Goal: Task Accomplishment & Management: Complete application form

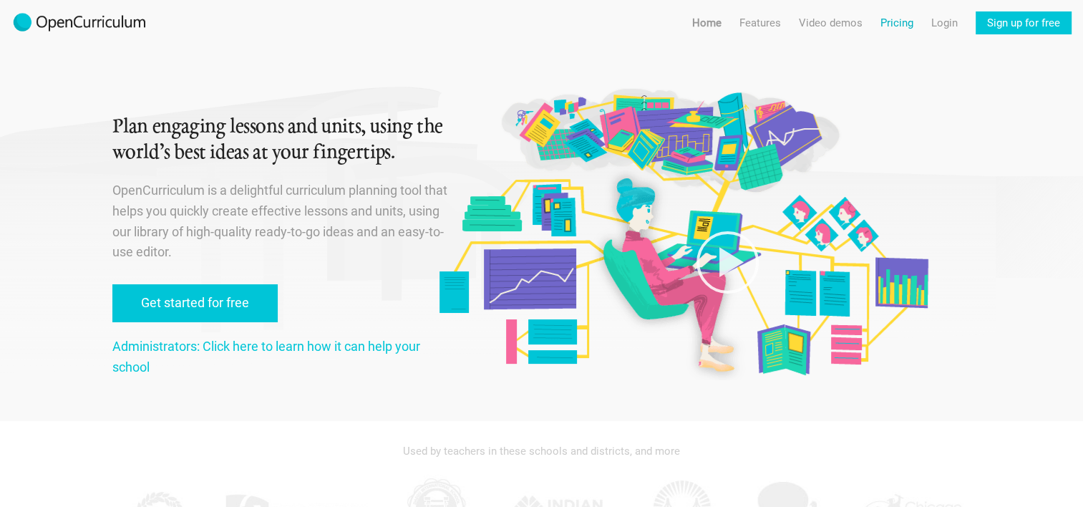
click at [892, 23] on link "Pricing" at bounding box center [896, 22] width 33 height 23
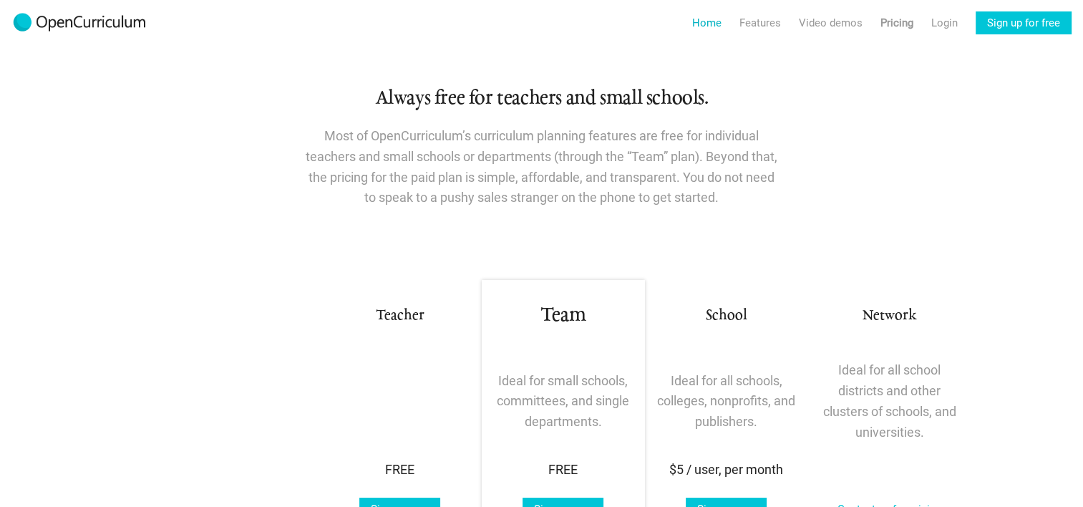
click at [712, 25] on link "Home" at bounding box center [706, 22] width 29 height 23
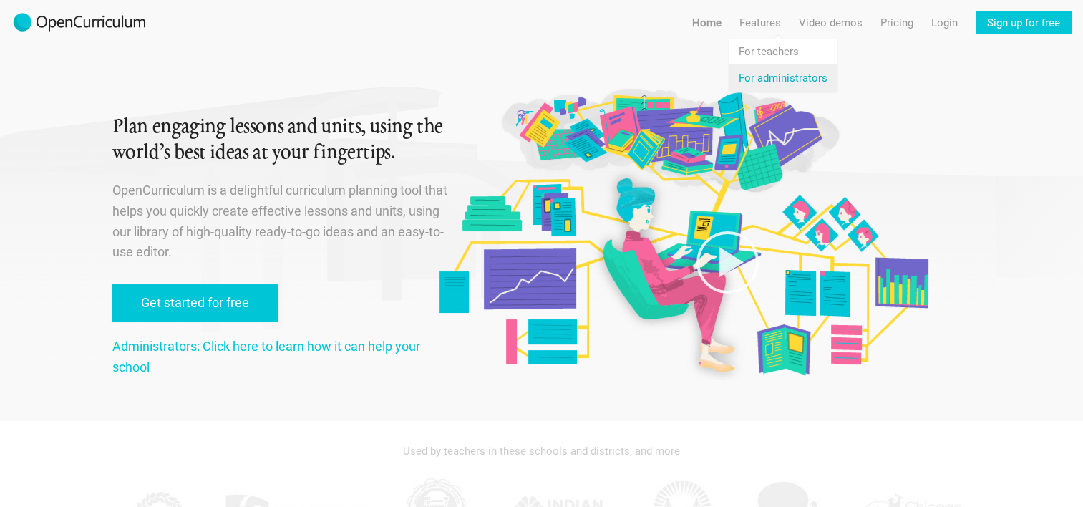
click at [750, 73] on link "Features For administrators" at bounding box center [782, 78] width 109 height 26
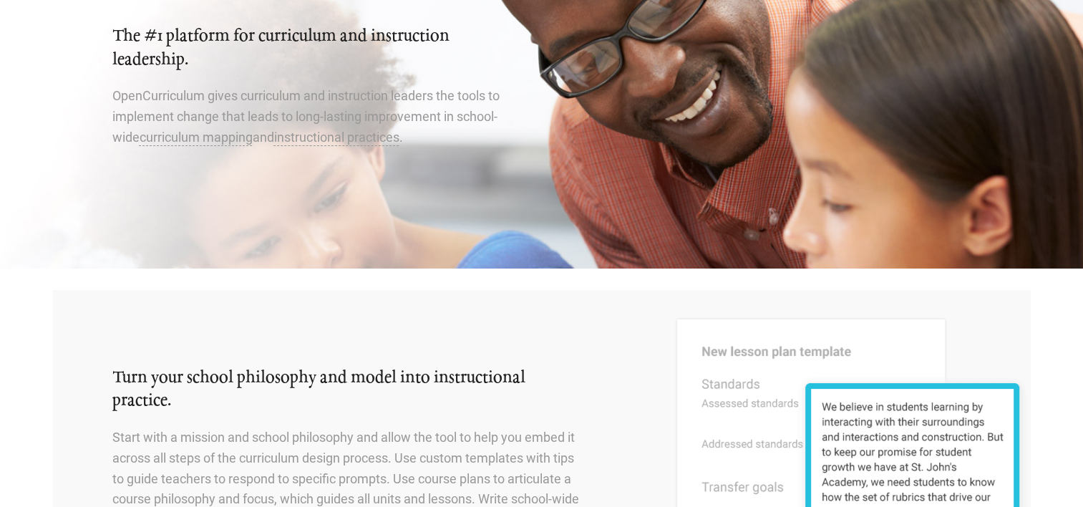
scroll to position [67, 0]
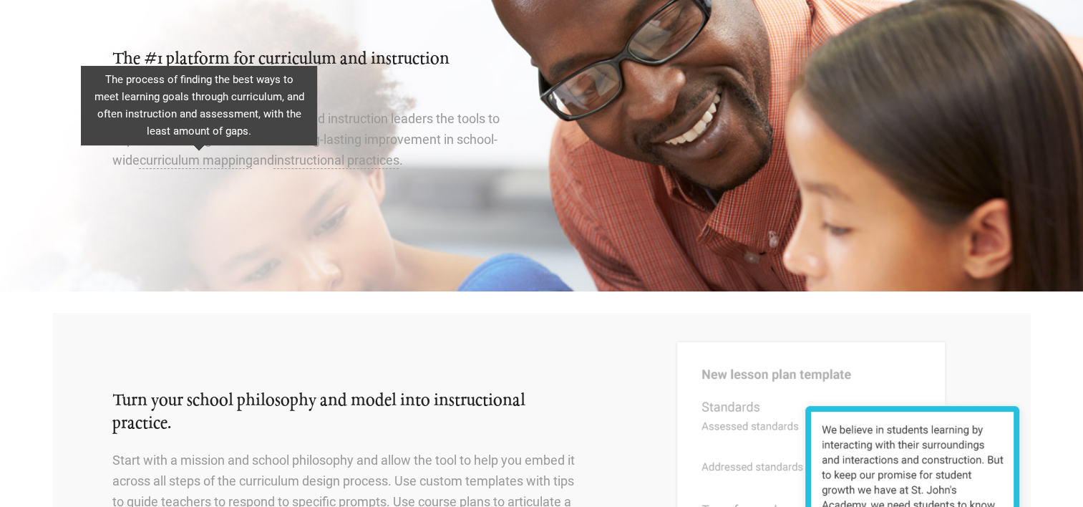
click at [226, 161] on span "curriculum mapping" at bounding box center [196, 159] width 113 height 15
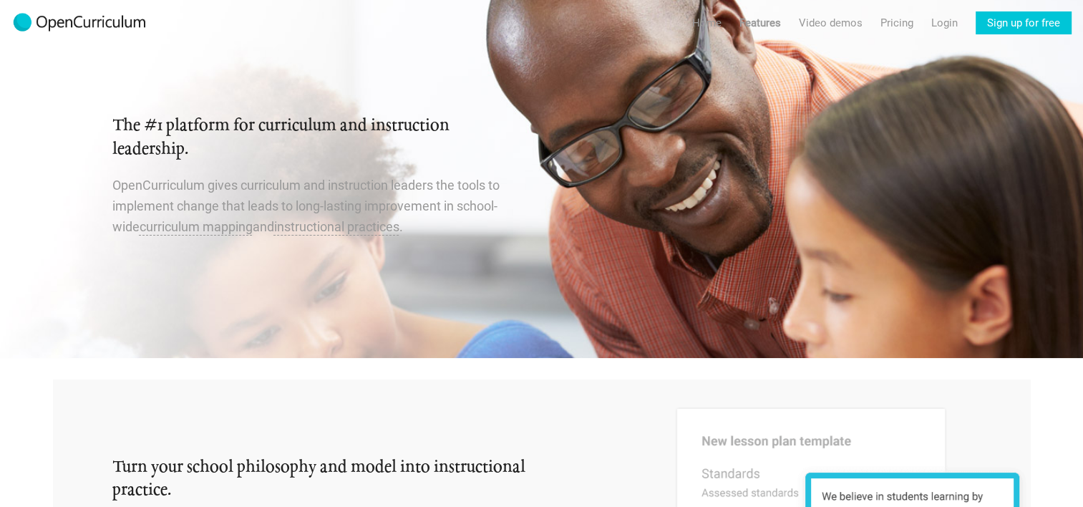
scroll to position [0, 0]
click at [832, 21] on link "Video demos" at bounding box center [831, 22] width 64 height 23
radio input "true"
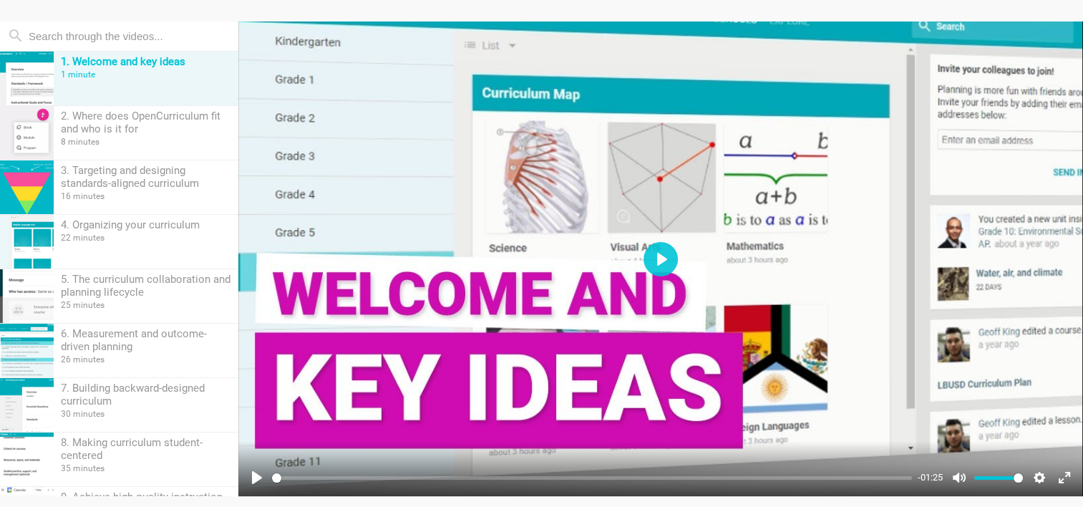
scroll to position [215, 0]
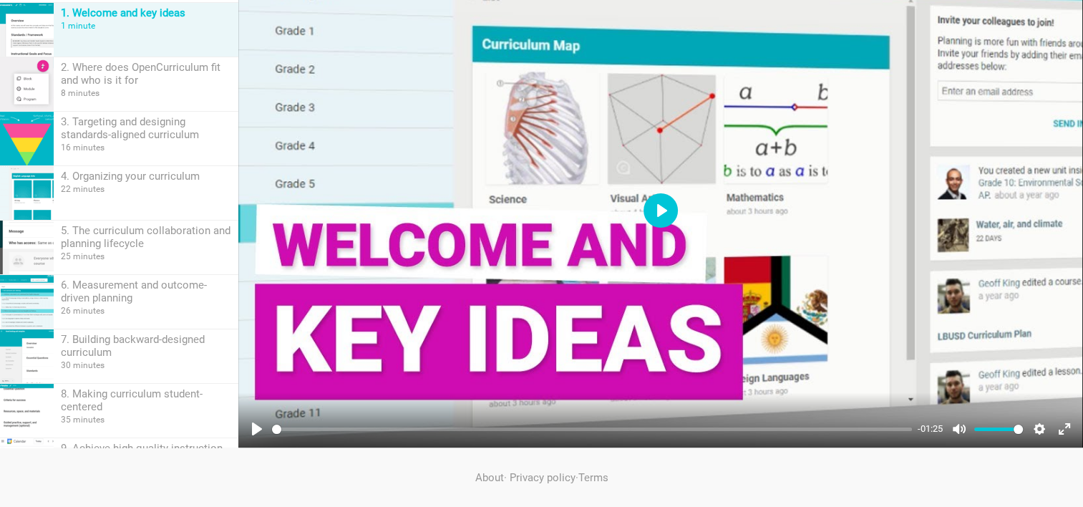
click at [664, 206] on button "Play" at bounding box center [660, 210] width 34 height 34
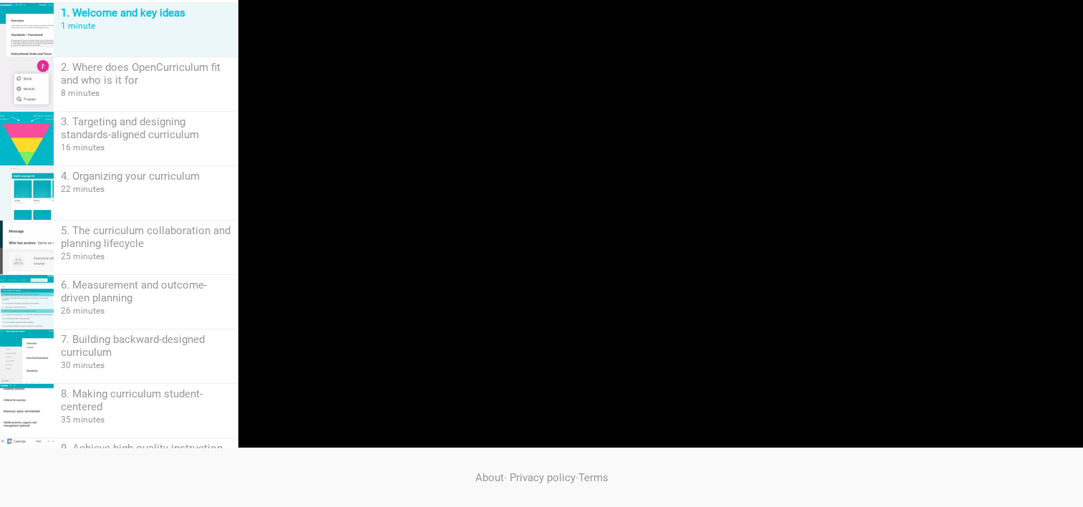
type input "98.84"
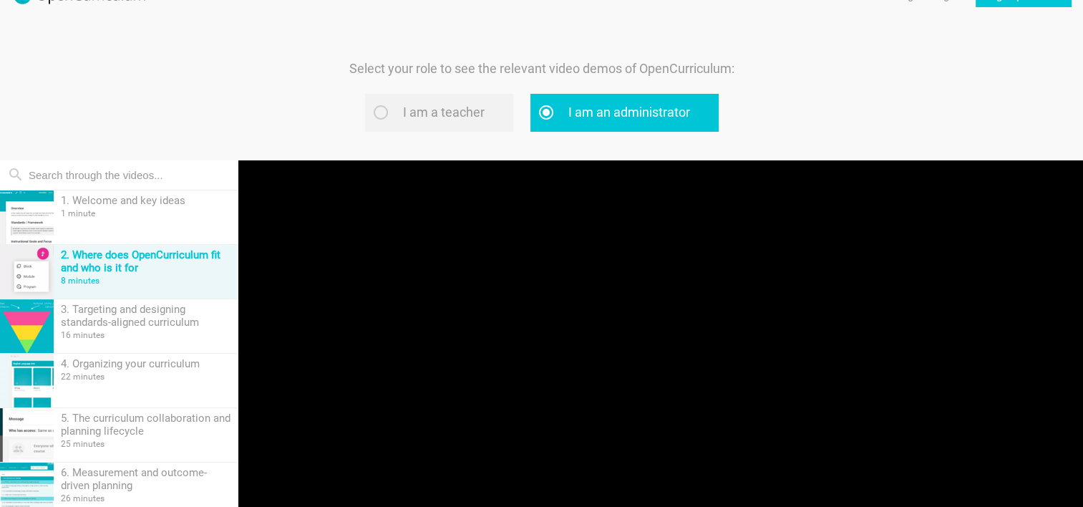
scroll to position [0, 0]
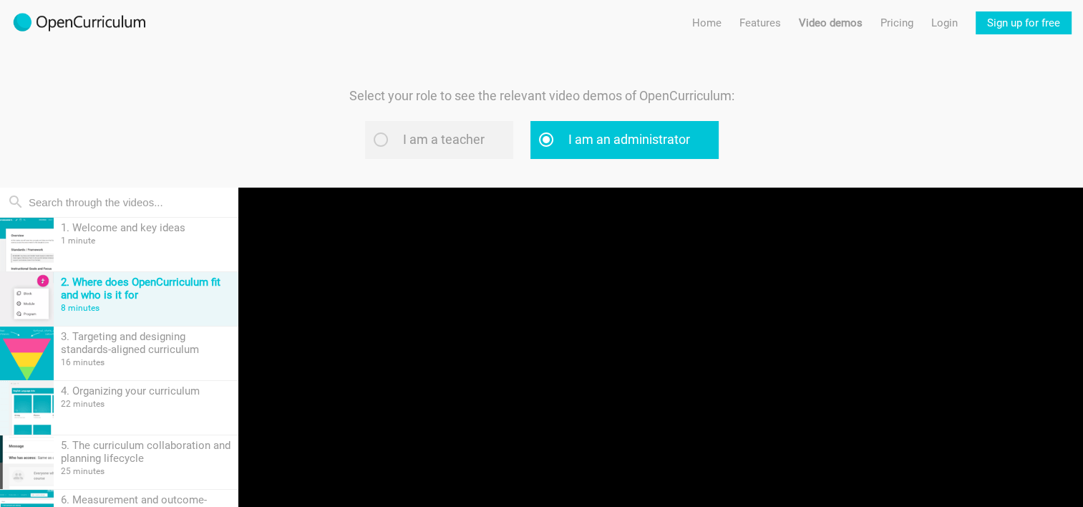
type input "48.83"
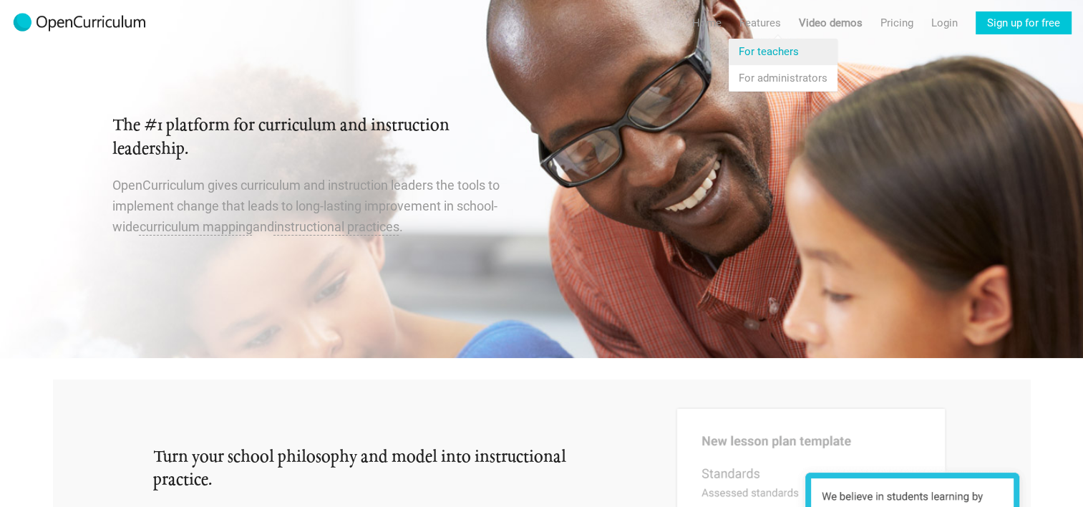
click at [754, 50] on link "Features For teachers" at bounding box center [782, 52] width 109 height 26
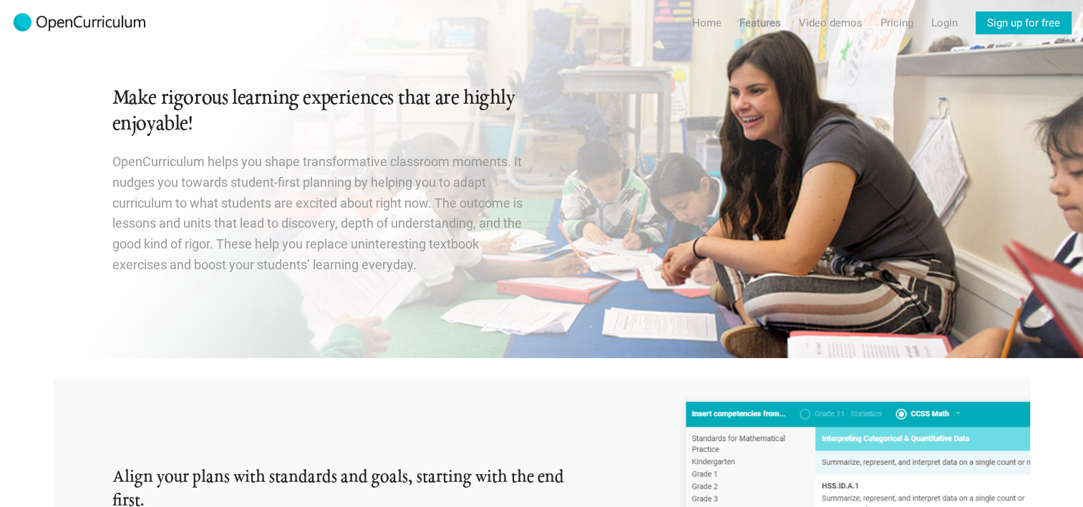
click at [1003, 23] on link "Sign up for free" at bounding box center [1023, 22] width 96 height 23
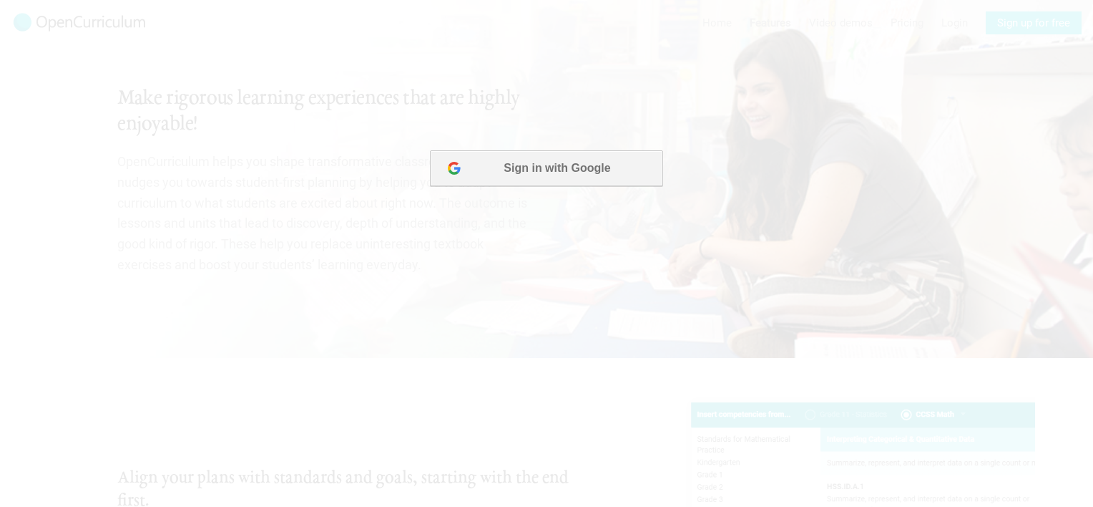
click at [577, 167] on button "Sign in with Google" at bounding box center [546, 168] width 233 height 36
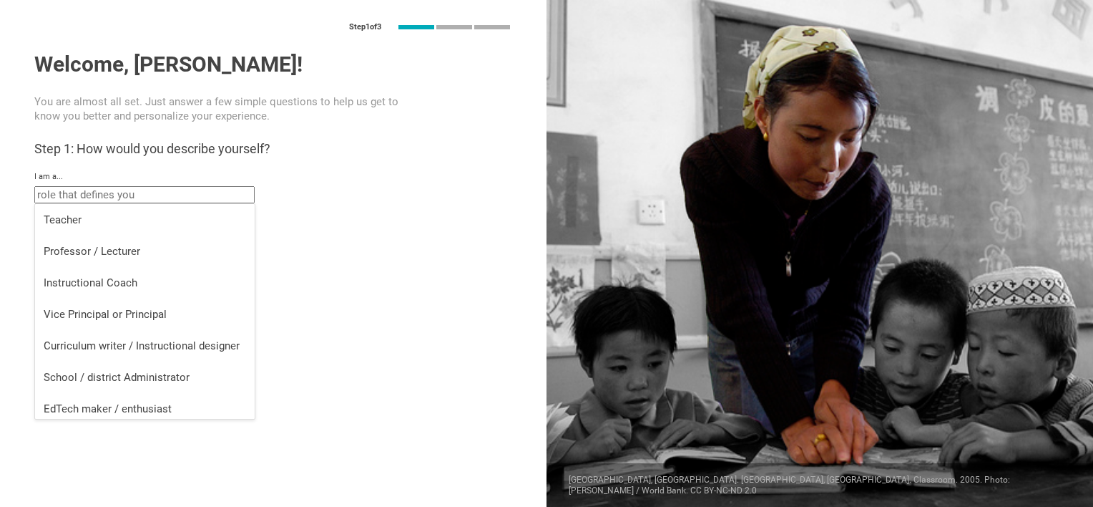
click at [234, 192] on input "text" at bounding box center [144, 194] width 220 height 17
click at [170, 311] on div "Vice Principal or Principal" at bounding box center [145, 314] width 203 height 14
type input "Vice Principal or Principal"
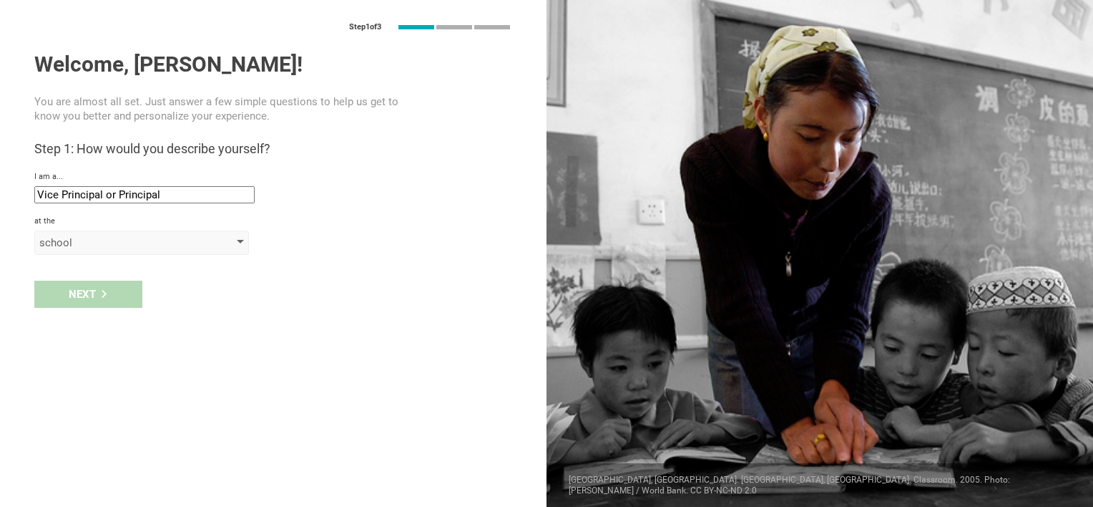
click at [243, 243] on div at bounding box center [240, 243] width 7 height 6
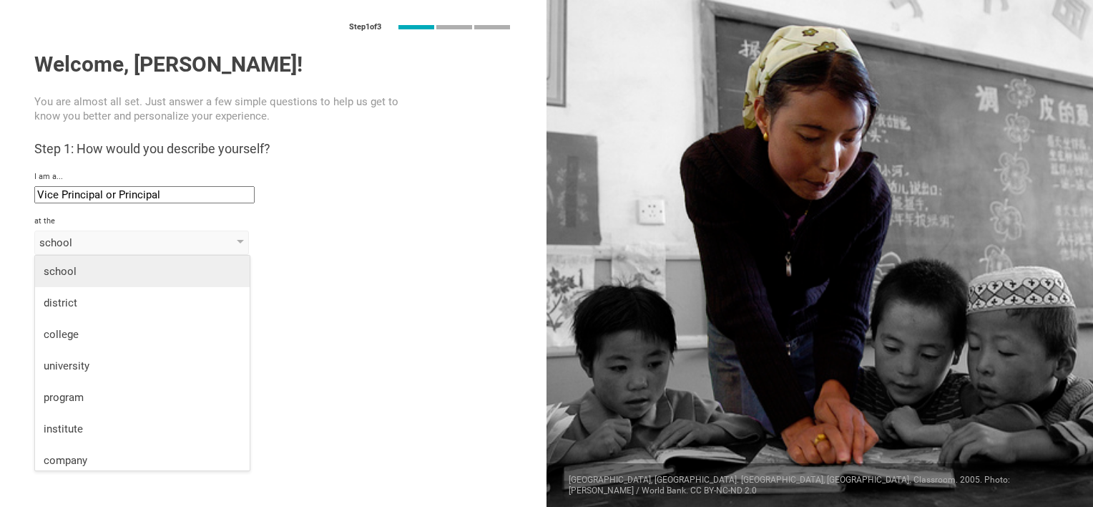
click at [203, 278] on li "school" at bounding box center [142, 270] width 215 height 31
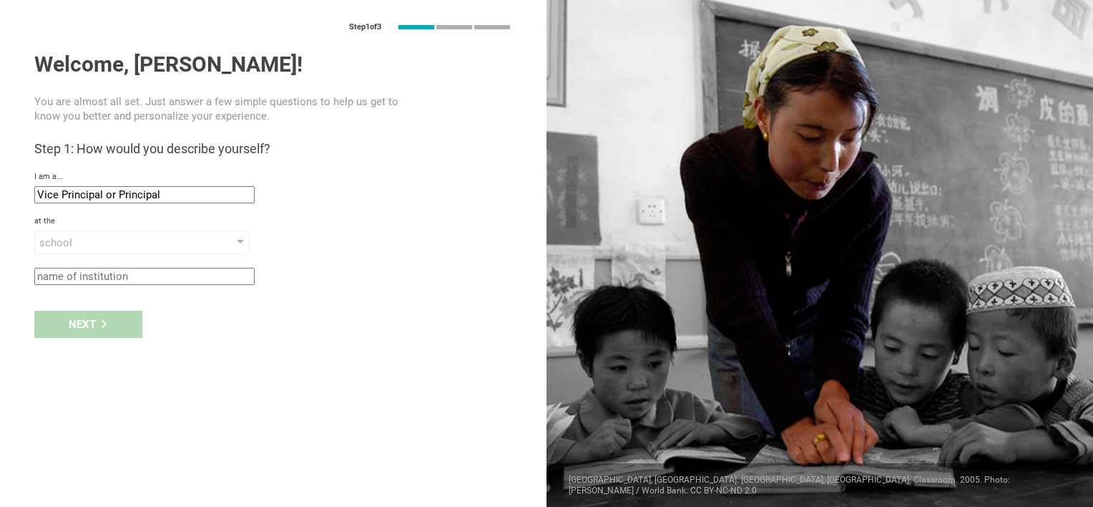
click at [238, 276] on input "text" at bounding box center [144, 276] width 220 height 17
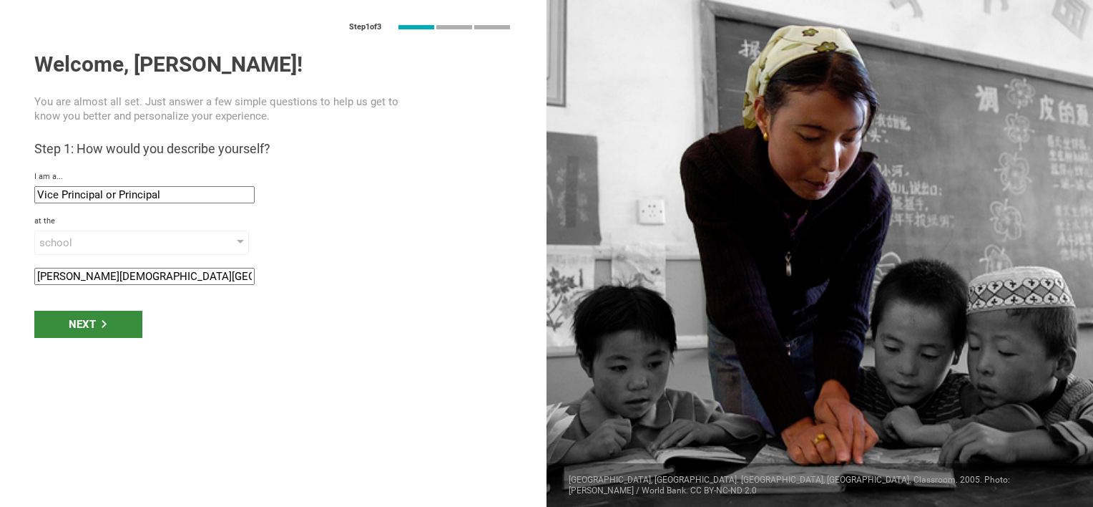
type input "Immanuel Lutheran School"
click at [116, 326] on div "Next" at bounding box center [88, 324] width 108 height 27
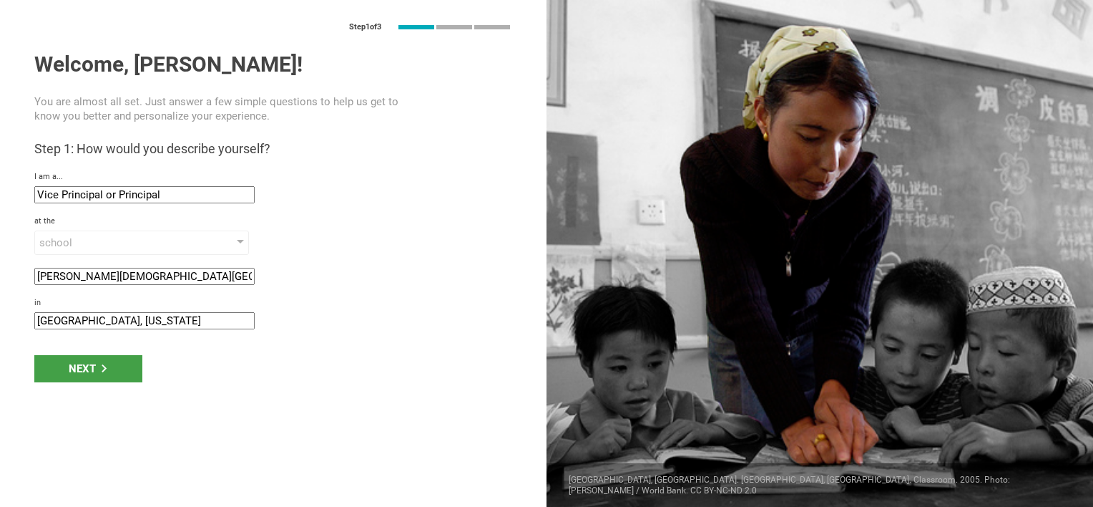
click at [72, 320] on input "Winona, Minnesota" at bounding box center [144, 320] width 220 height 17
type input "Plainview, Minnesota"
click at [111, 374] on div "Next" at bounding box center [88, 368] width 108 height 27
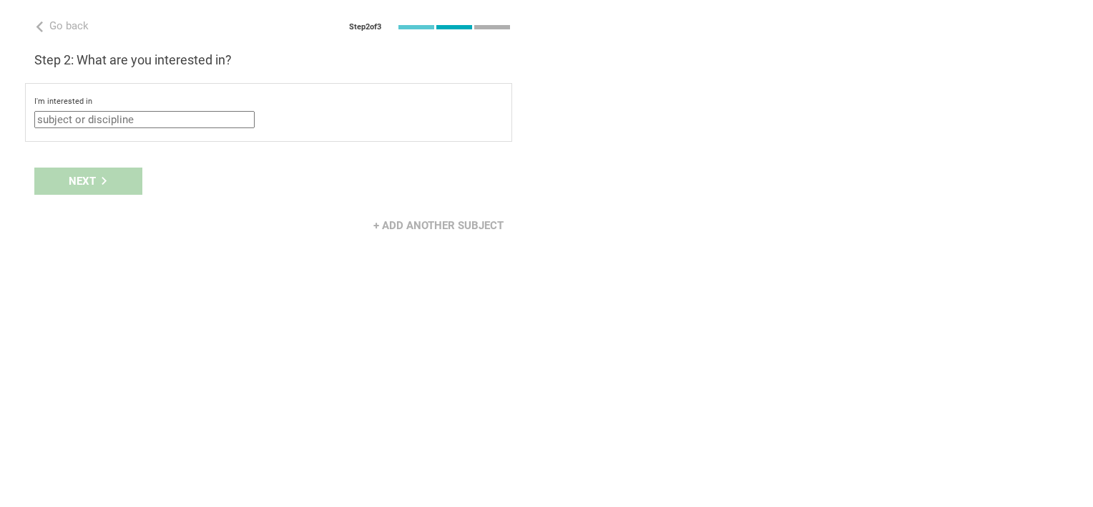
click at [171, 117] on input "text" at bounding box center [144, 119] width 220 height 17
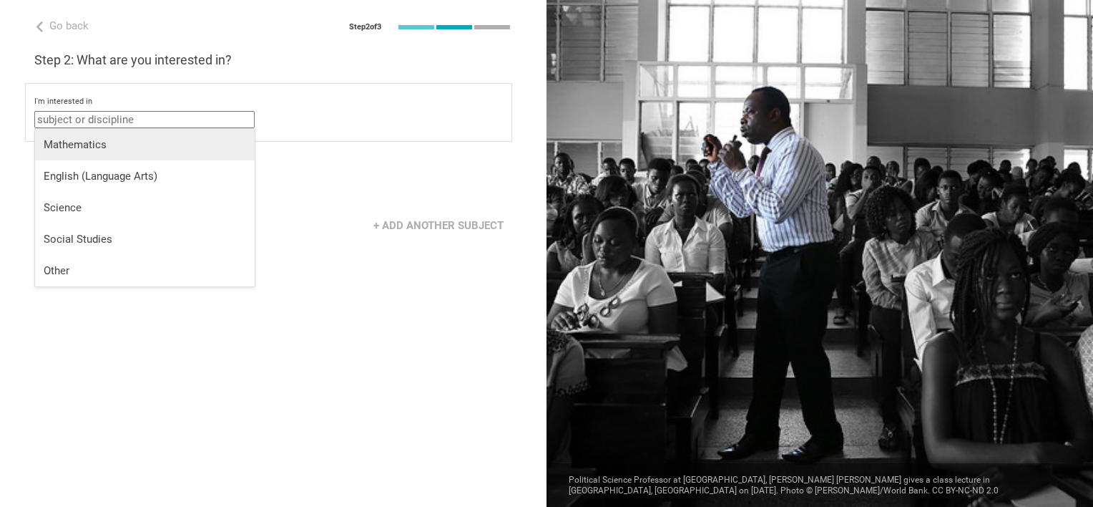
click at [112, 151] on div "Mathematics" at bounding box center [145, 144] width 203 height 14
type input "Mathematics"
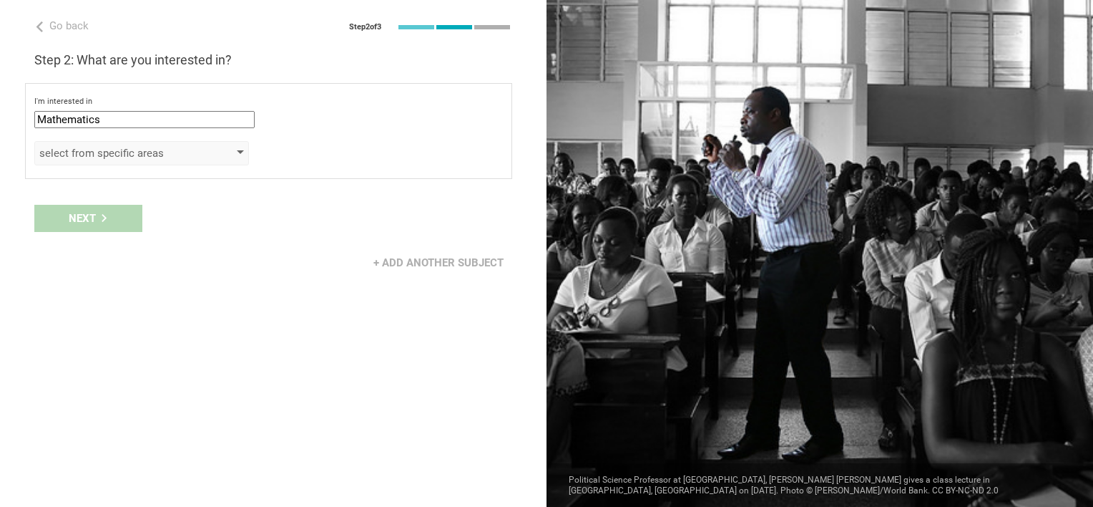
click at [238, 152] on div at bounding box center [240, 153] width 7 height 6
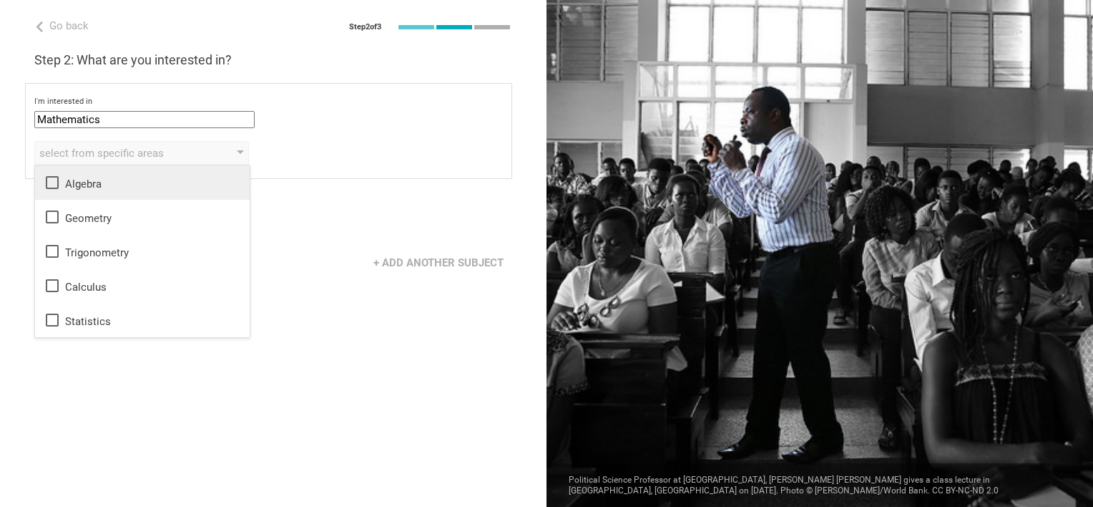
click at [50, 181] on icon at bounding box center [52, 182] width 17 height 17
click at [306, 238] on div "Next" at bounding box center [273, 218] width 547 height 44
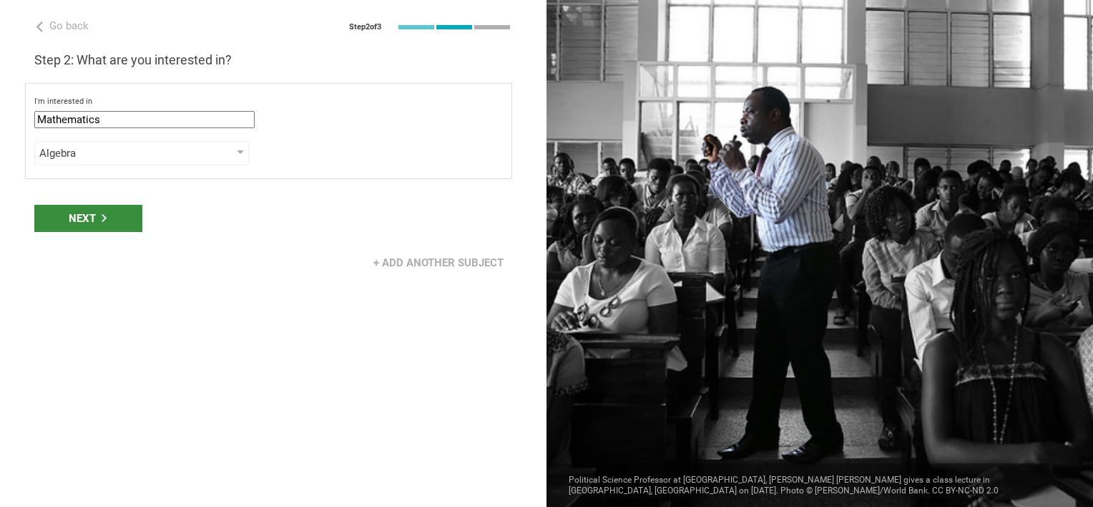
click at [102, 220] on icon at bounding box center [104, 218] width 8 height 8
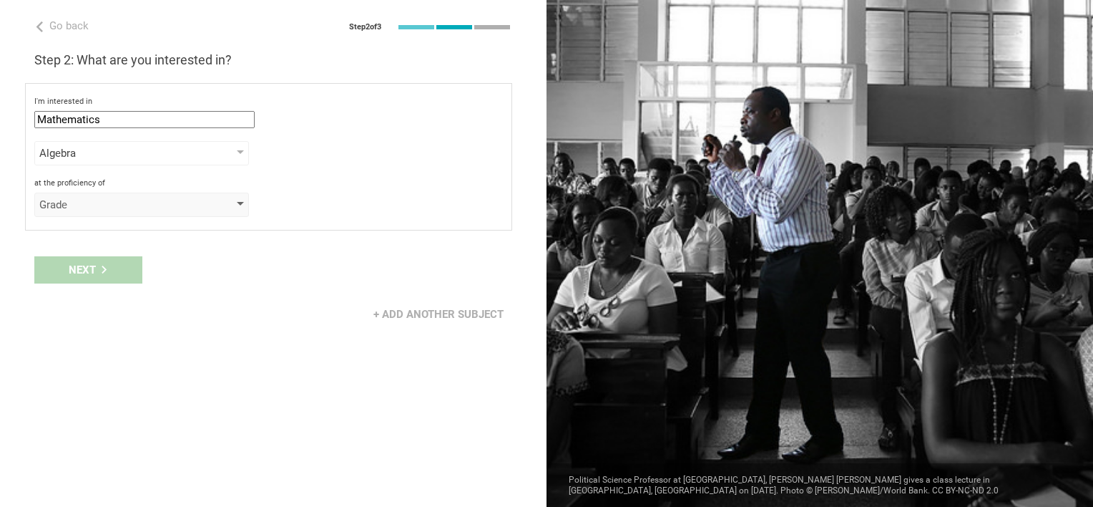
click at [238, 202] on div at bounding box center [240, 205] width 7 height 6
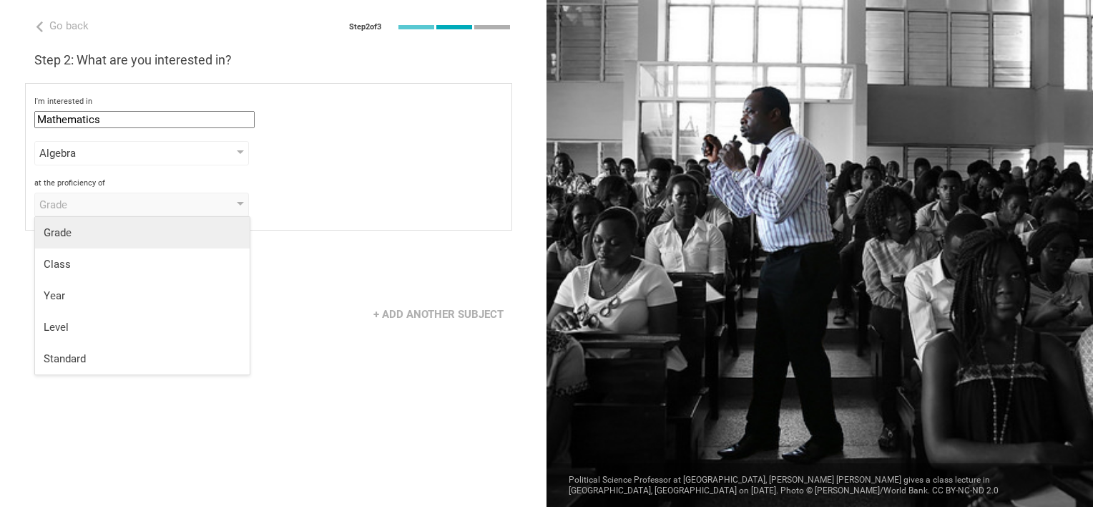
click at [206, 229] on div "Grade" at bounding box center [143, 232] width 198 height 14
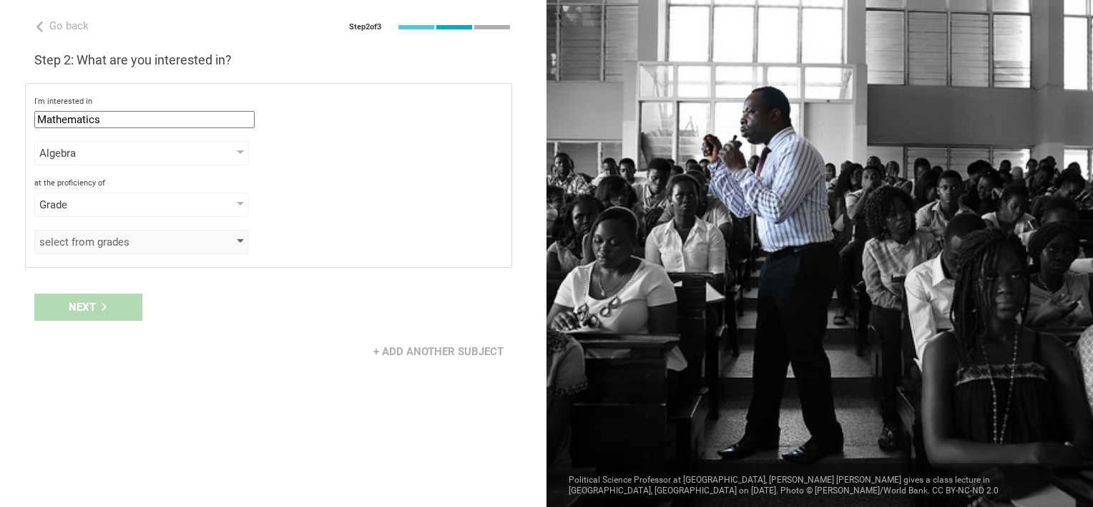
click at [240, 240] on div at bounding box center [240, 242] width 7 height 6
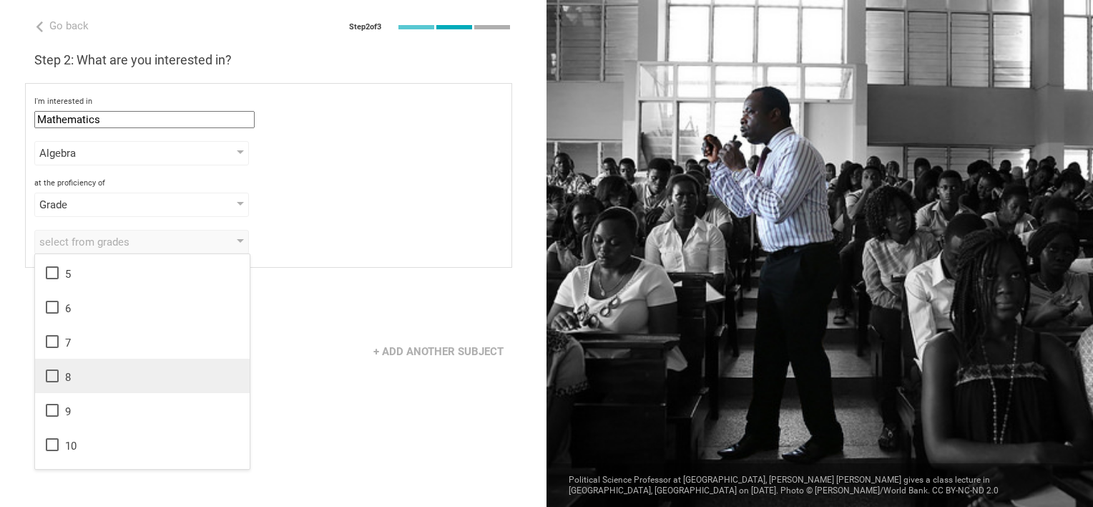
scroll to position [143, 0]
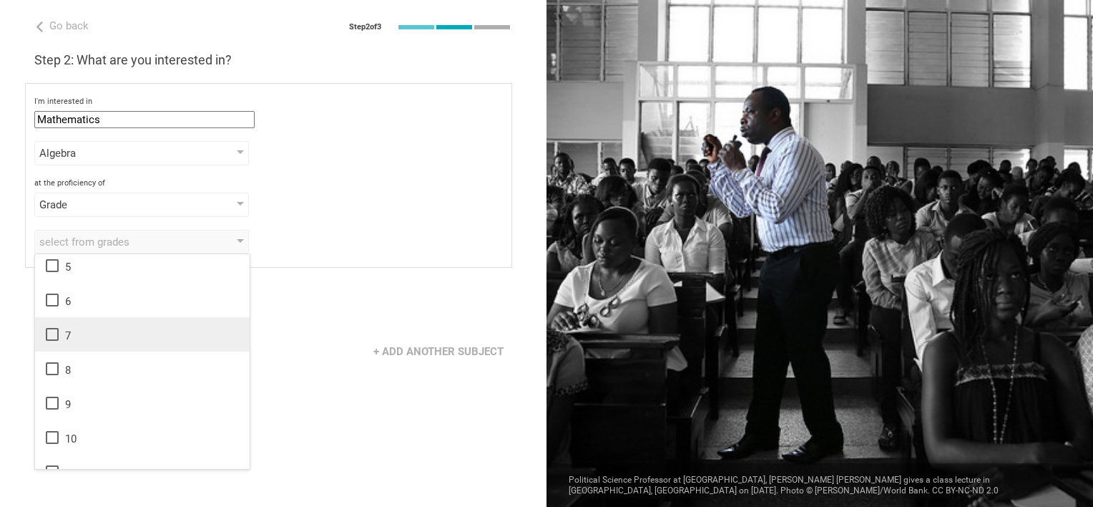
click at [51, 337] on icon at bounding box center [52, 334] width 17 height 17
click at [51, 368] on icon at bounding box center [52, 368] width 17 height 17
click at [308, 324] on div "Next" at bounding box center [273, 307] width 547 height 44
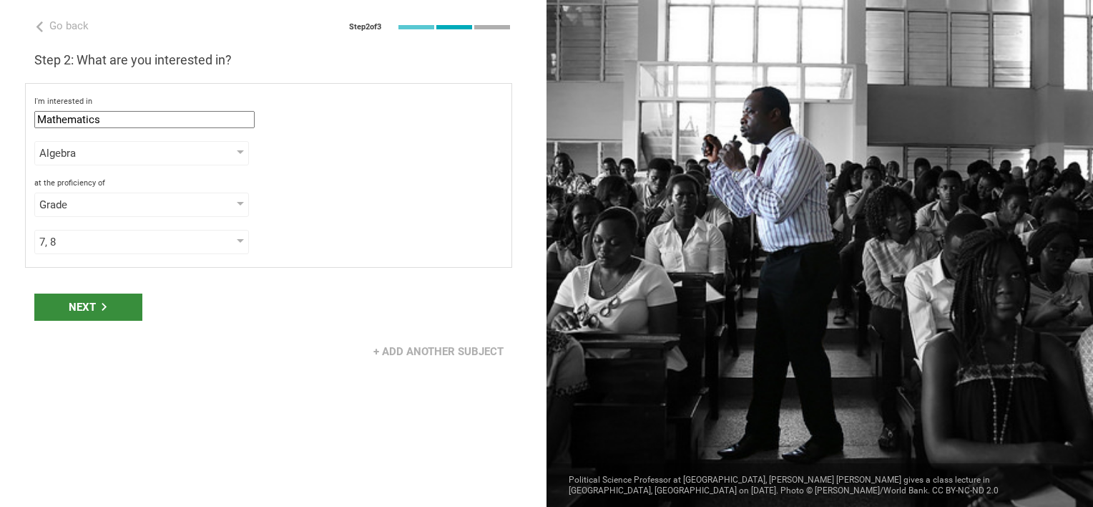
click at [109, 313] on div "Next" at bounding box center [88, 306] width 108 height 27
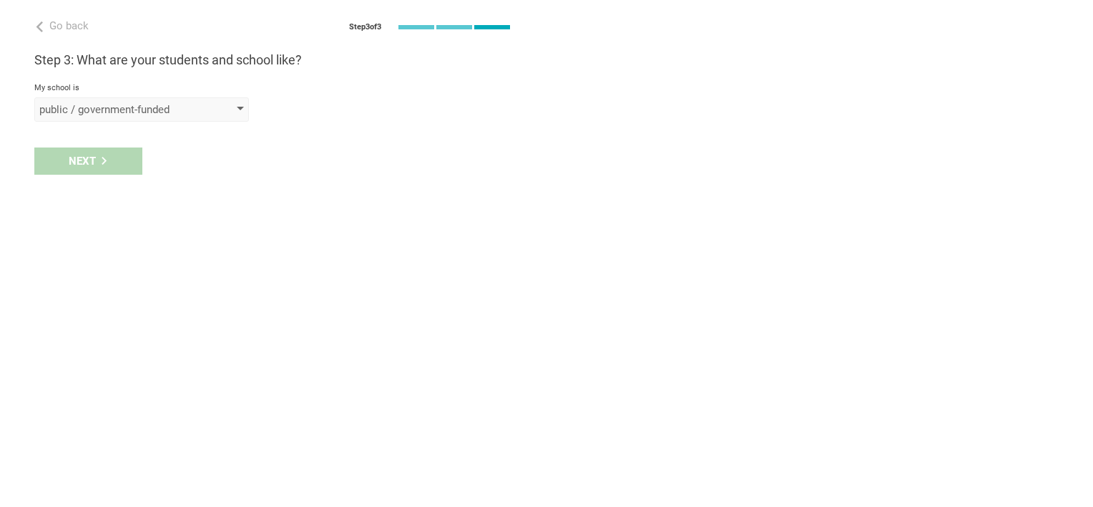
click at [238, 107] on div at bounding box center [240, 110] width 7 height 6
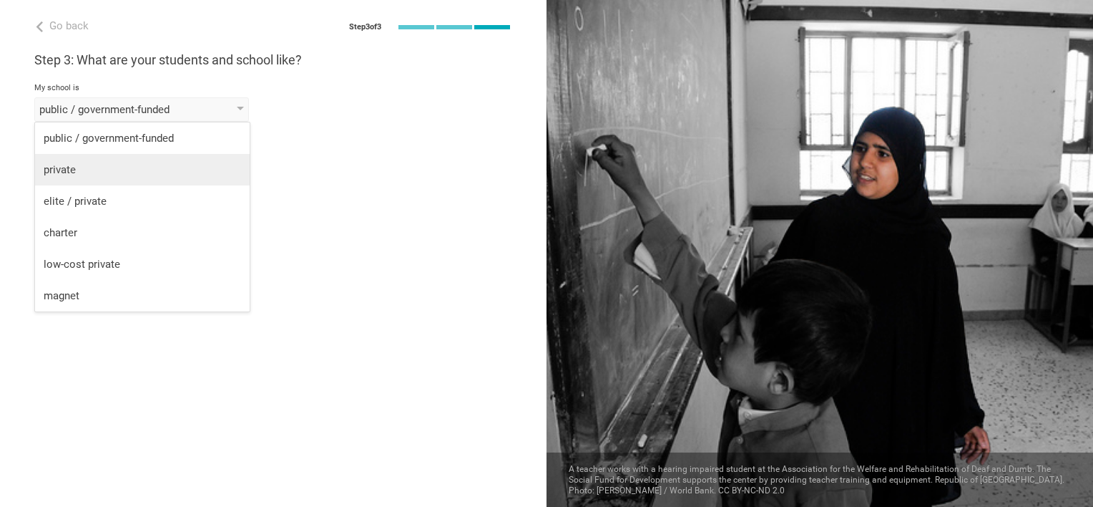
click at [175, 166] on div "private" at bounding box center [143, 169] width 198 height 14
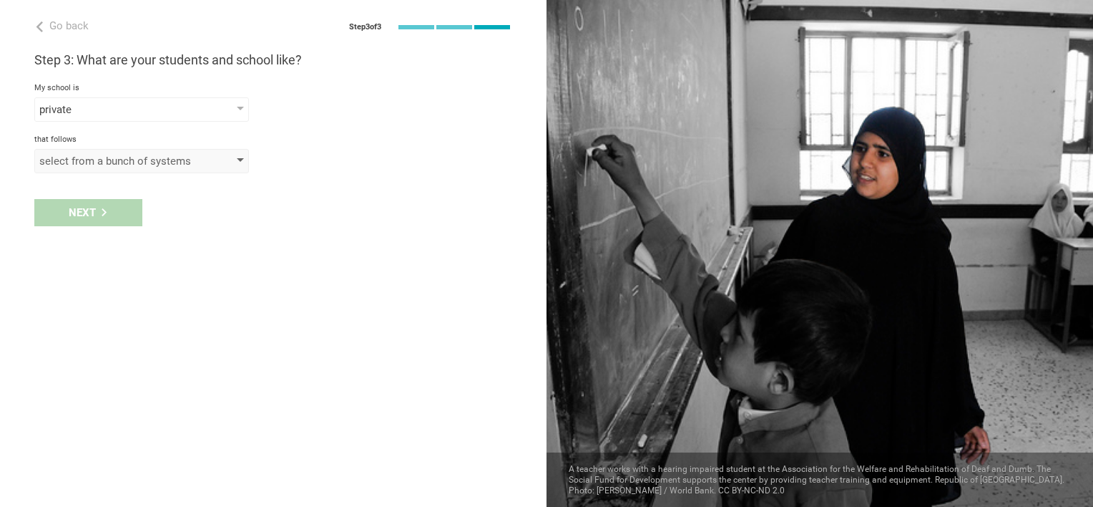
click at [244, 161] on div "select from a bunch of systems" at bounding box center [141, 161] width 215 height 24
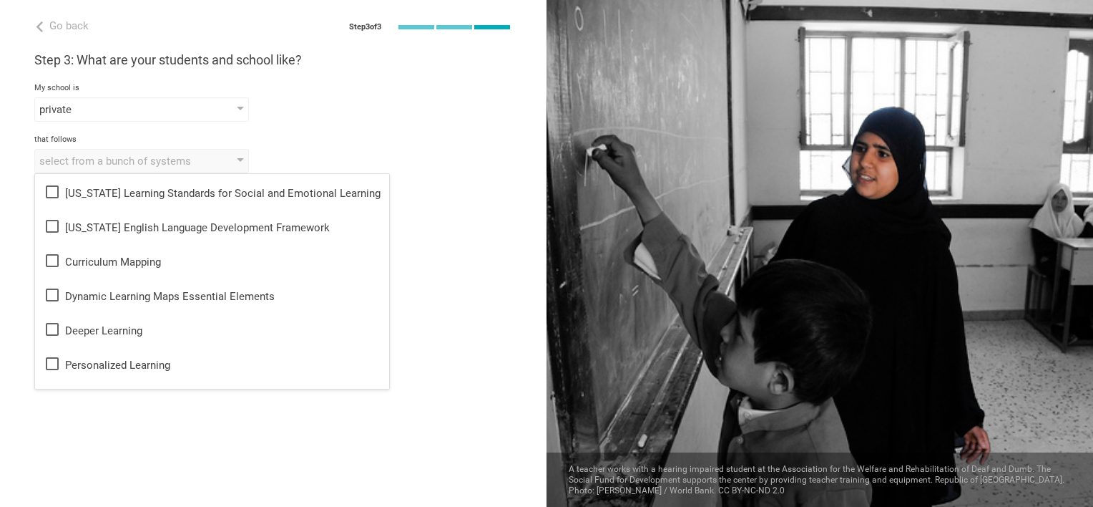
scroll to position [358, 0]
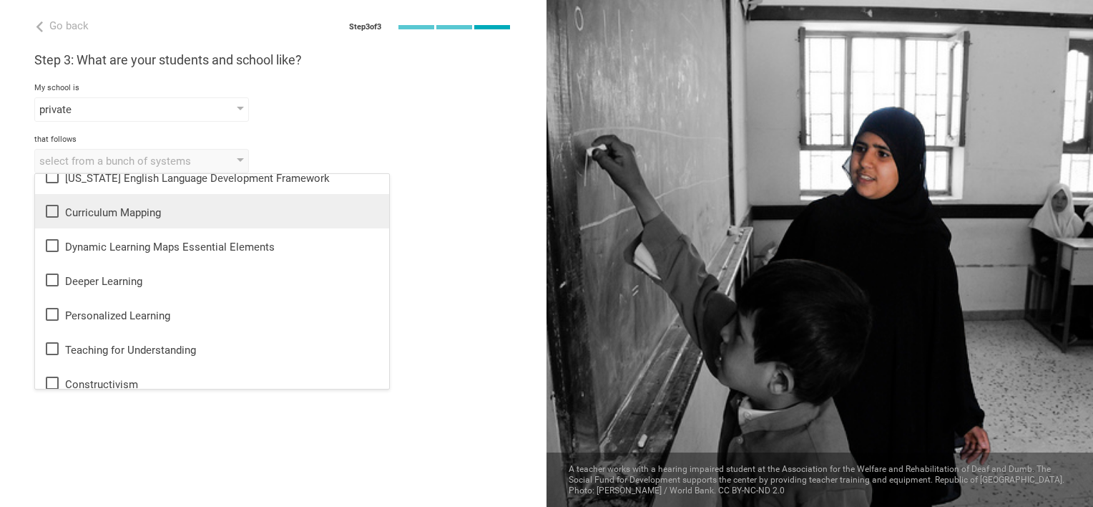
click at [57, 214] on icon at bounding box center [52, 211] width 13 height 13
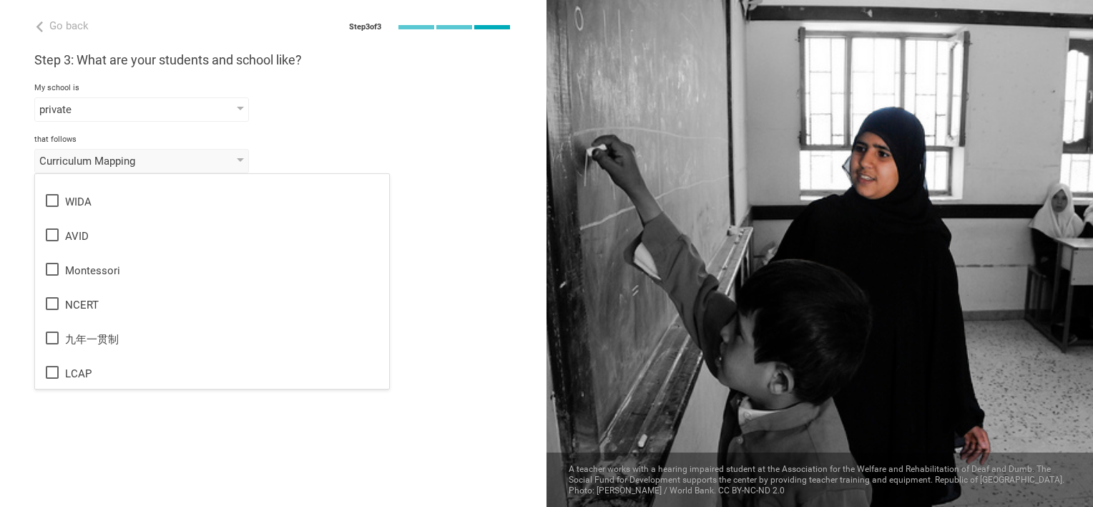
scroll to position [850, 0]
click at [422, 286] on div "Go back Step 3 of 3 Welcome, Bill! You are almost all set. Just answer a few si…" at bounding box center [273, 253] width 547 height 507
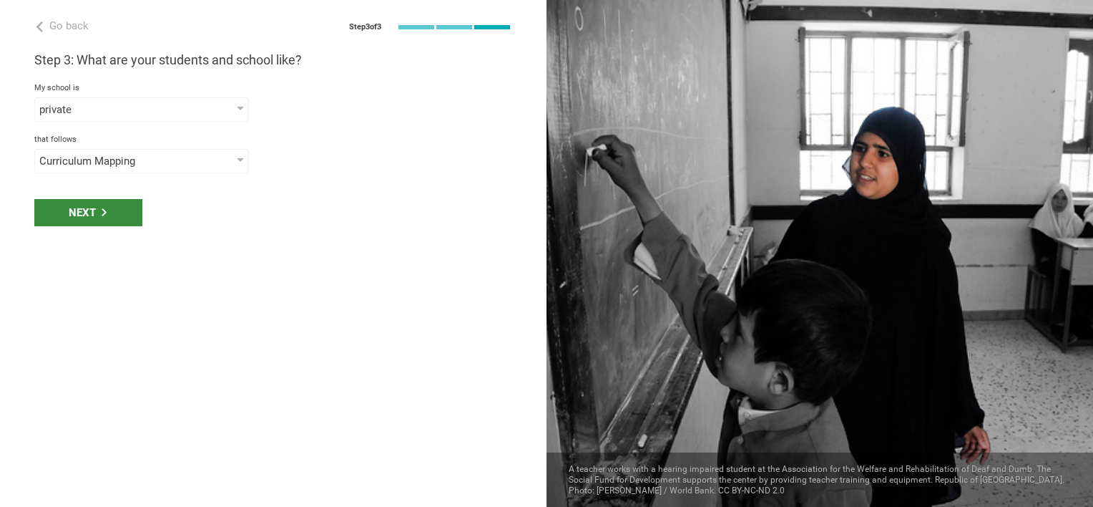
click at [119, 205] on div "Next" at bounding box center [88, 212] width 108 height 27
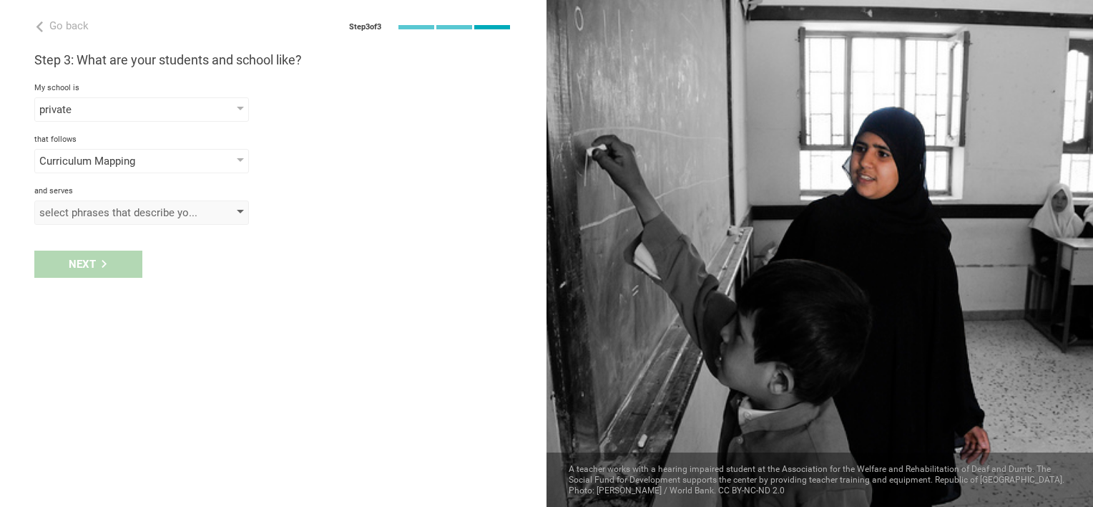
click at [240, 212] on div at bounding box center [240, 213] width 7 height 6
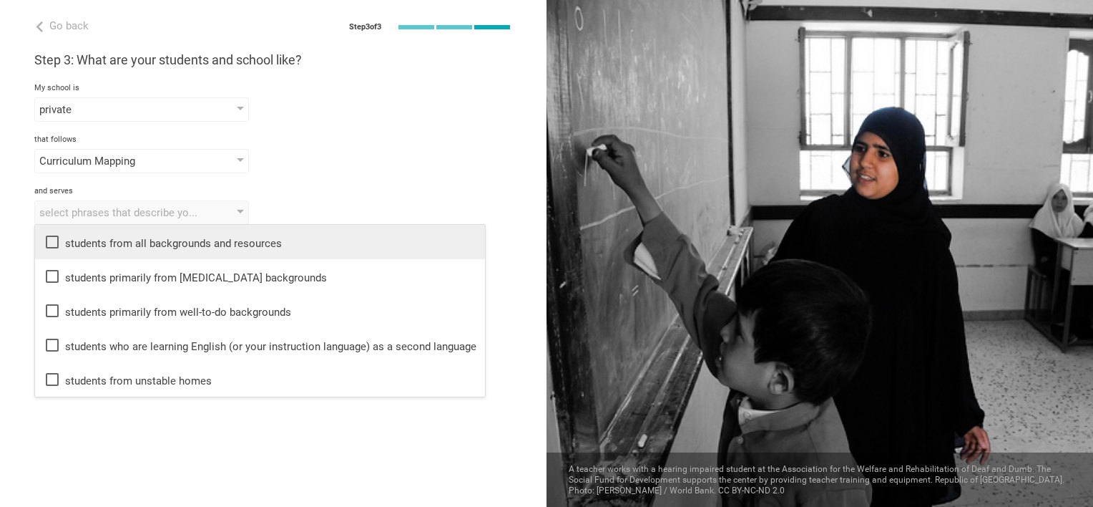
click at [54, 242] on icon at bounding box center [52, 241] width 17 height 17
click at [375, 203] on div "students from all backgrounds and resources students from all backgrounds and r…" at bounding box center [273, 212] width 478 height 24
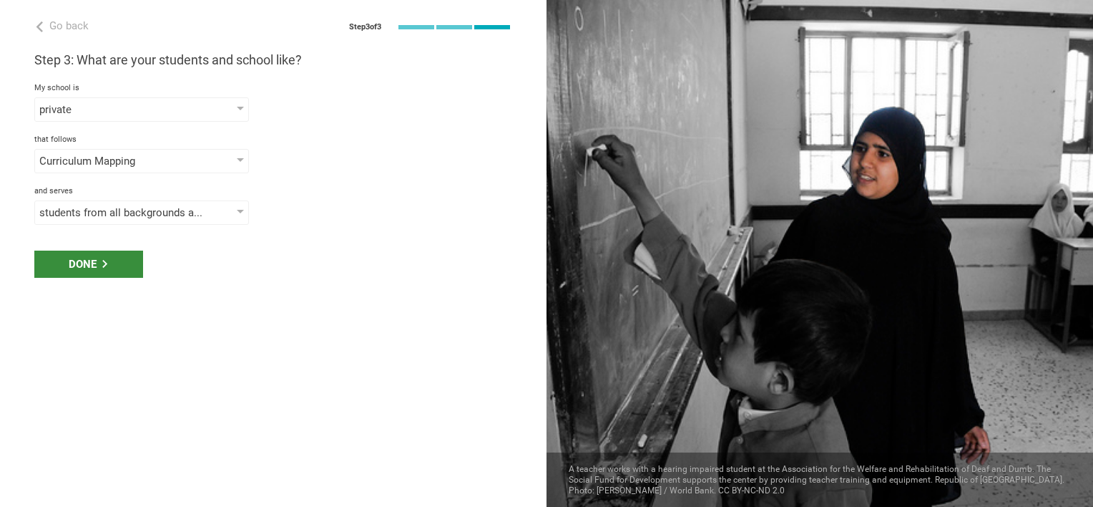
drag, startPoint x: 100, startPoint y: 265, endPoint x: 117, endPoint y: 263, distance: 17.3
click at [102, 265] on div "Done" at bounding box center [88, 263] width 109 height 27
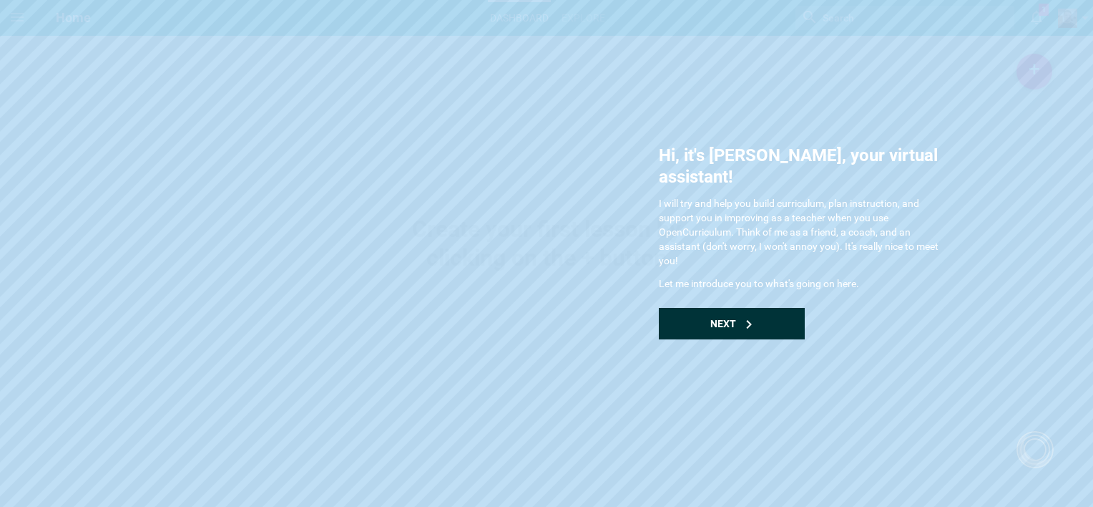
click at [743, 308] on div "Next" at bounding box center [732, 323] width 146 height 31
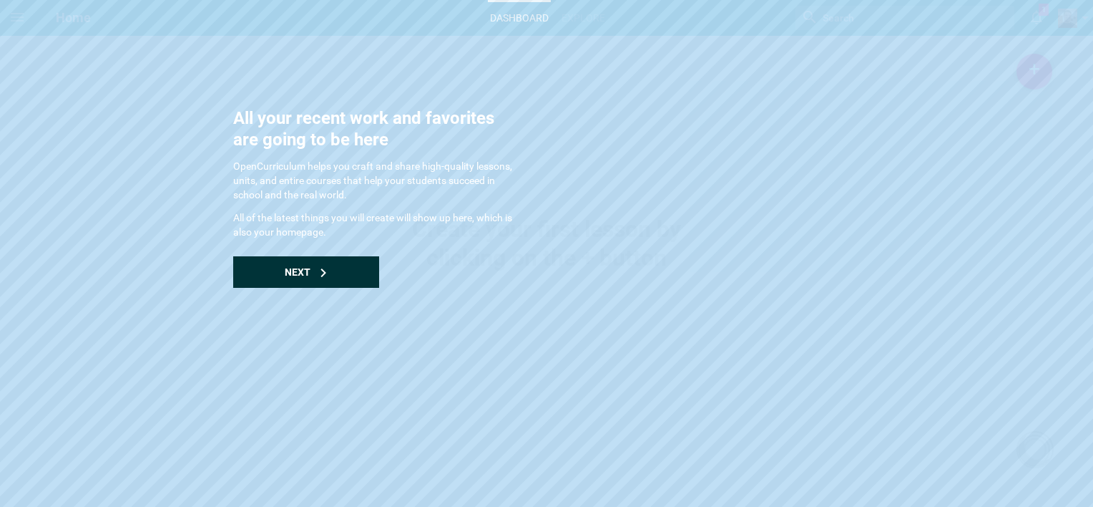
click at [283, 268] on div "Next" at bounding box center [306, 271] width 146 height 31
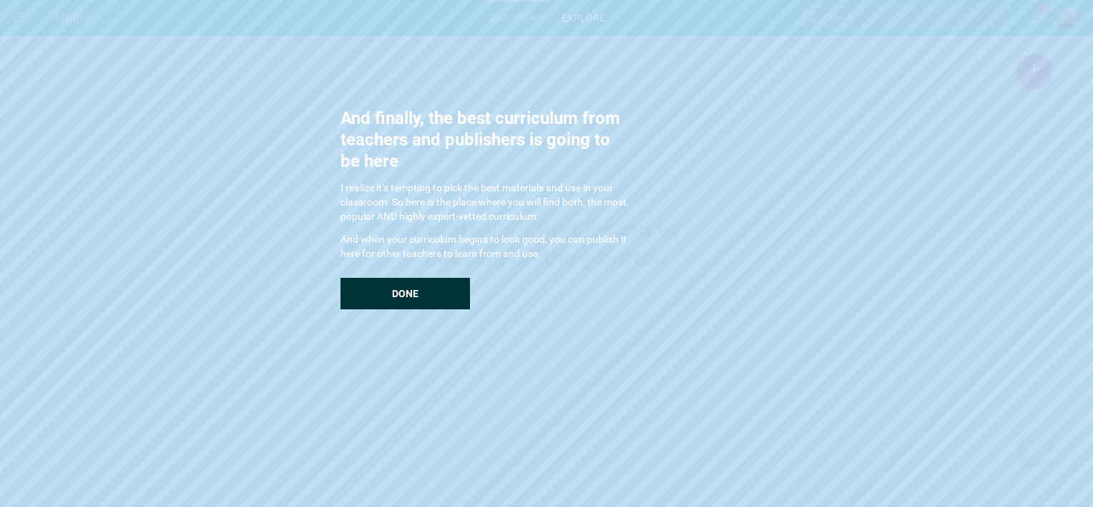
click at [409, 292] on span "Done" at bounding box center [405, 293] width 26 height 11
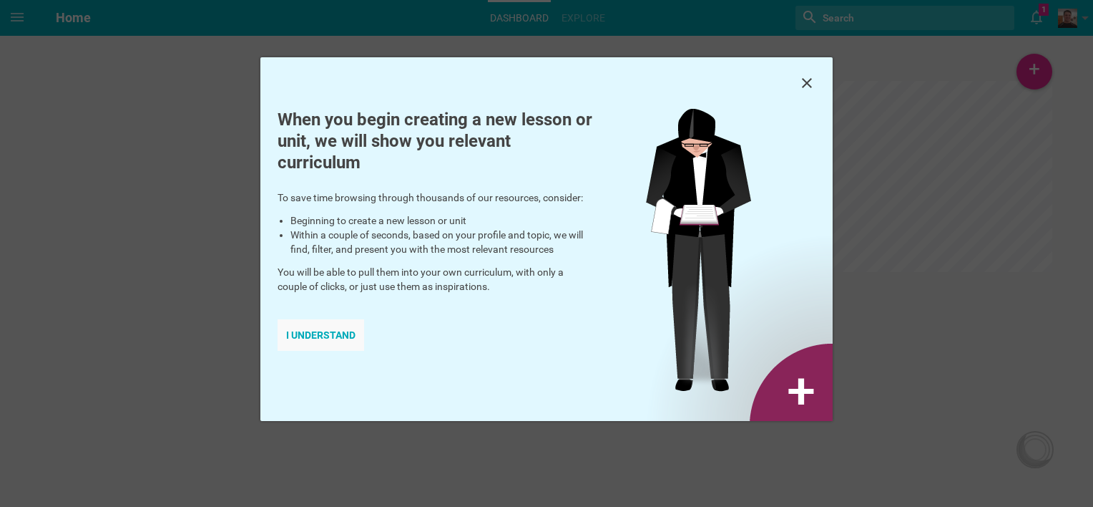
click at [338, 333] on div "I understand" at bounding box center [321, 334] width 87 height 31
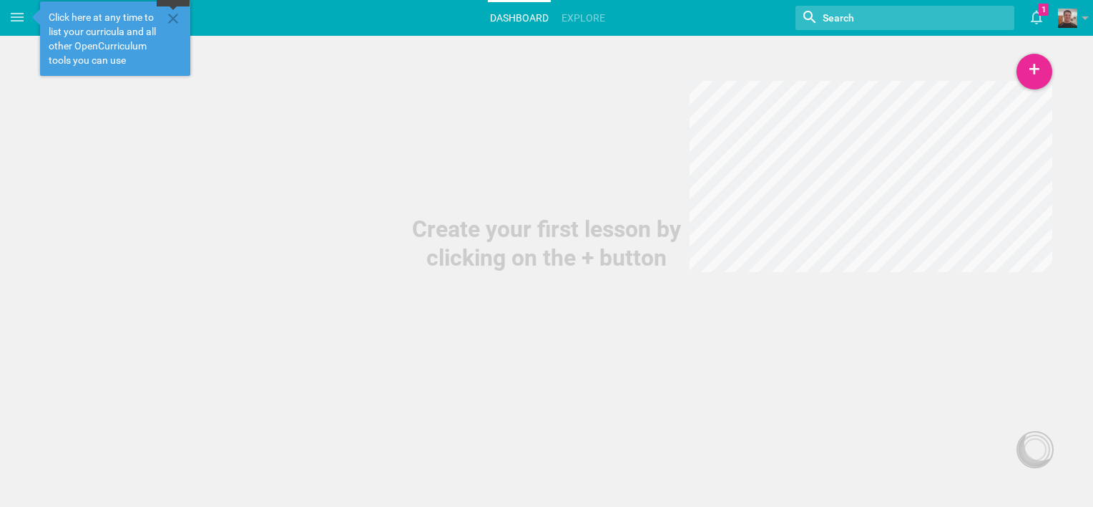
click at [177, 20] on icon at bounding box center [173, 18] width 17 height 17
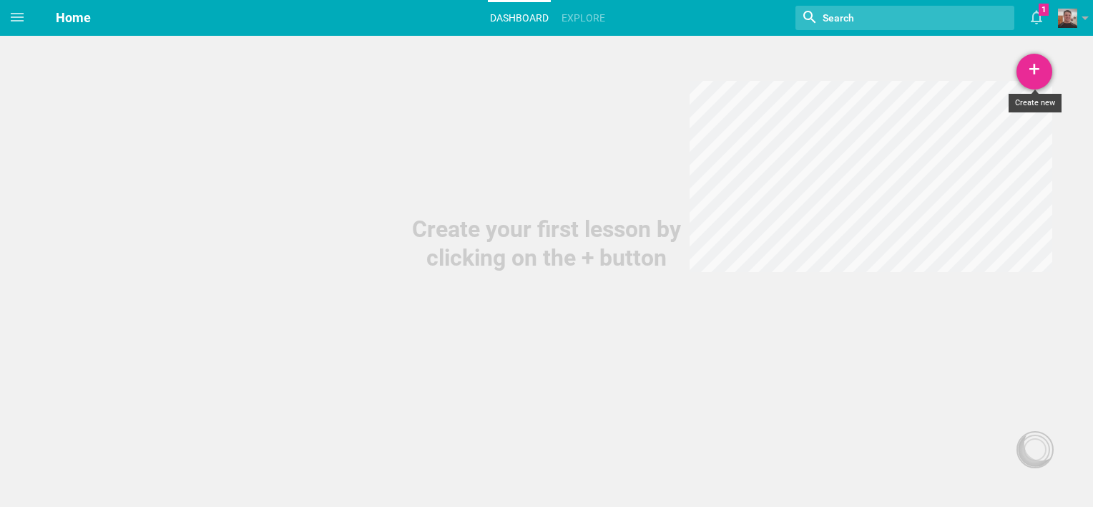
click at [1037, 61] on div "+" at bounding box center [1035, 72] width 36 height 36
click at [991, 175] on link "Course" at bounding box center [998, 173] width 107 height 31
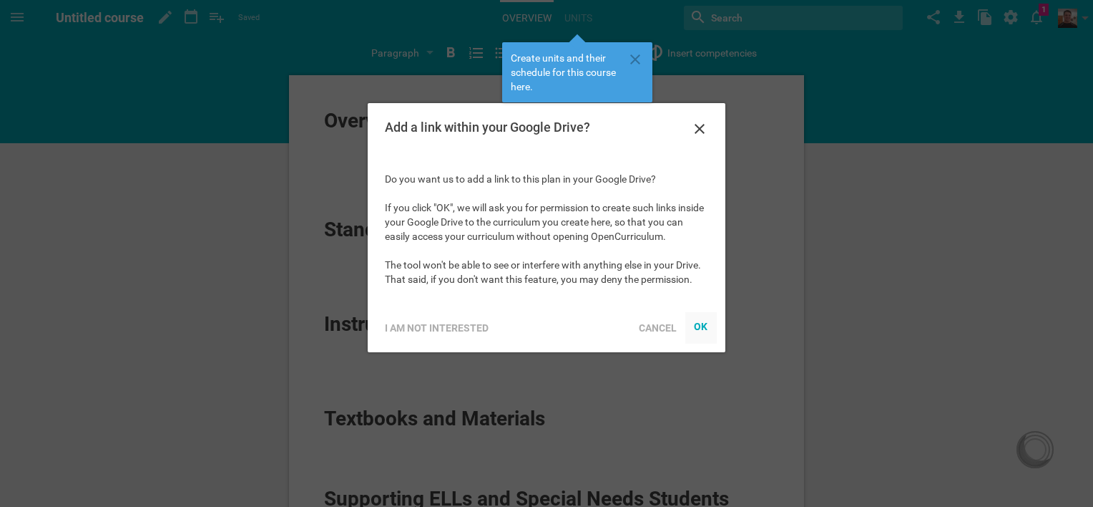
click at [706, 325] on div "OK" at bounding box center [701, 326] width 14 height 11
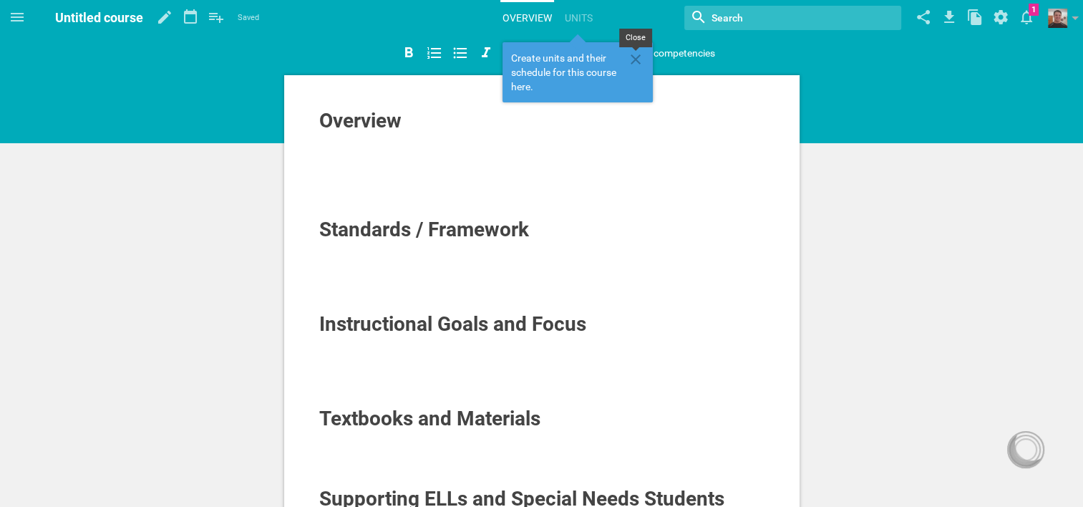
click at [638, 59] on icon at bounding box center [635, 59] width 17 height 17
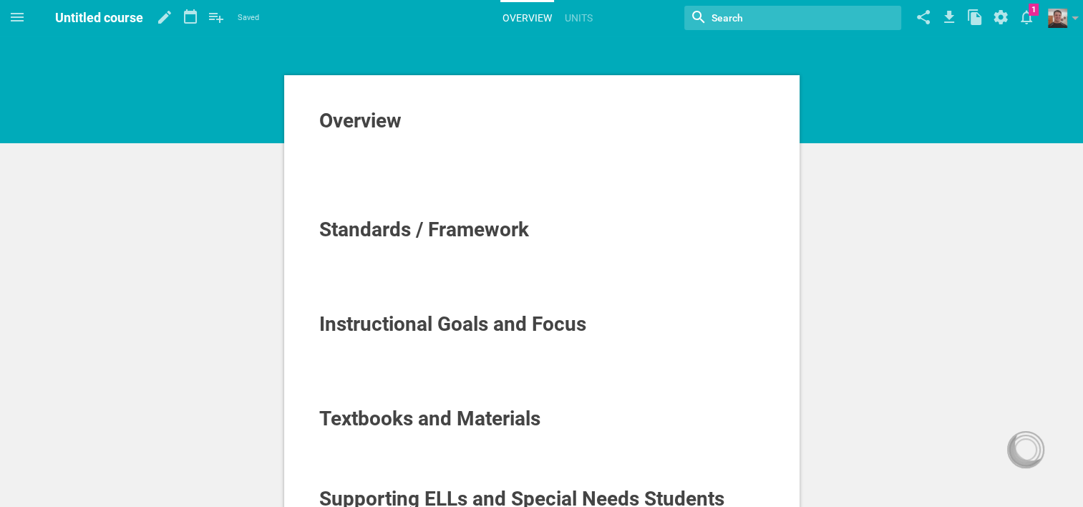
click at [399, 123] on span "Overview" at bounding box center [360, 121] width 82 height 24
click at [533, 230] on div "Standards / Framework" at bounding box center [542, 229] width 446 height 23
click at [580, 17] on link "Units" at bounding box center [578, 17] width 32 height 31
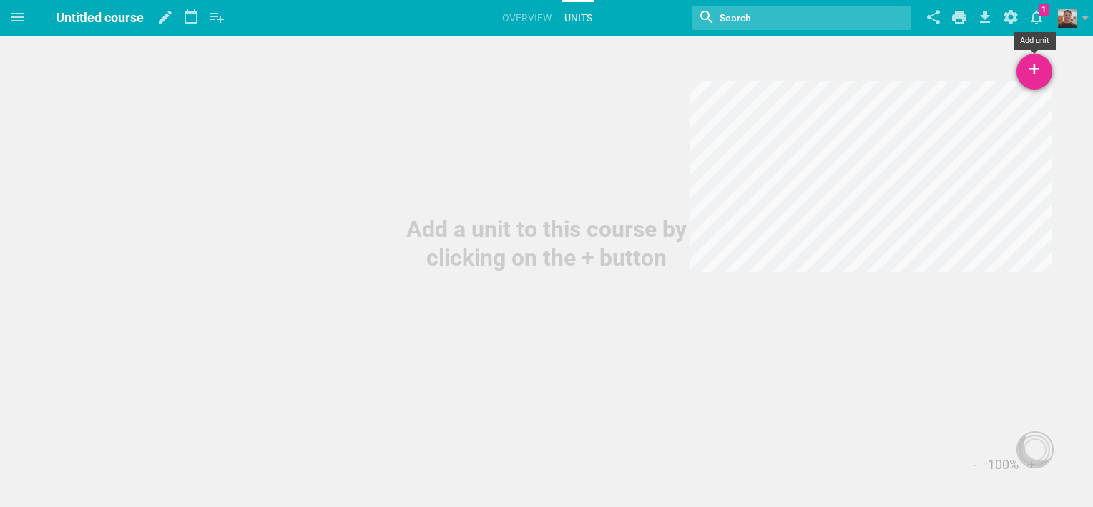
click at [1038, 74] on div "+" at bounding box center [1035, 72] width 36 height 36
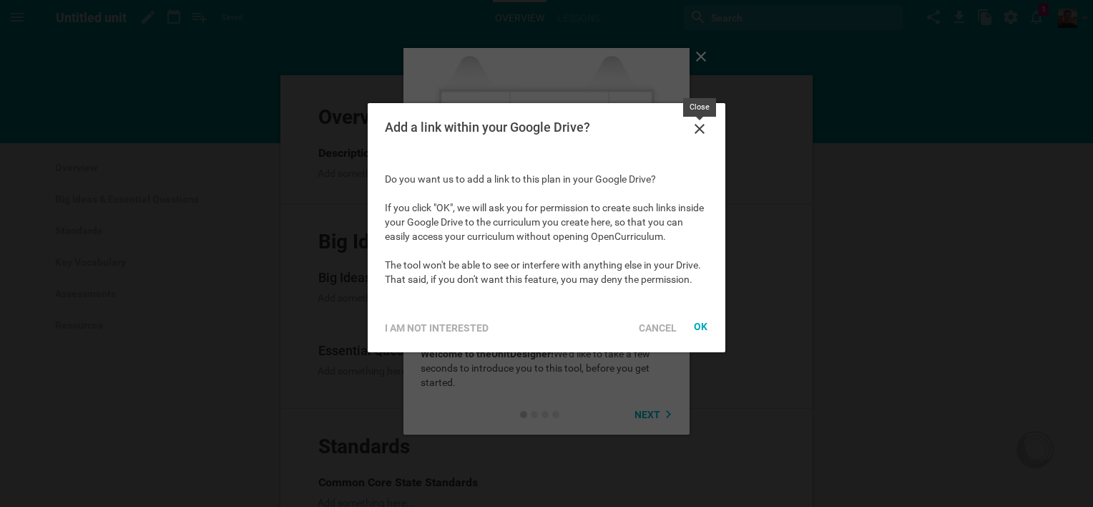
click at [701, 130] on icon at bounding box center [700, 129] width 10 height 10
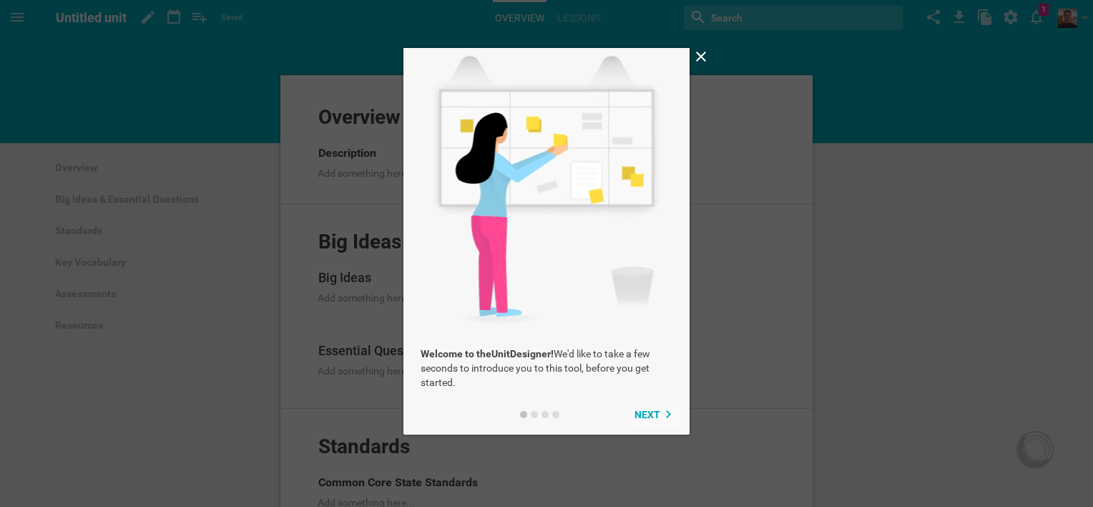
click at [650, 414] on span "Next" at bounding box center [648, 414] width 26 height 11
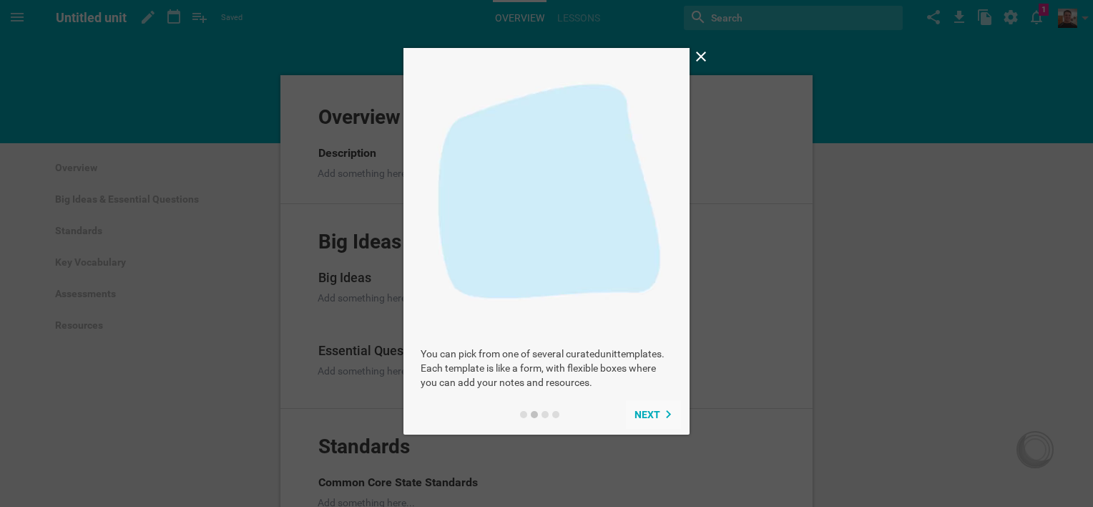
click at [651, 414] on span "Next" at bounding box center [648, 414] width 26 height 11
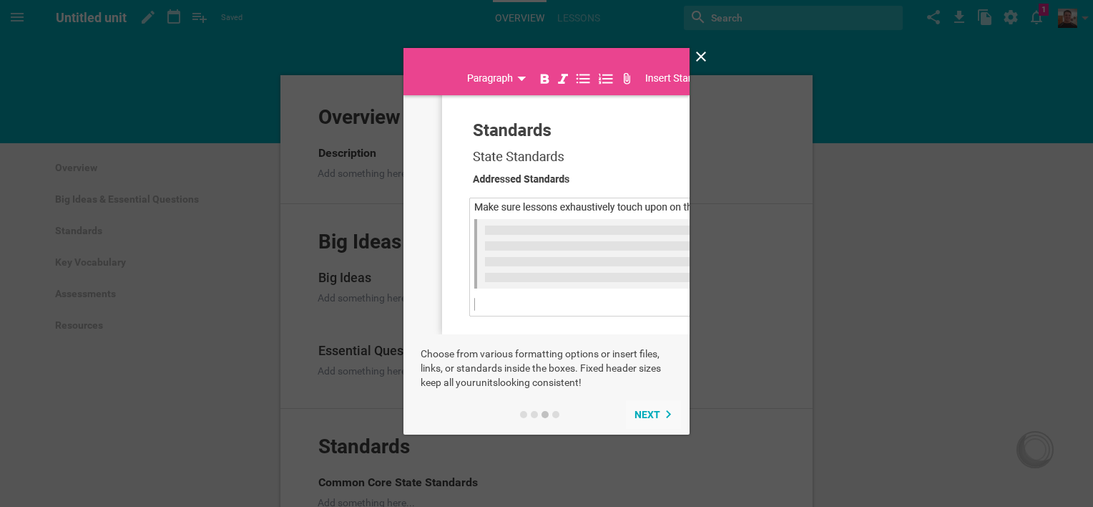
click at [667, 409] on div "Next" at bounding box center [654, 414] width 38 height 11
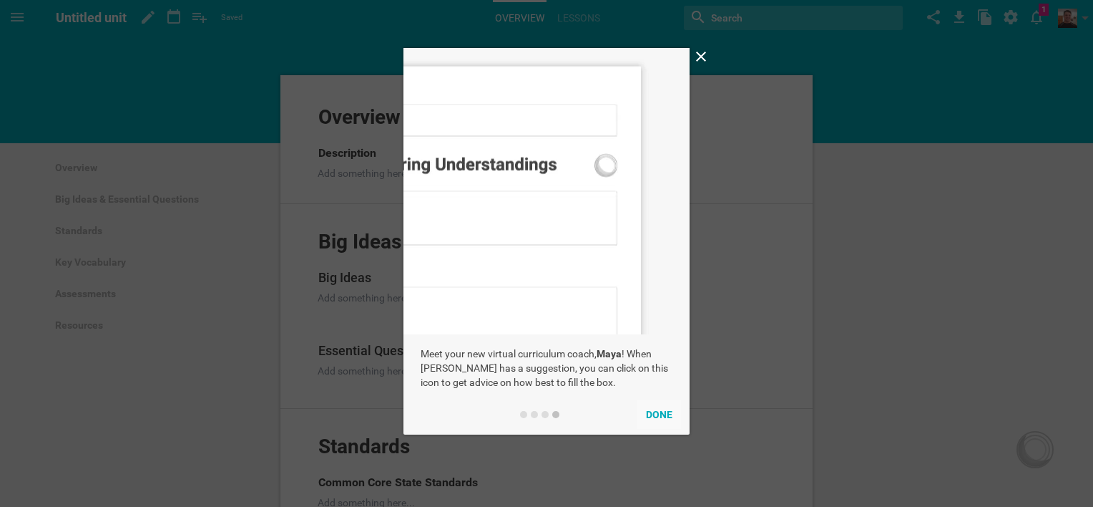
click at [661, 407] on button "Done" at bounding box center [660, 414] width 44 height 29
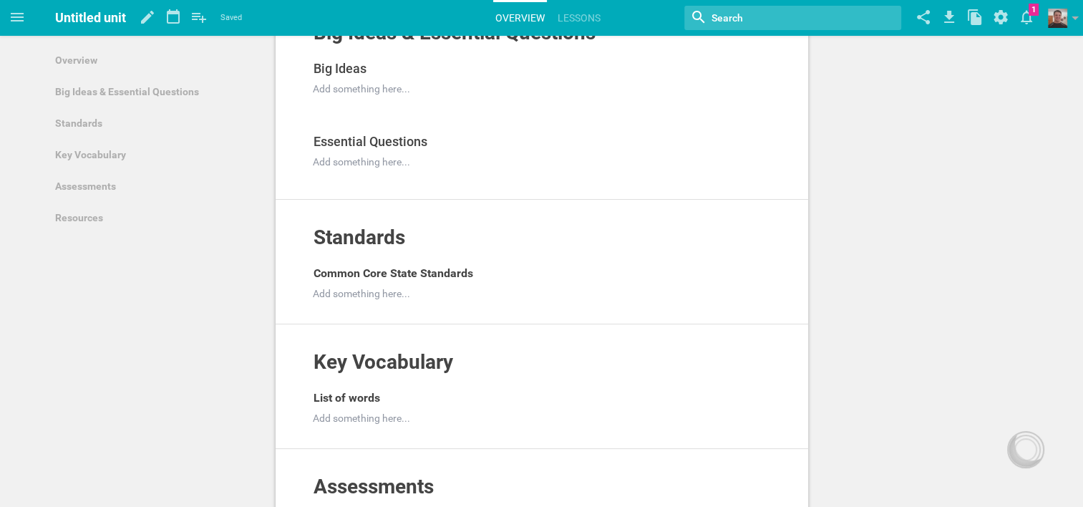
scroll to position [215, 0]
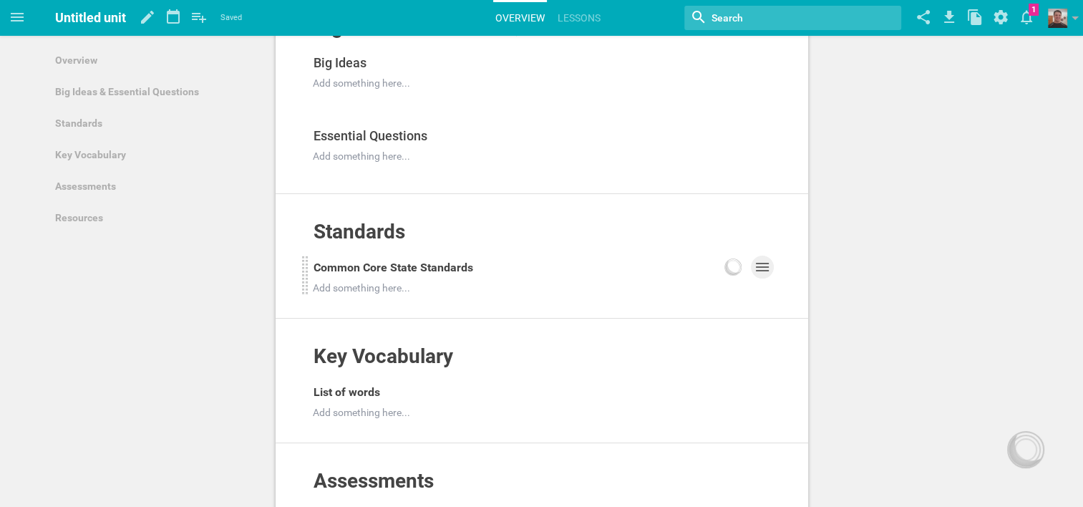
click at [761, 265] on icon at bounding box center [762, 267] width 13 height 9
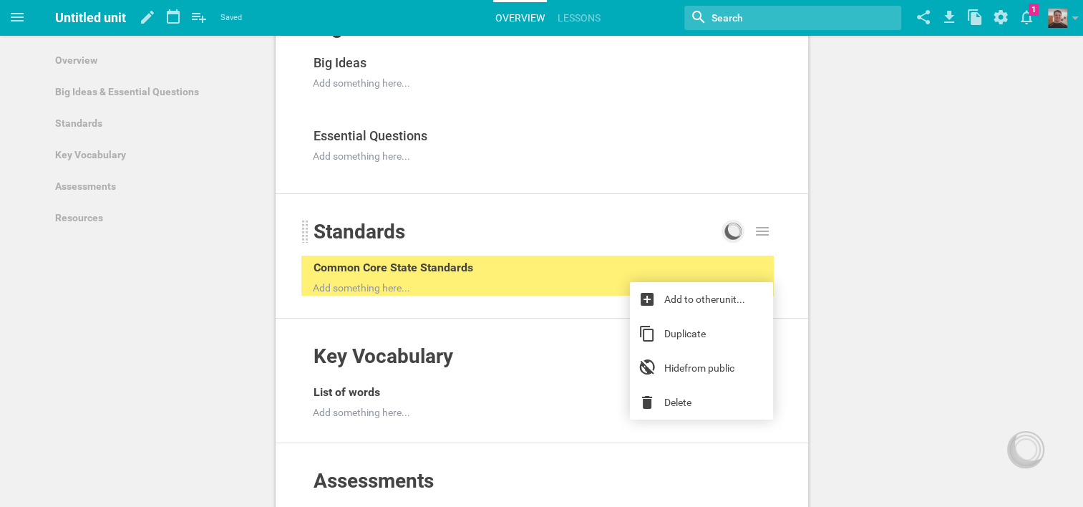
click at [737, 230] on icon at bounding box center [732, 231] width 17 height 17
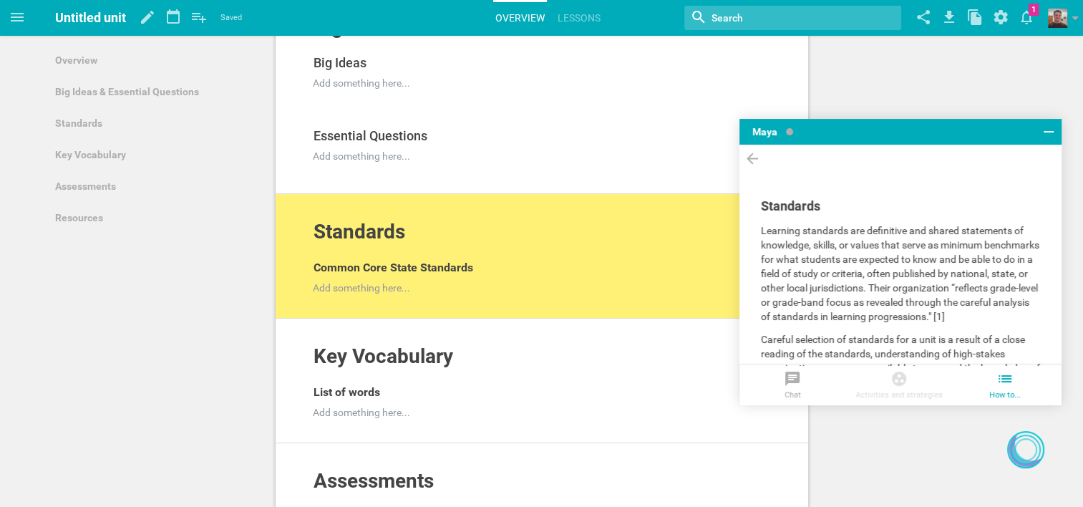
click at [1048, 136] on icon at bounding box center [1048, 131] width 17 height 17
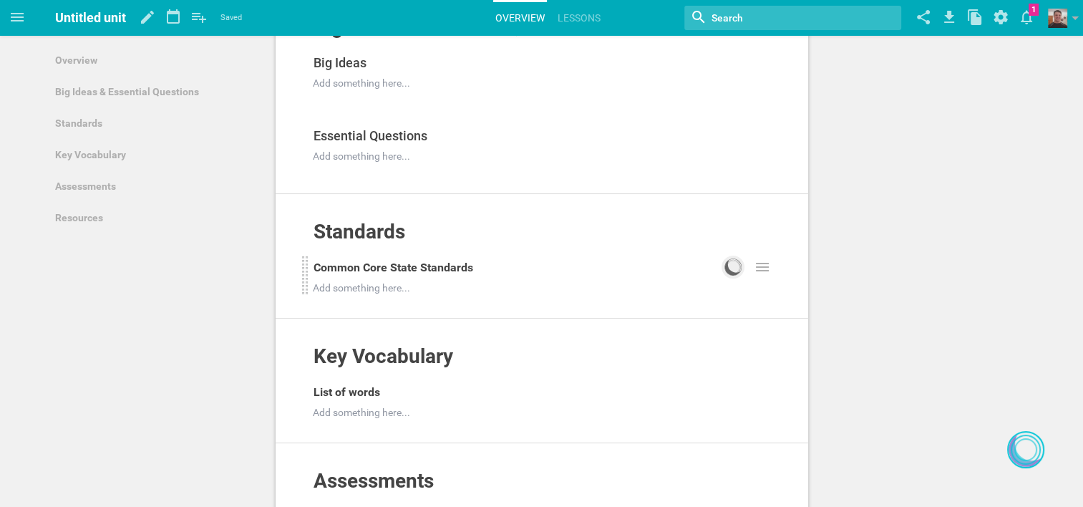
click at [730, 268] on icon at bounding box center [731, 267] width 15 height 15
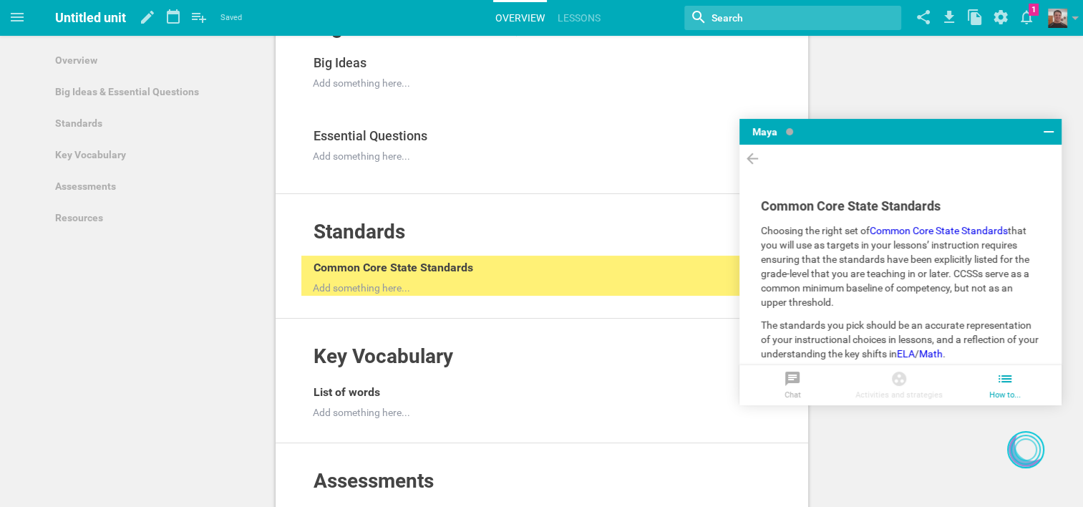
click at [972, 227] on link "Common Core State Standards" at bounding box center [938, 230] width 138 height 11
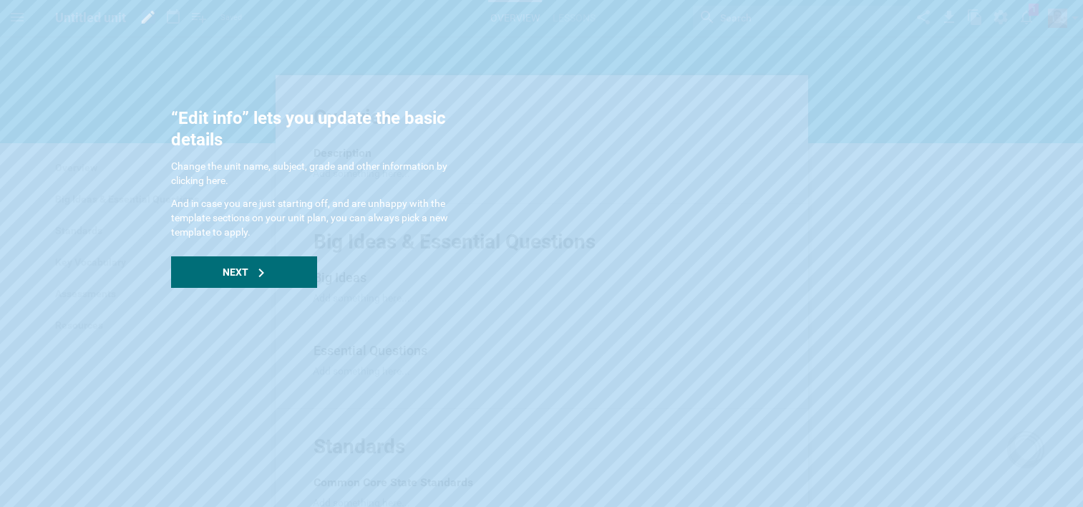
scroll to position [215, 0]
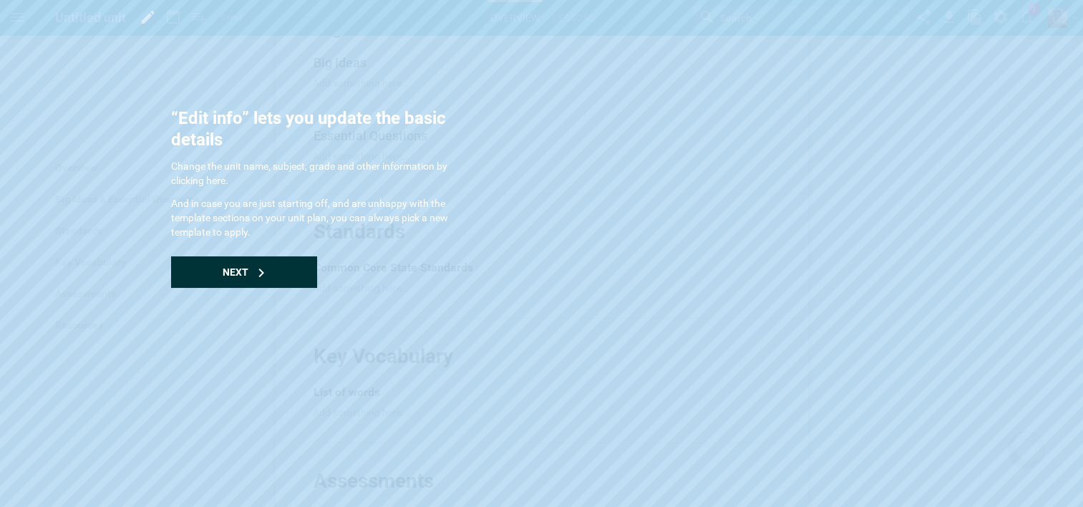
click at [223, 266] on span "Next" at bounding box center [236, 271] width 26 height 11
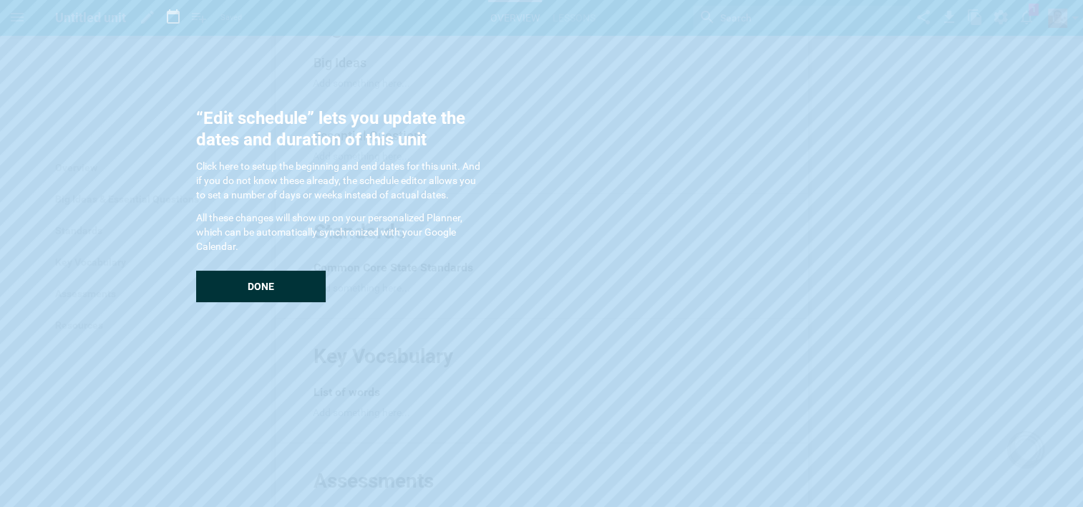
click at [271, 278] on div "Done" at bounding box center [261, 285] width 130 height 31
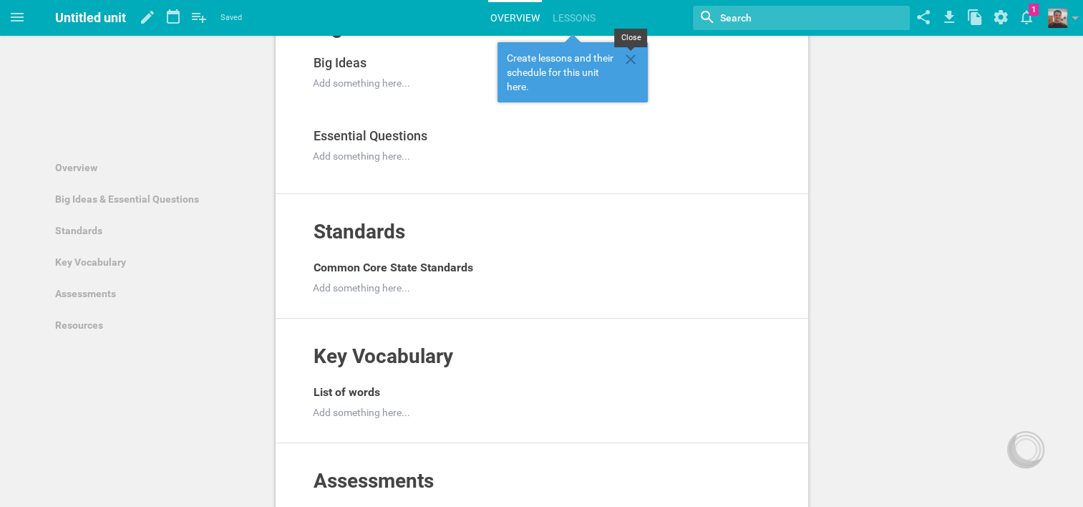
click at [633, 60] on icon at bounding box center [630, 59] width 17 height 17
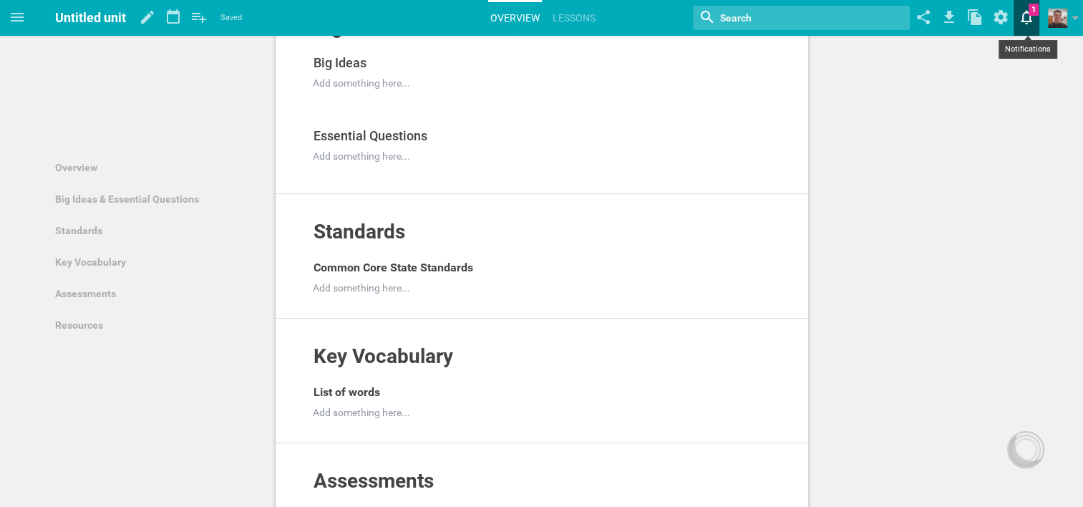
click at [1028, 16] on icon at bounding box center [1026, 17] width 26 height 34
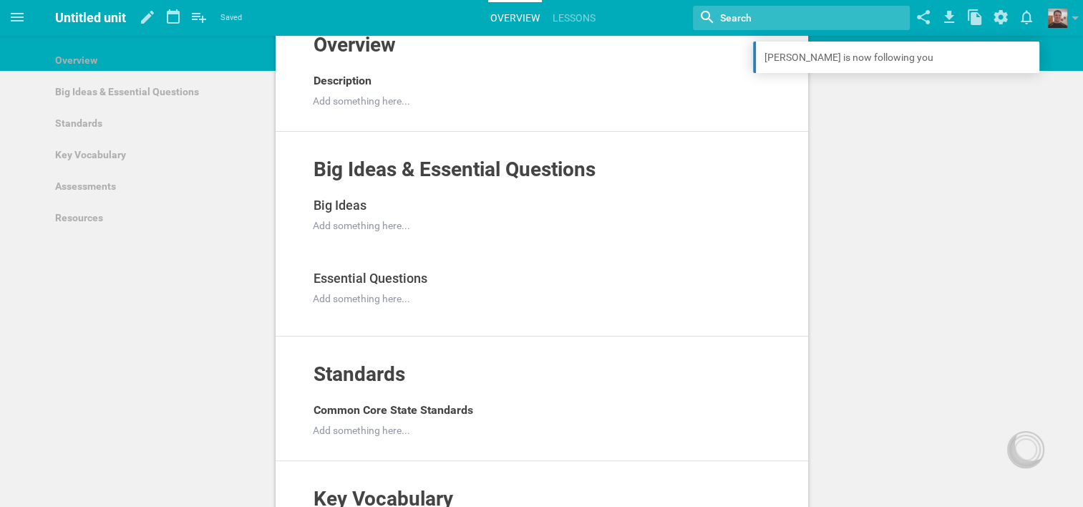
scroll to position [0, 0]
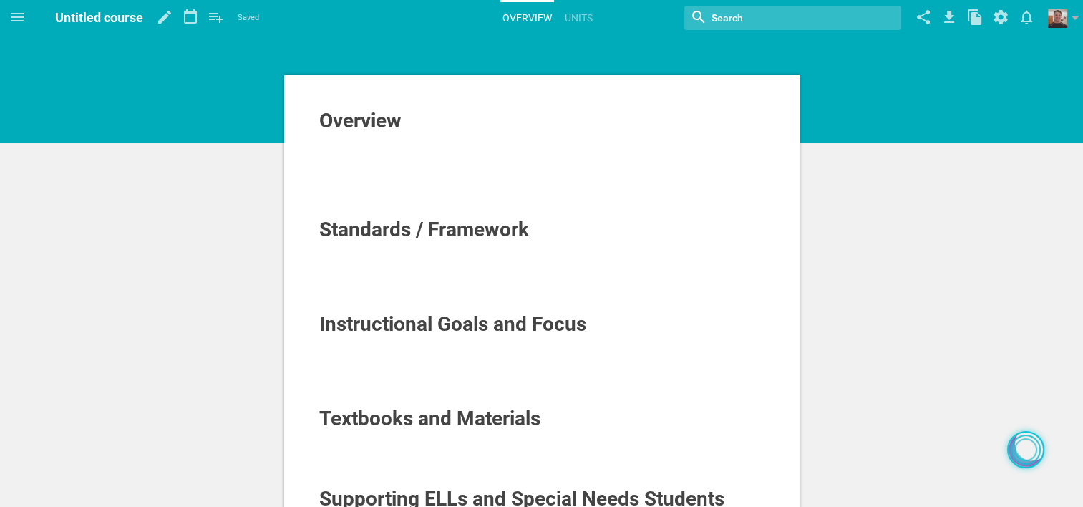
click at [1028, 453] on div at bounding box center [1025, 449] width 23 height 23
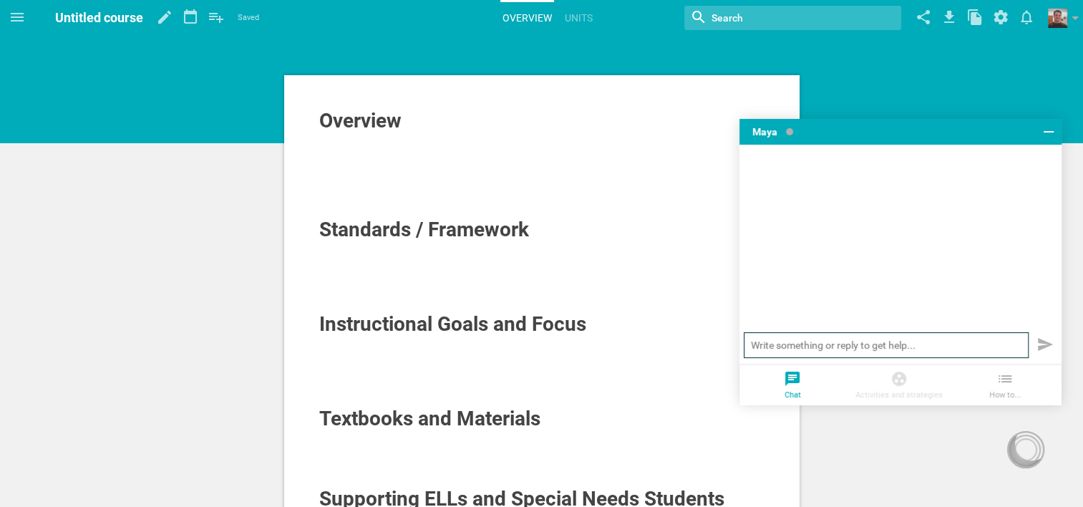
click at [796, 347] on input "text" at bounding box center [885, 345] width 285 height 26
type input "I want to create a Math course. Is this where I do that?"
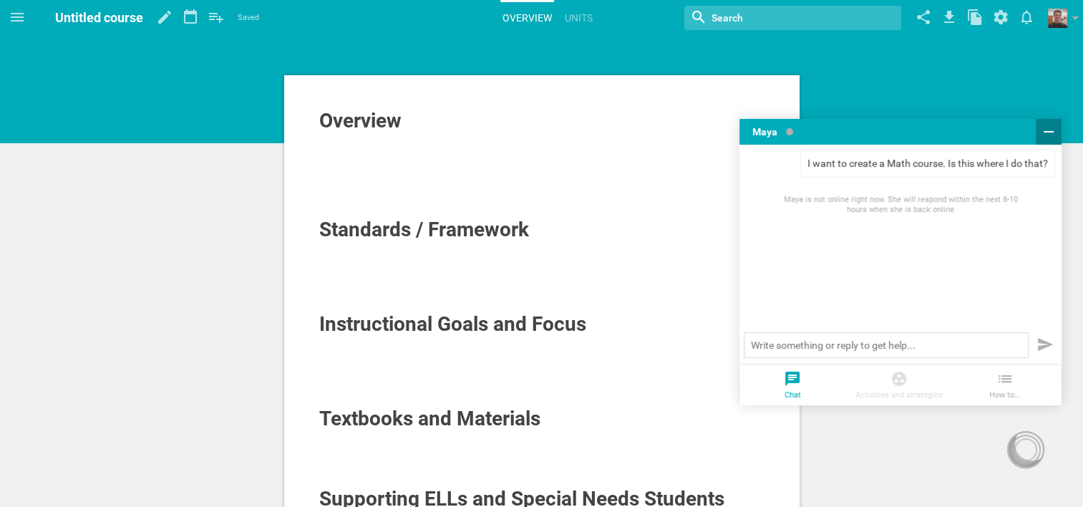
click at [1046, 129] on icon at bounding box center [1048, 131] width 17 height 17
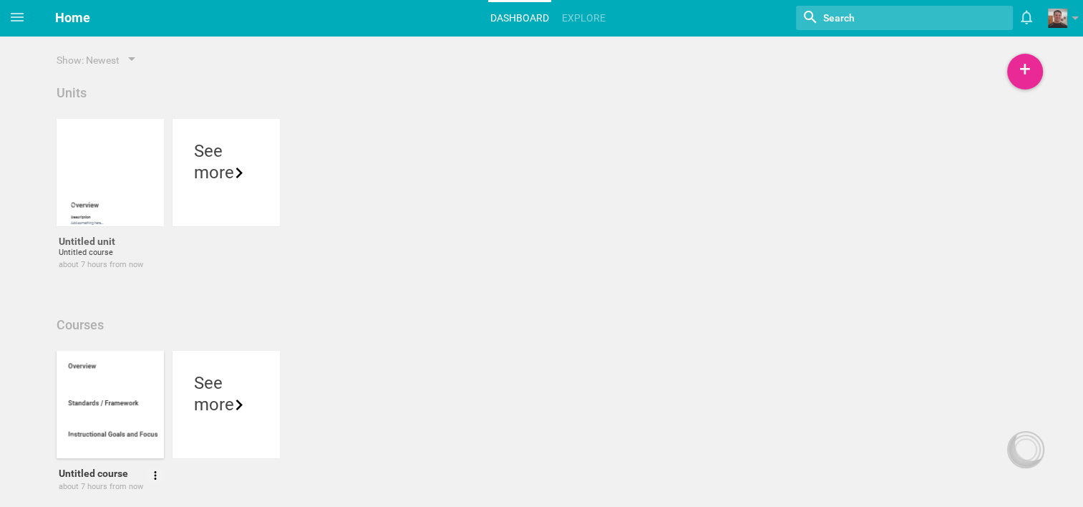
click at [110, 378] on div at bounding box center [110, 404] width 107 height 107
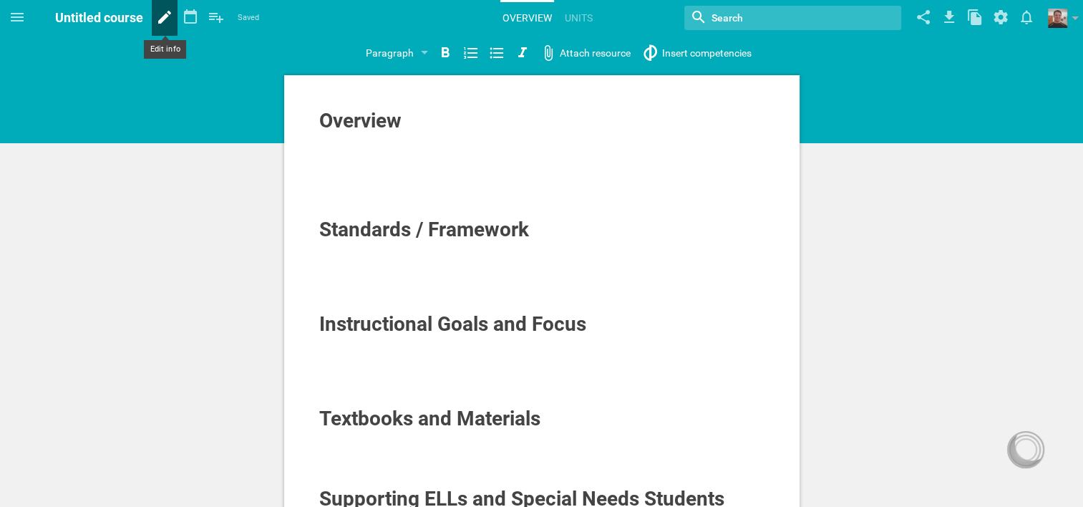
click at [158, 16] on icon at bounding box center [165, 17] width 26 height 34
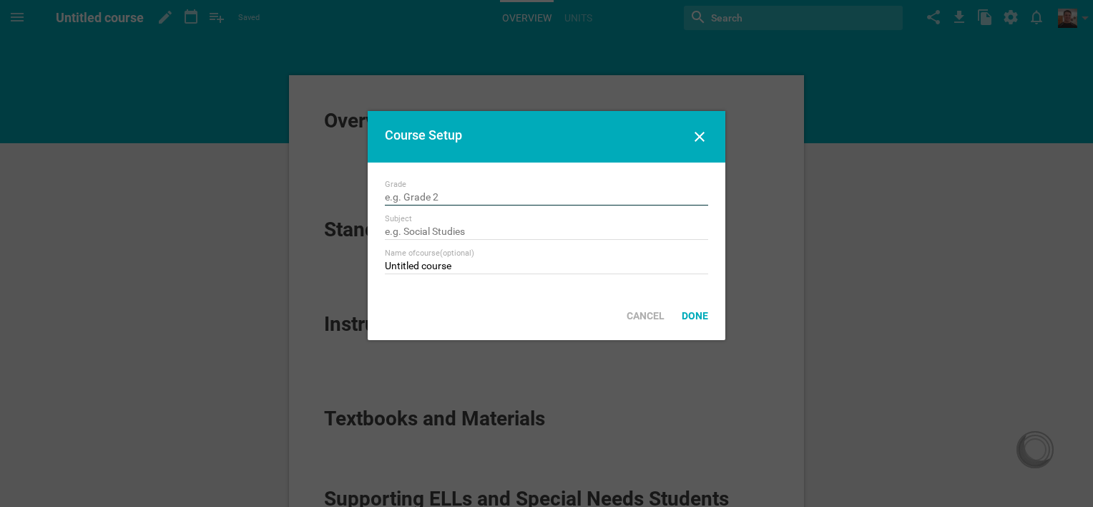
click at [458, 195] on input "text" at bounding box center [546, 198] width 323 height 14
type input "Grade 7"
click at [442, 230] on input "text" at bounding box center [546, 232] width 323 height 14
type input "Mathematics"
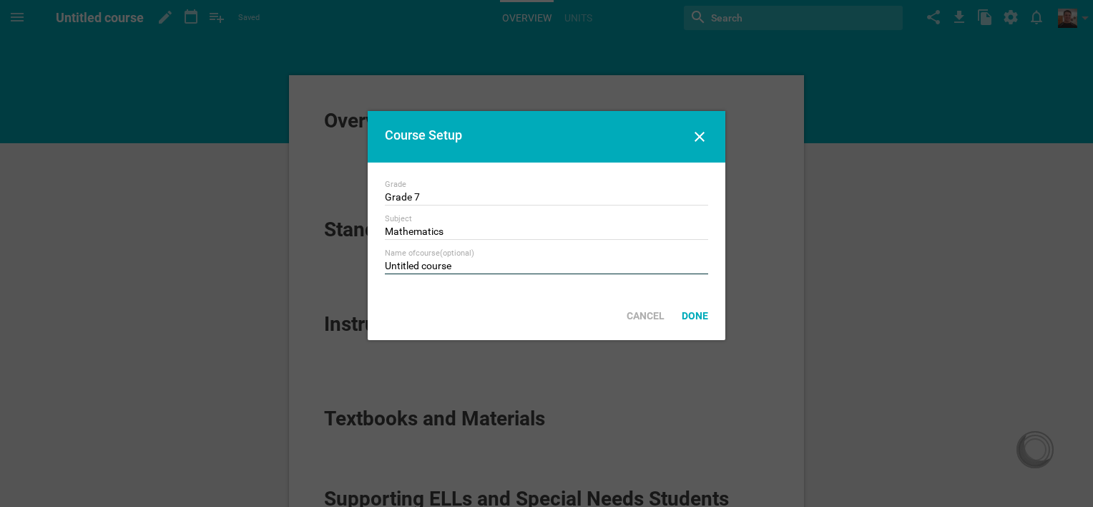
click at [454, 265] on input "Untitled course" at bounding box center [546, 267] width 323 height 14
type input "U"
type input "Fundamentals of Algebra"
click at [695, 316] on div "Done" at bounding box center [695, 315] width 44 height 31
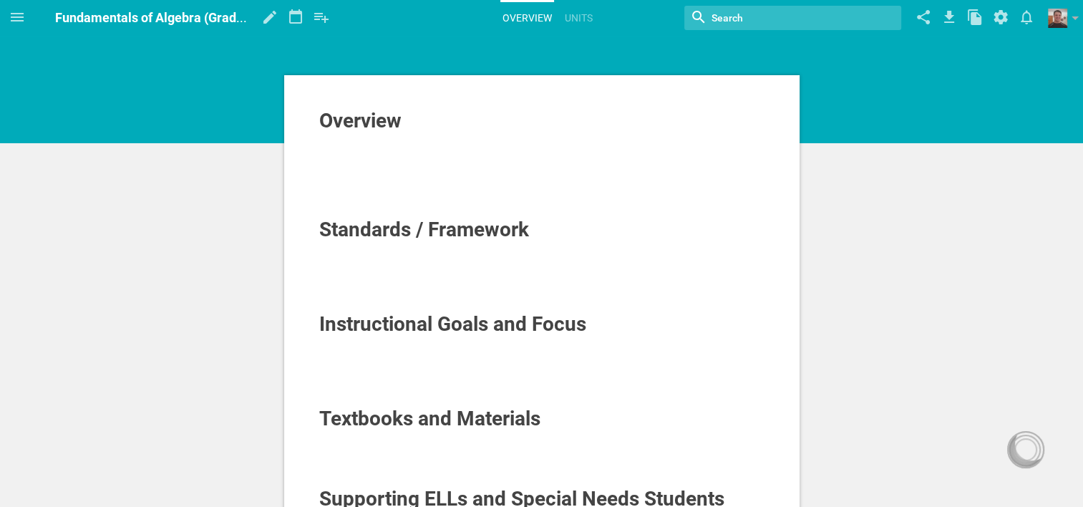
click at [409, 122] on div "Overview" at bounding box center [542, 120] width 446 height 23
click at [327, 147] on div at bounding box center [542, 154] width 446 height 14
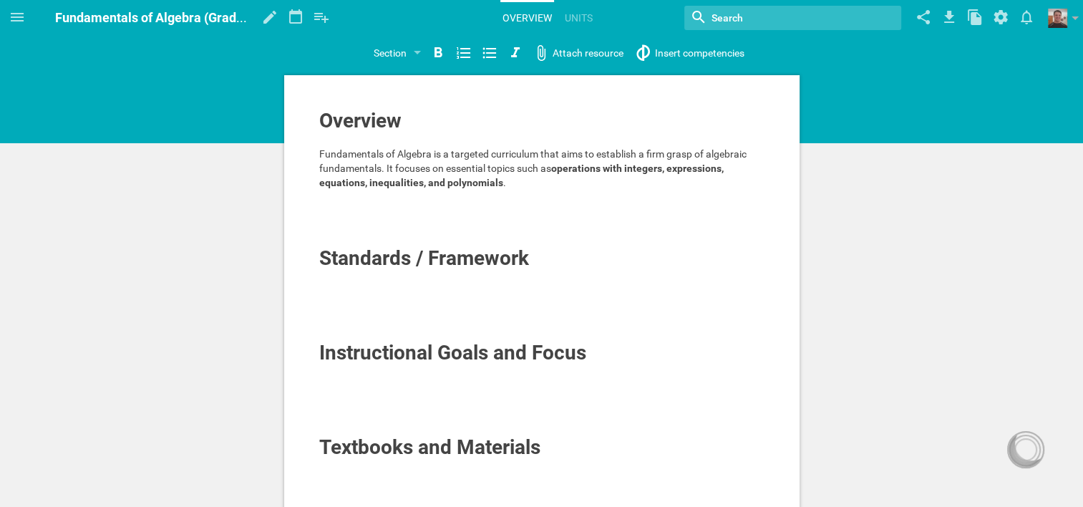
click at [338, 223] on div at bounding box center [542, 225] width 446 height 14
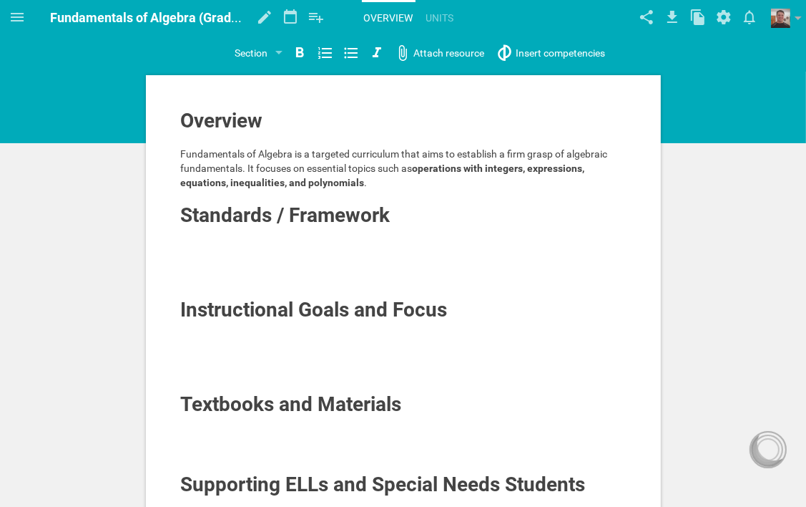
click at [282, 245] on div at bounding box center [404, 248] width 446 height 14
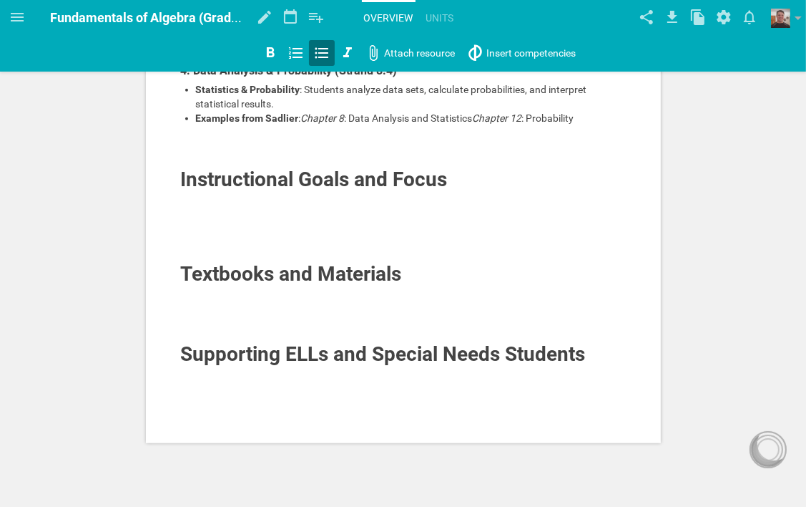
scroll to position [509, 0]
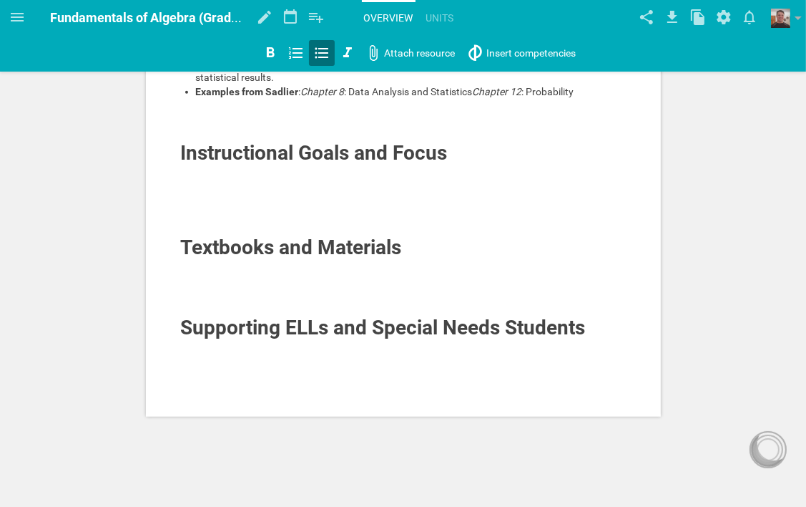
click at [217, 142] on div at bounding box center [404, 134] width 446 height 14
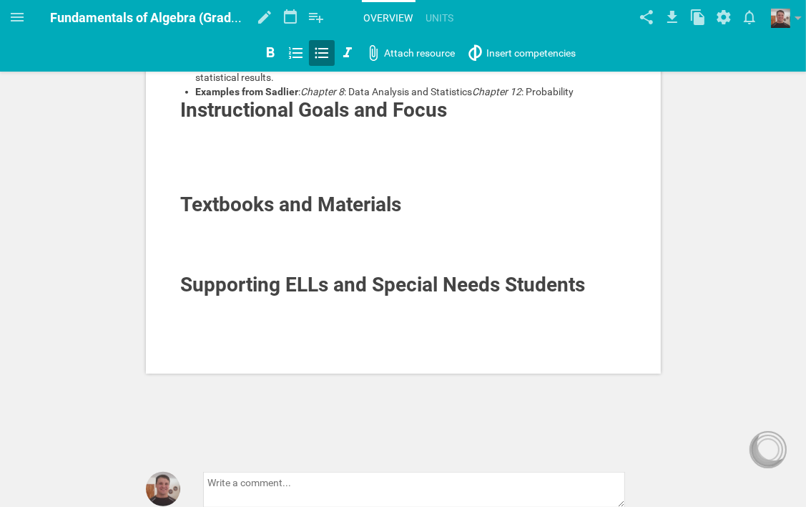
click at [257, 136] on div at bounding box center [404, 129] width 446 height 14
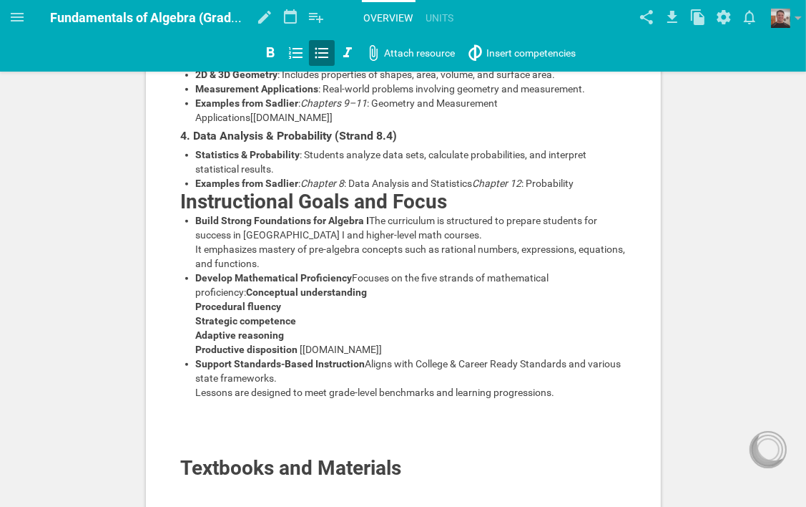
scroll to position [446, 0]
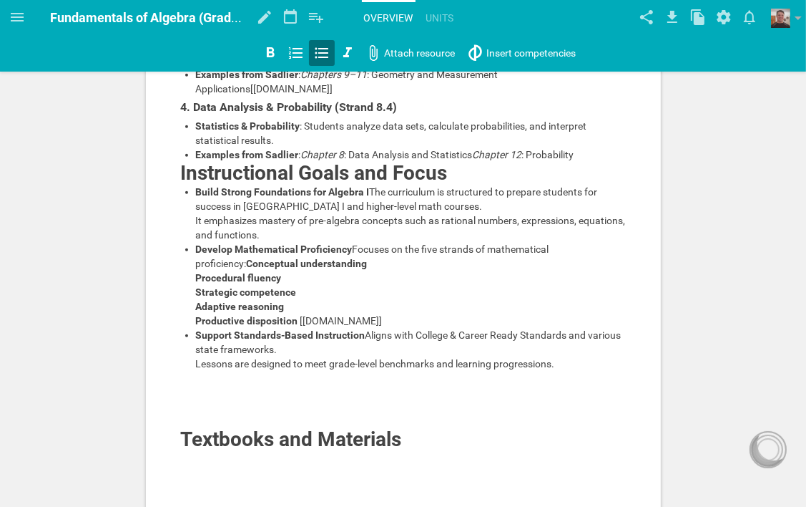
click at [455, 185] on div "Instructional Goals and Focus" at bounding box center [404, 173] width 446 height 23
click at [192, 303] on ul "Build Strong Foundations for Algebra I The curriculum is structured to prepare …" at bounding box center [404, 278] width 446 height 186
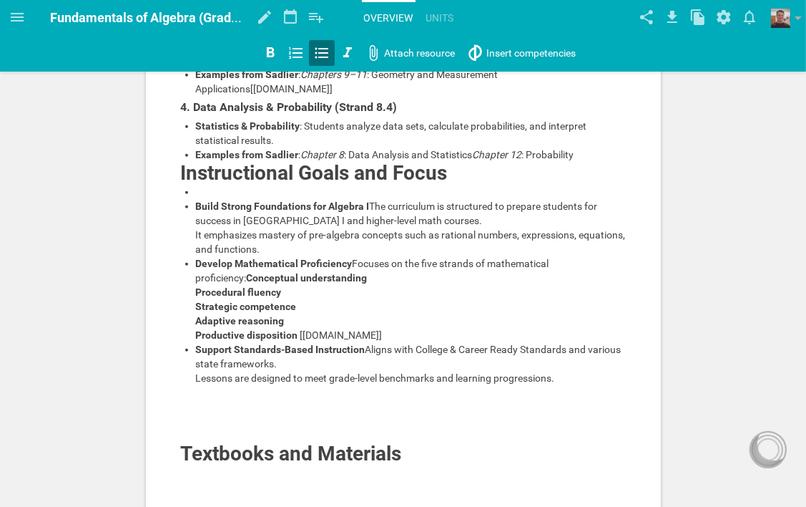
click at [192, 303] on ul "Build Strong Foundations for Algebra I The curriculum is structured to prepare …" at bounding box center [404, 285] width 446 height 200
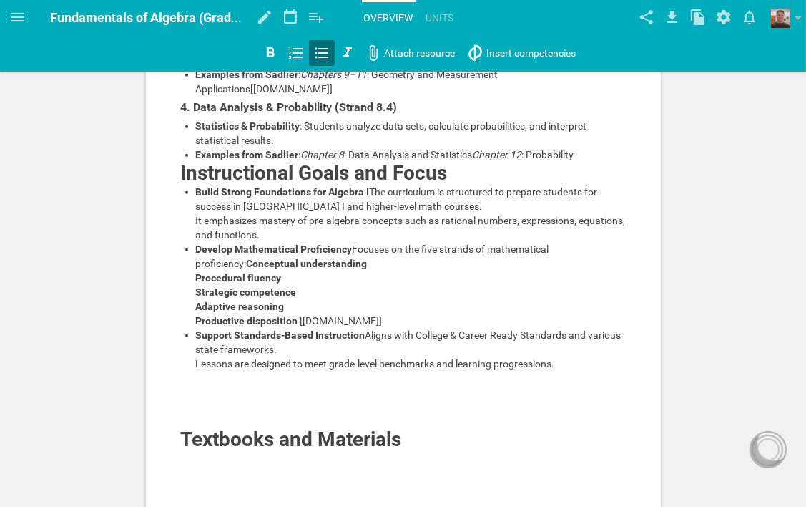
click at [195, 306] on ul "Build Strong Foundations for Algebra I The curriculum is structured to prepare …" at bounding box center [404, 278] width 446 height 186
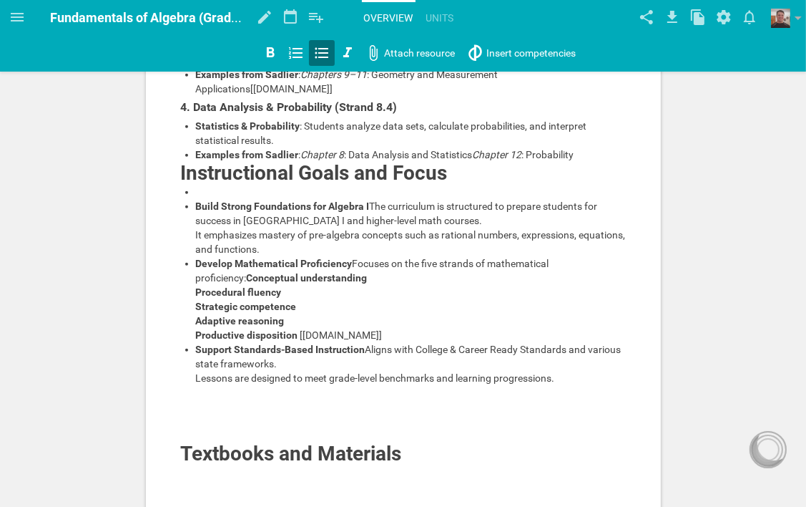
drag, startPoint x: 195, startPoint y: 306, endPoint x: 183, endPoint y: 306, distance: 11.4
click at [183, 306] on ul "Build Strong Foundations for Algebra I The curriculum is structured to prepare …" at bounding box center [404, 285] width 446 height 200
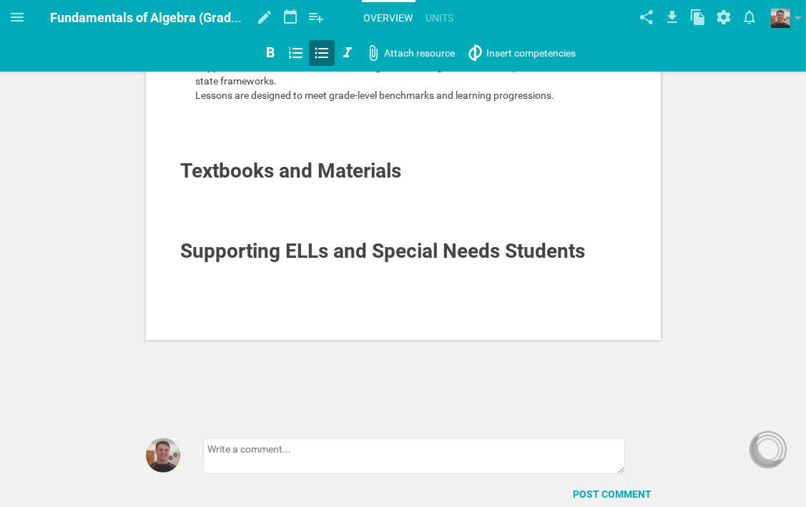
scroll to position [732, 0]
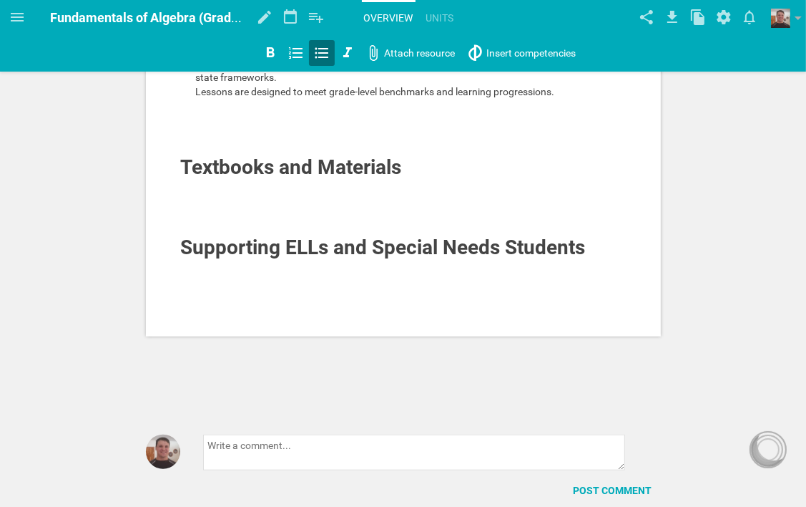
click at [195, 156] on div at bounding box center [404, 149] width 446 height 14
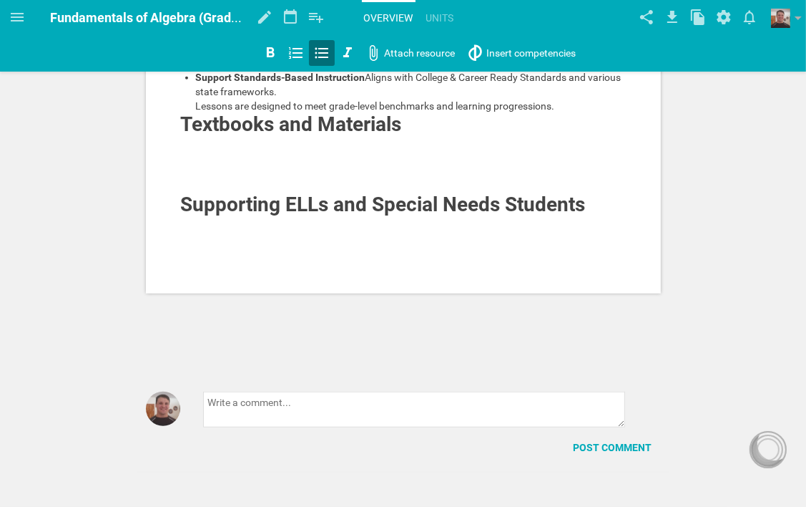
click at [572, 113] on div "Support Standards-Based Instruction Aligns with College & Career Ready Standard…" at bounding box center [411, 91] width 431 height 43
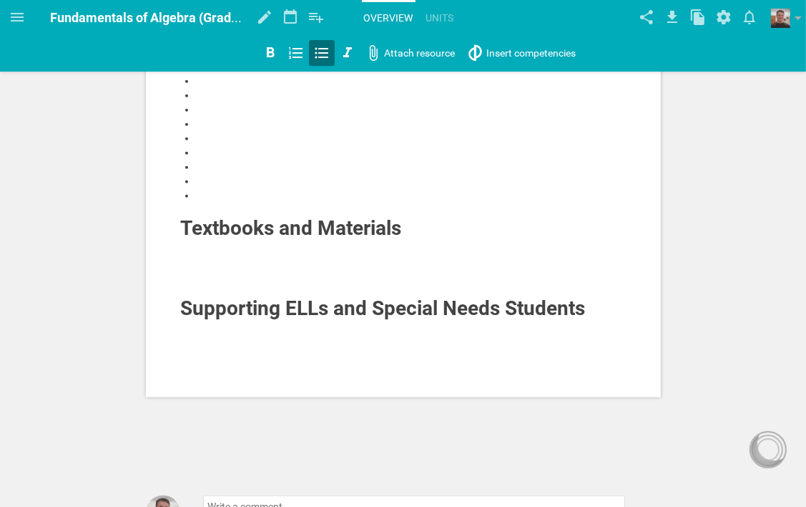
scroll to position [760, 0]
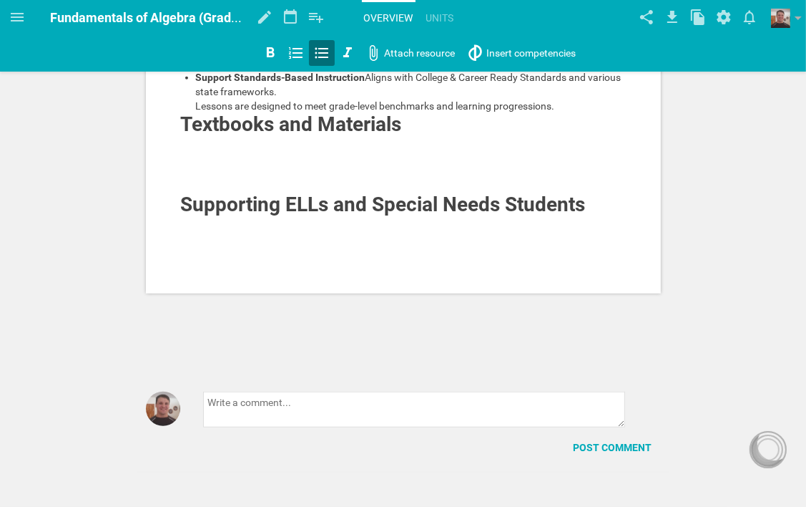
click at [233, 165] on div at bounding box center [404, 157] width 446 height 14
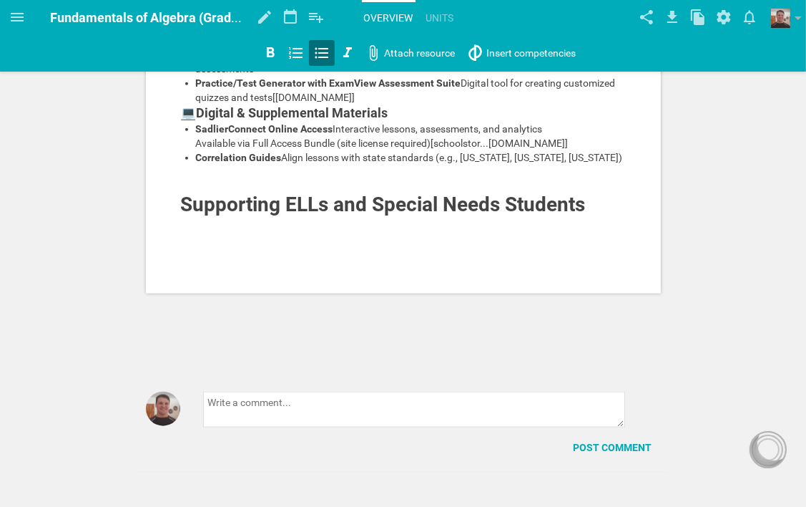
scroll to position [1221, 0]
click at [245, 193] on div at bounding box center [404, 186] width 446 height 14
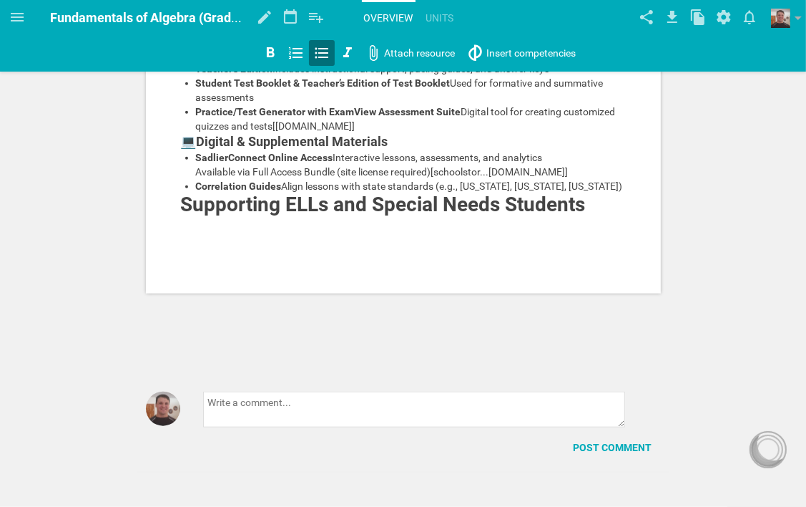
click at [191, 245] on div at bounding box center [404, 237] width 446 height 14
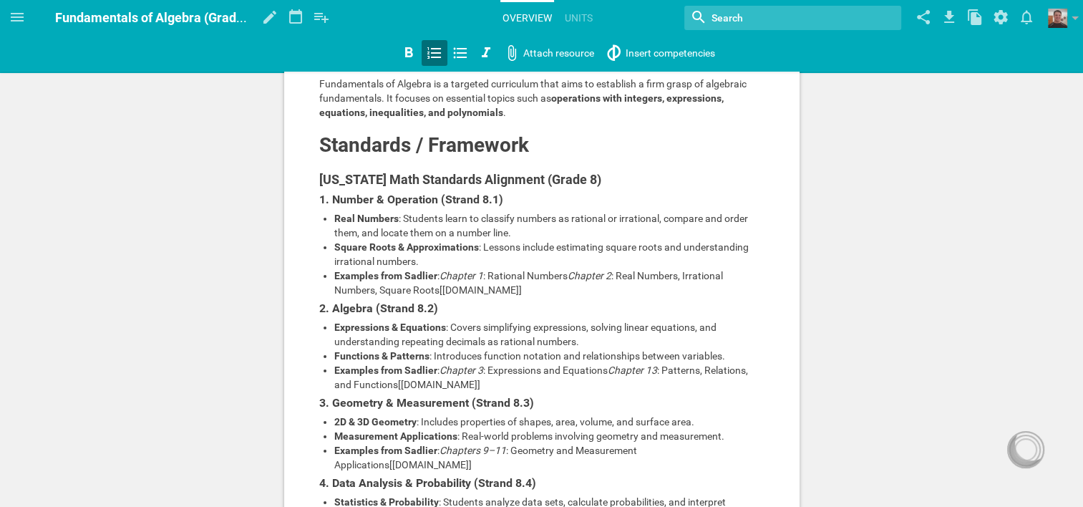
scroll to position [0, 0]
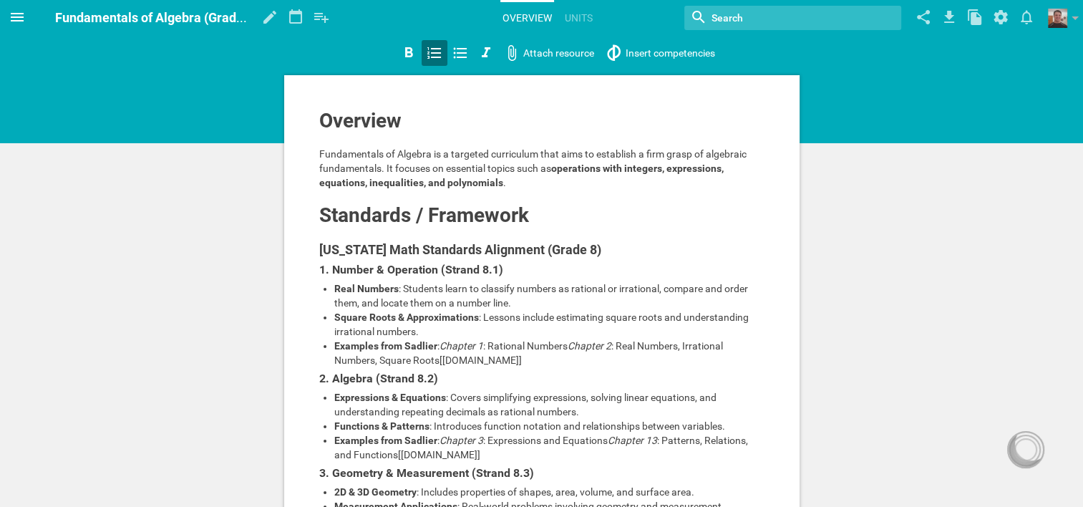
click at [14, 17] on icon at bounding box center [17, 17] width 13 height 9
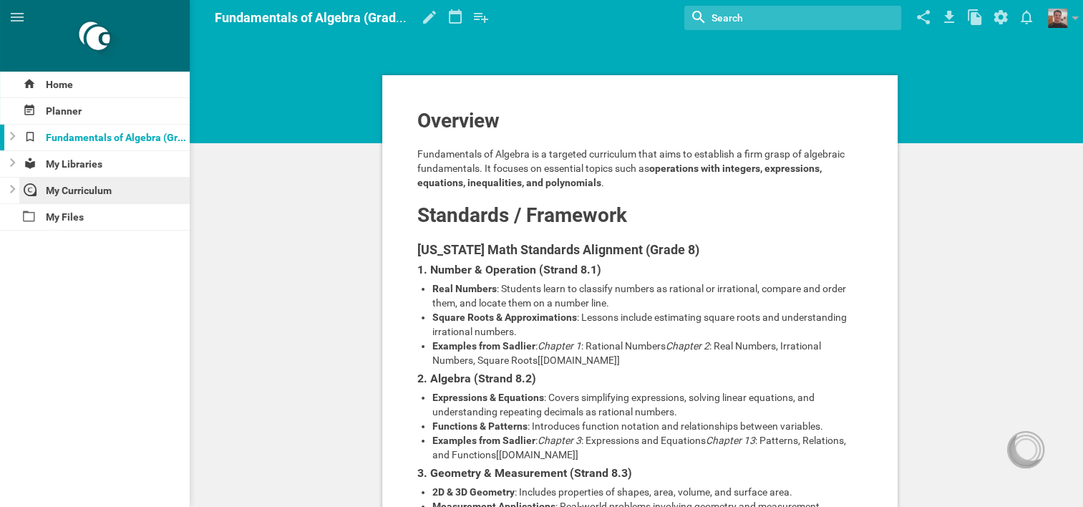
click at [74, 186] on div "My Curriculum" at bounding box center [104, 190] width 171 height 26
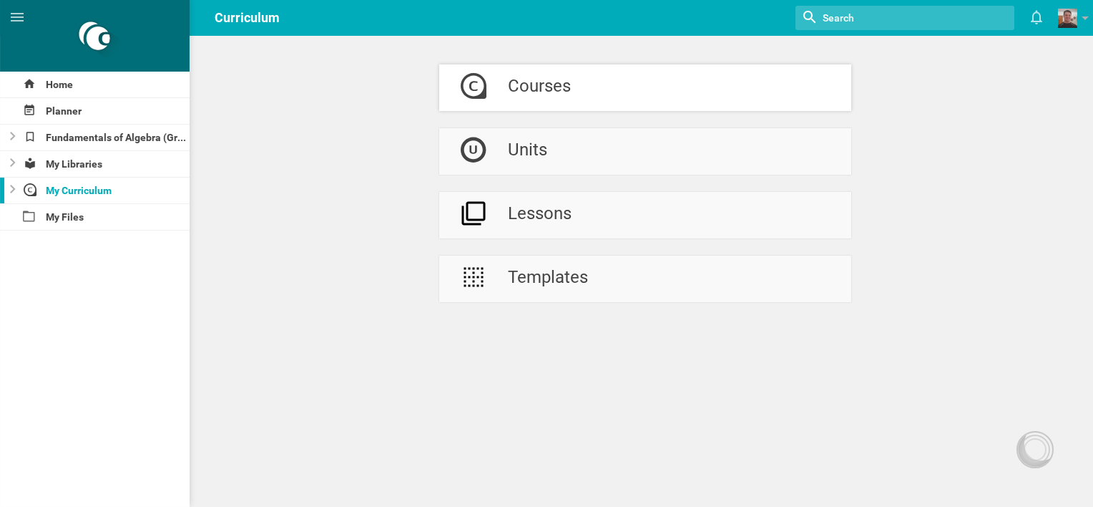
click at [556, 90] on div "Courses" at bounding box center [539, 87] width 63 height 47
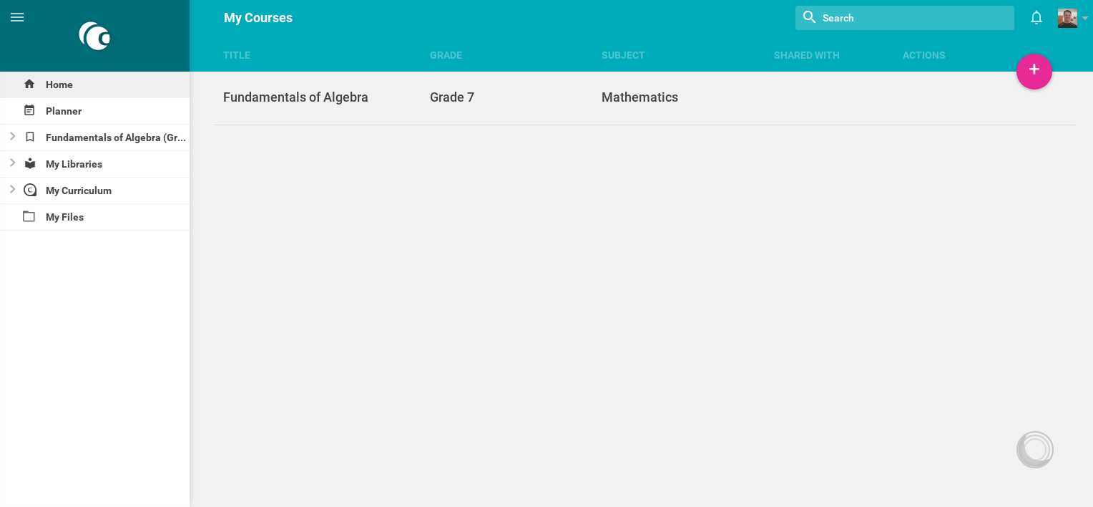
click at [52, 81] on div "Home" at bounding box center [95, 85] width 190 height 26
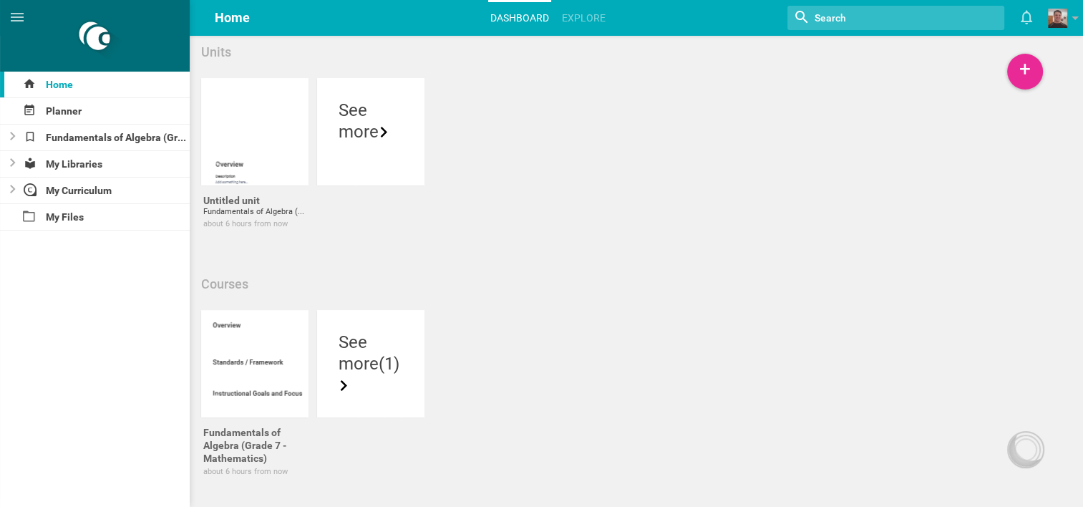
scroll to position [42, 0]
click at [89, 189] on div "My Curriculum" at bounding box center [104, 190] width 171 height 26
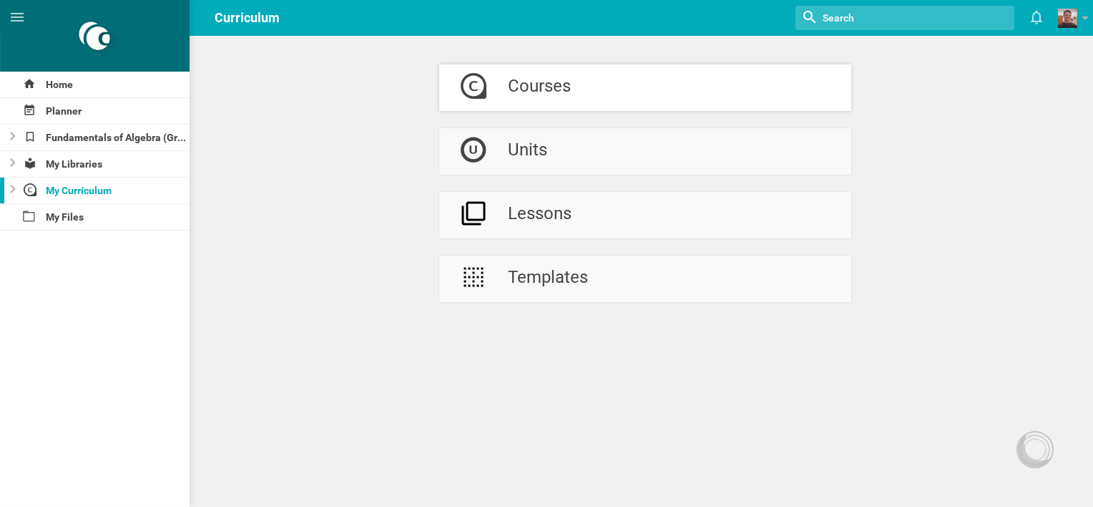
click at [560, 89] on div "Courses" at bounding box center [539, 87] width 63 height 47
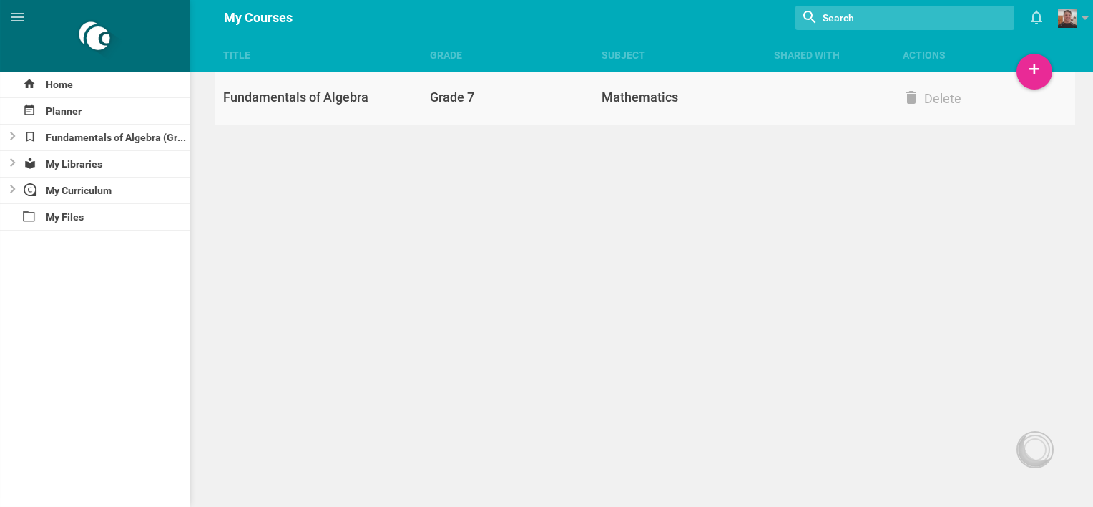
click at [764, 101] on div "Mathematics" at bounding box center [688, 97] width 172 height 17
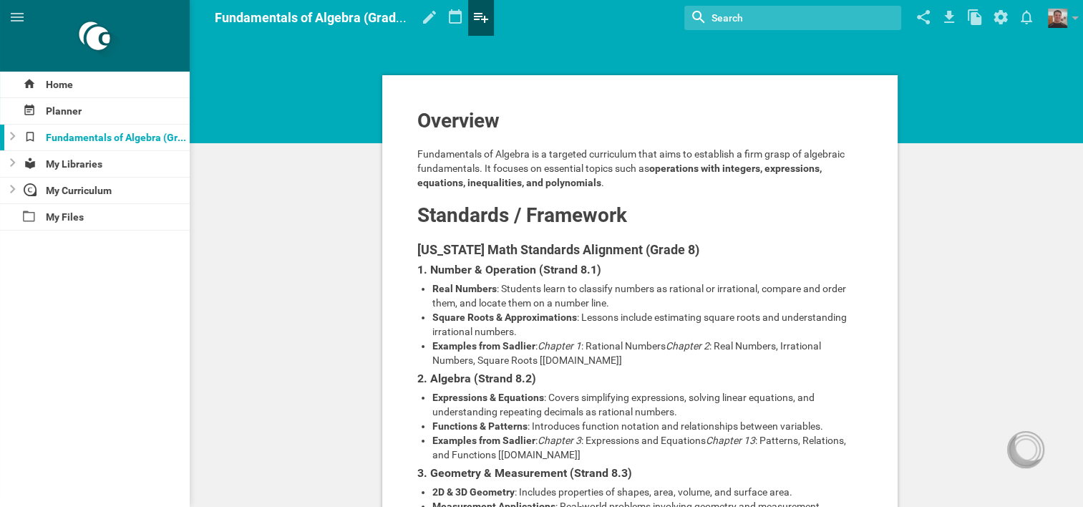
click at [477, 16] on icon at bounding box center [481, 18] width 14 height 10
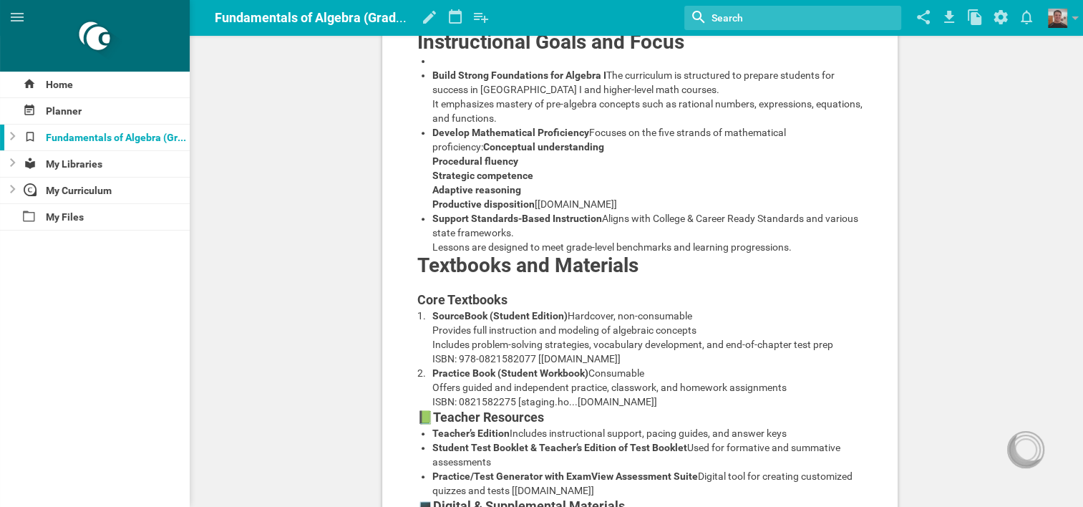
scroll to position [572, 0]
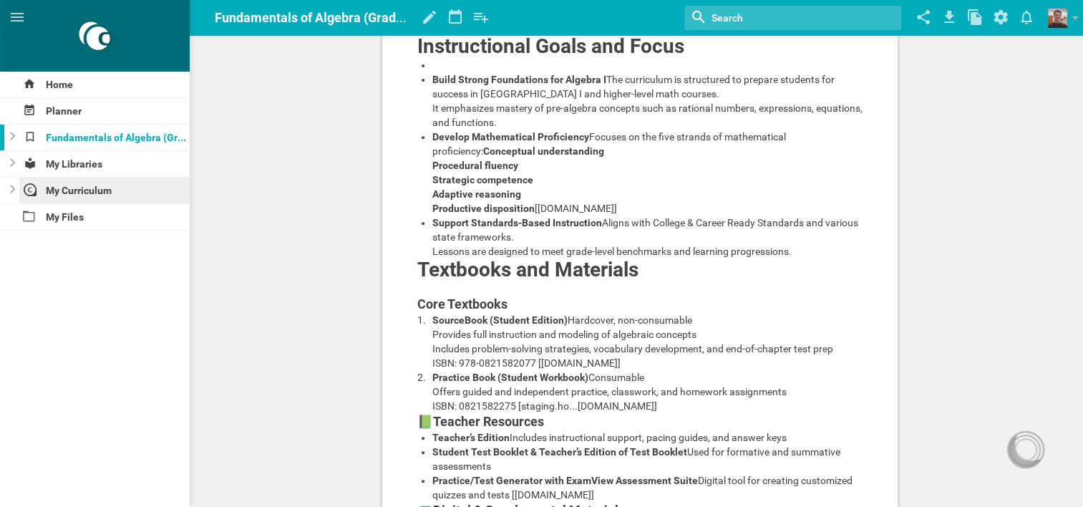
click at [94, 185] on div "My Curriculum" at bounding box center [104, 190] width 171 height 26
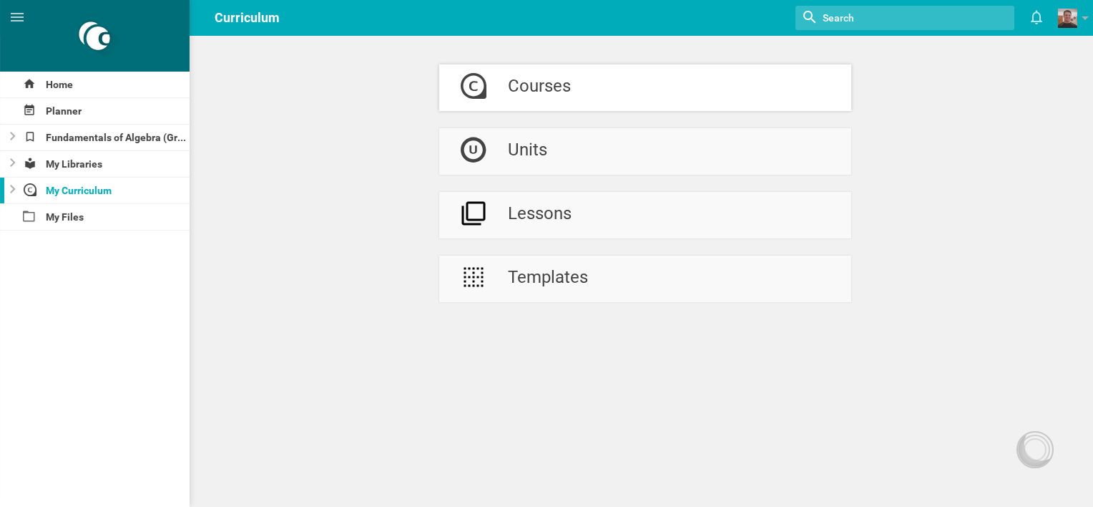
click at [528, 98] on div "Courses" at bounding box center [539, 87] width 63 height 47
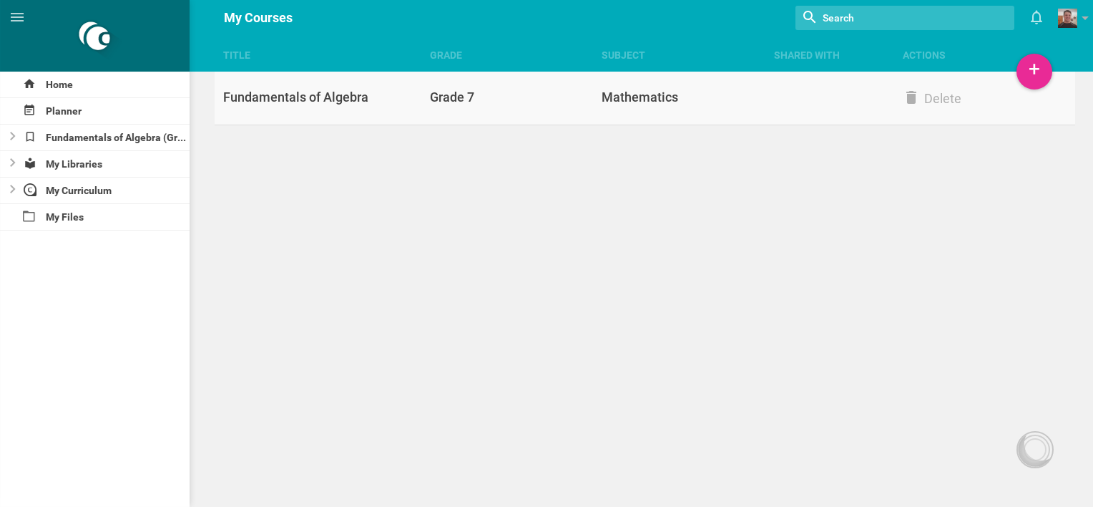
click at [540, 94] on div "Grade 7" at bounding box center [516, 97] width 172 height 17
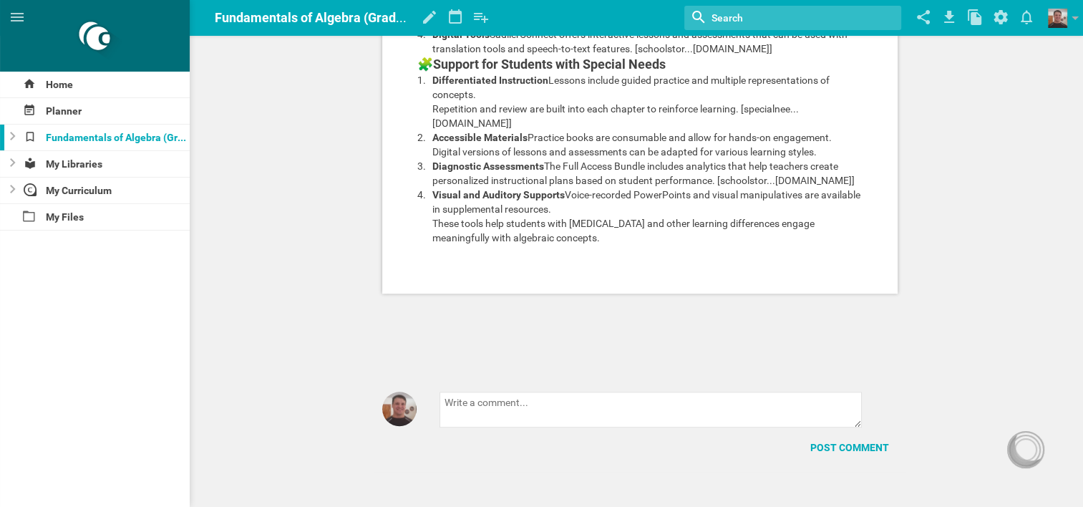
scroll to position [1490, 0]
click at [67, 185] on div "My Curriculum" at bounding box center [104, 190] width 171 height 26
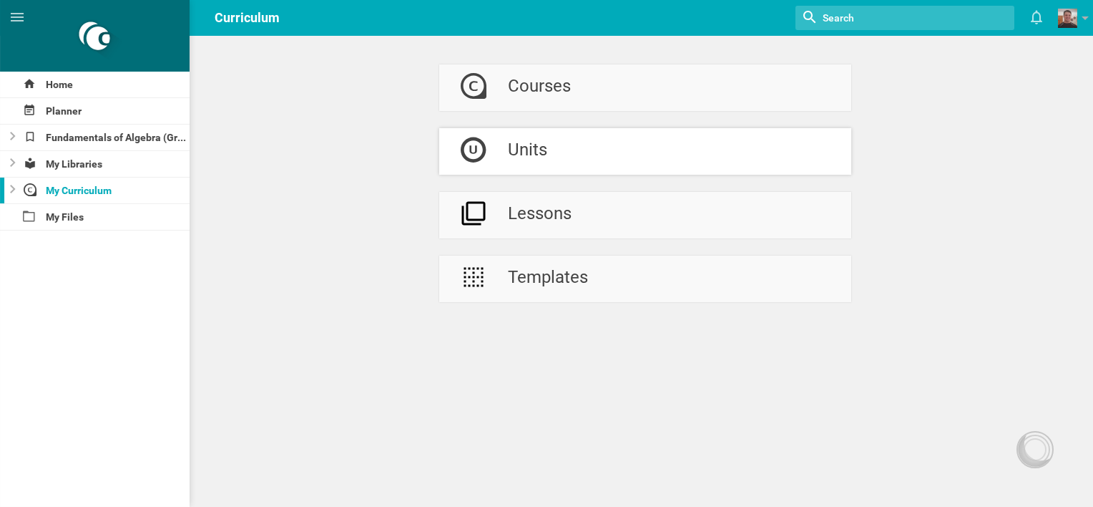
click at [532, 147] on div "Units" at bounding box center [527, 151] width 39 height 47
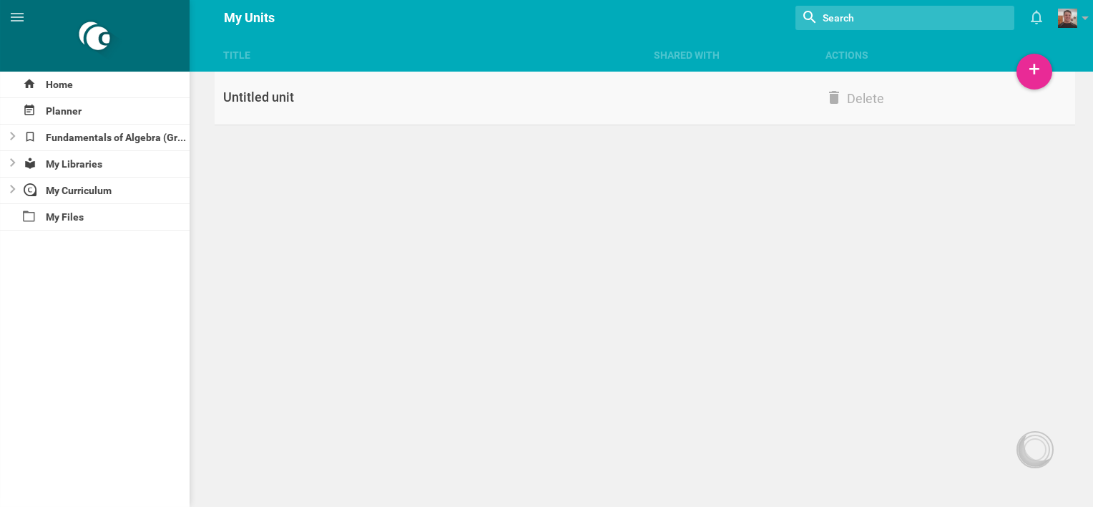
click at [291, 97] on div "Untitled unit" at bounding box center [430, 97] width 430 height 17
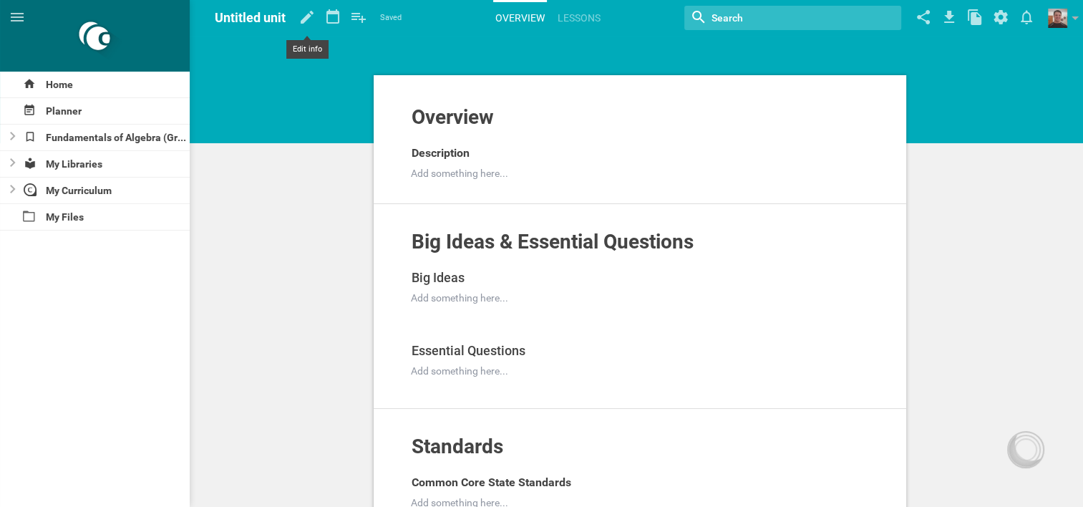
click at [303, 18] on icon at bounding box center [307, 17] width 13 height 13
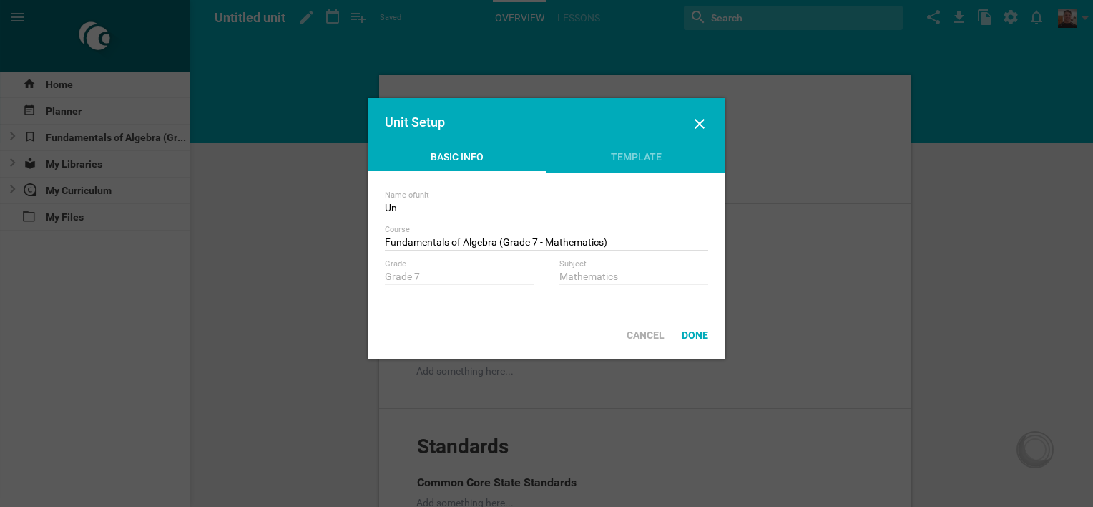
type input "U"
click at [640, 155] on div "Template" at bounding box center [636, 160] width 179 height 21
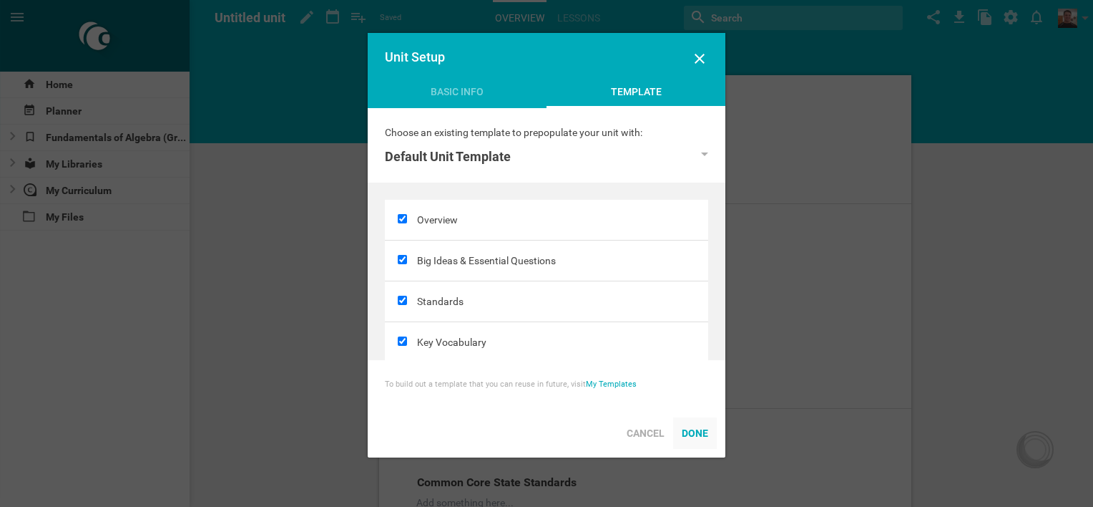
click at [701, 434] on div "Done" at bounding box center [695, 432] width 44 height 31
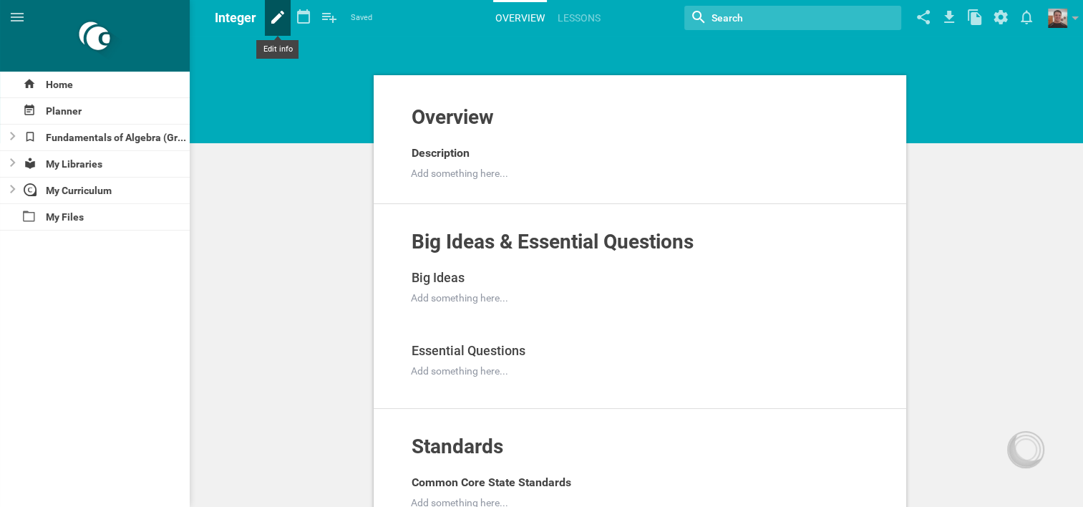
click at [275, 19] on icon at bounding box center [277, 17] width 13 height 13
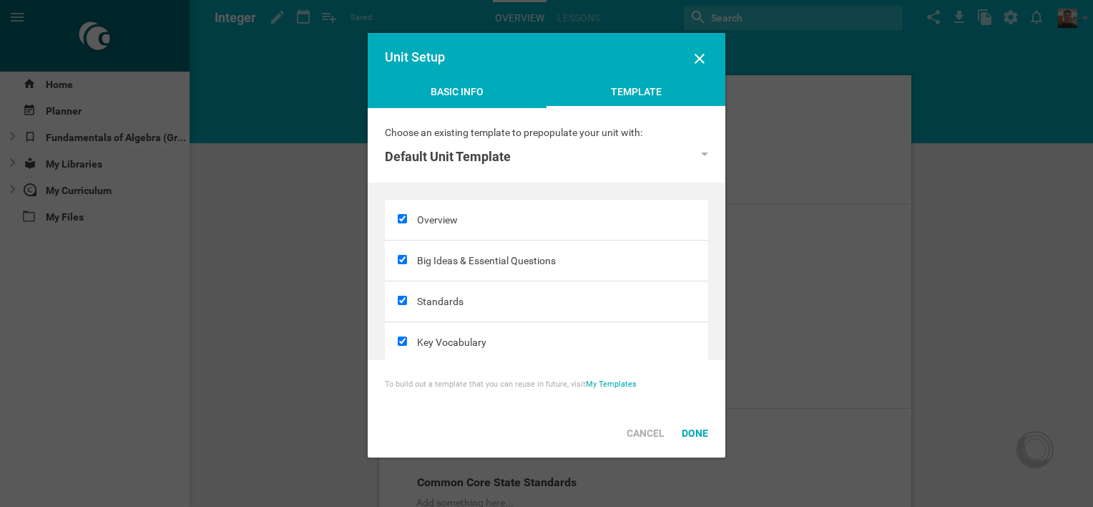
click at [455, 89] on div "Basic Info" at bounding box center [457, 94] width 179 height 21
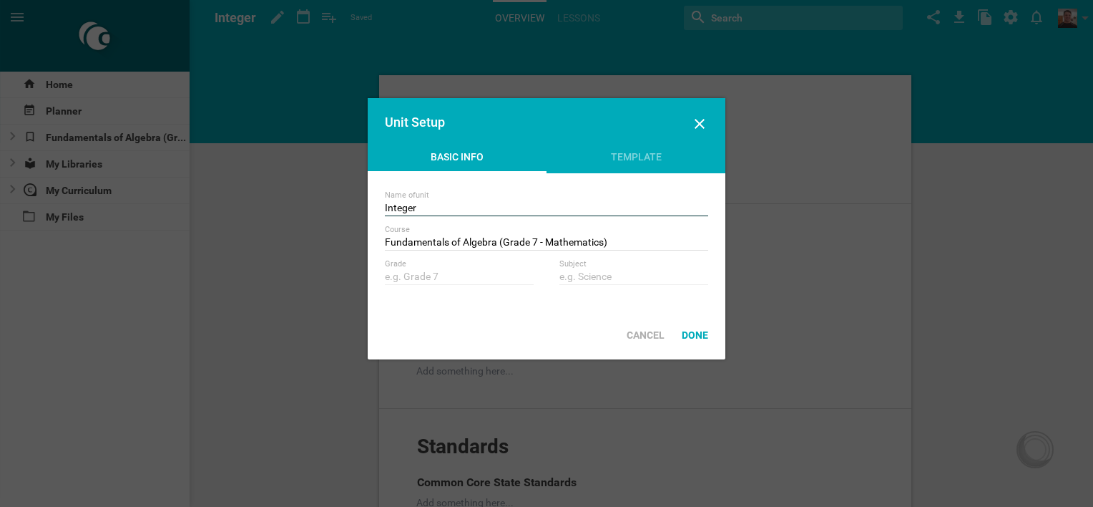
click at [418, 209] on input "Integer" at bounding box center [546, 209] width 323 height 14
type input "Integers"
click at [696, 338] on div "Done" at bounding box center [695, 334] width 44 height 31
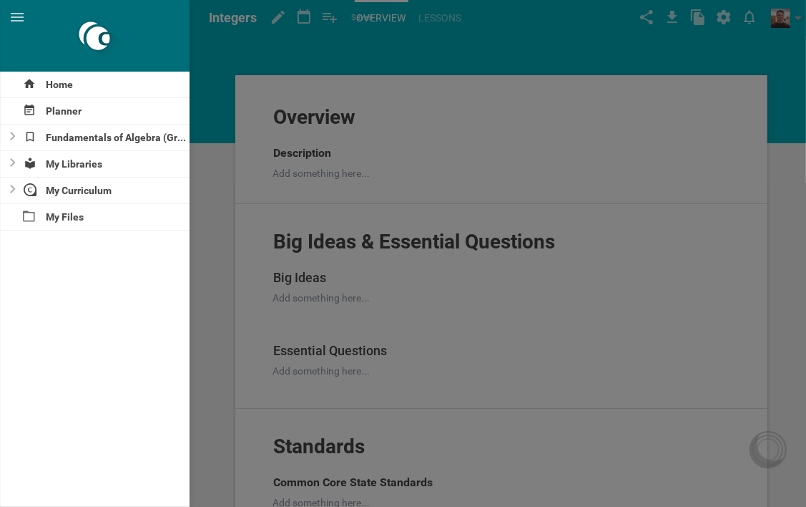
click at [454, 185] on div at bounding box center [403, 253] width 806 height 507
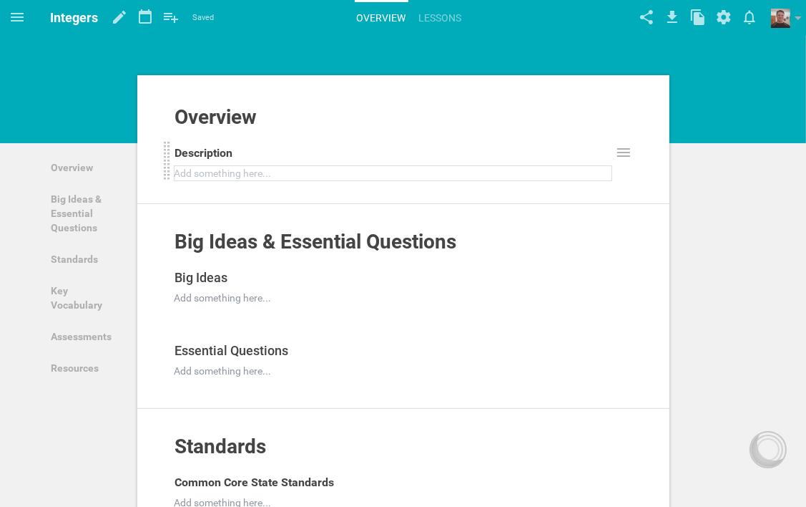
click at [290, 175] on div at bounding box center [393, 173] width 437 height 14
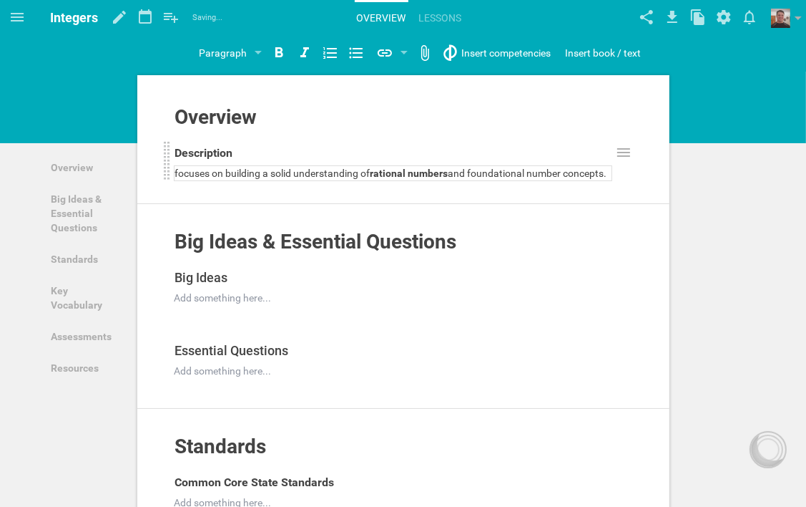
click at [180, 173] on span "focuses on building a solid understanding of" at bounding box center [272, 172] width 195 height 11
click at [272, 305] on div at bounding box center [393, 298] width 437 height 14
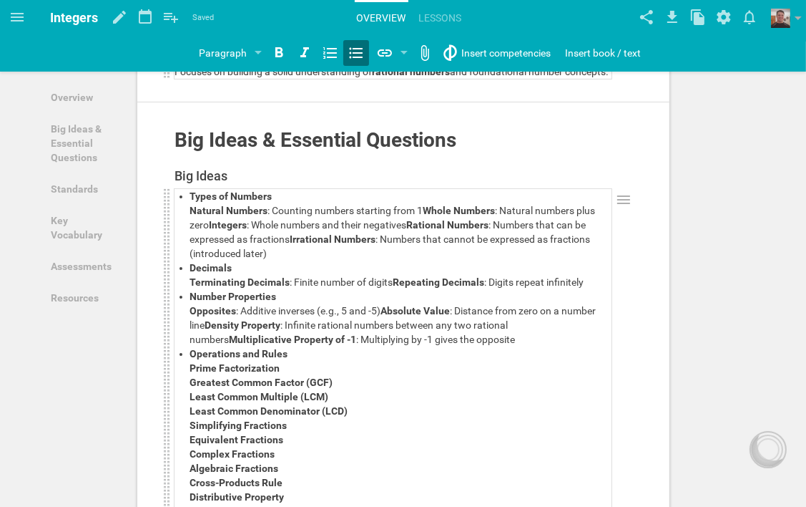
scroll to position [62, 0]
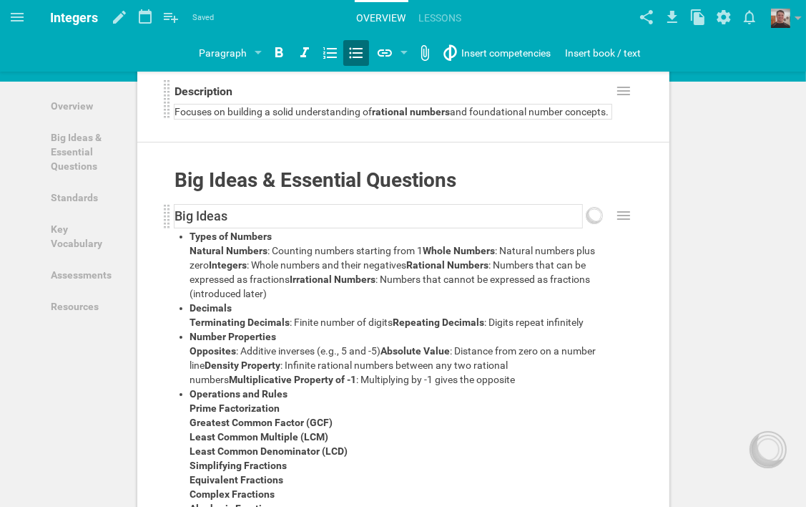
click at [275, 228] on div "Big Ideas" at bounding box center [378, 216] width 407 height 23
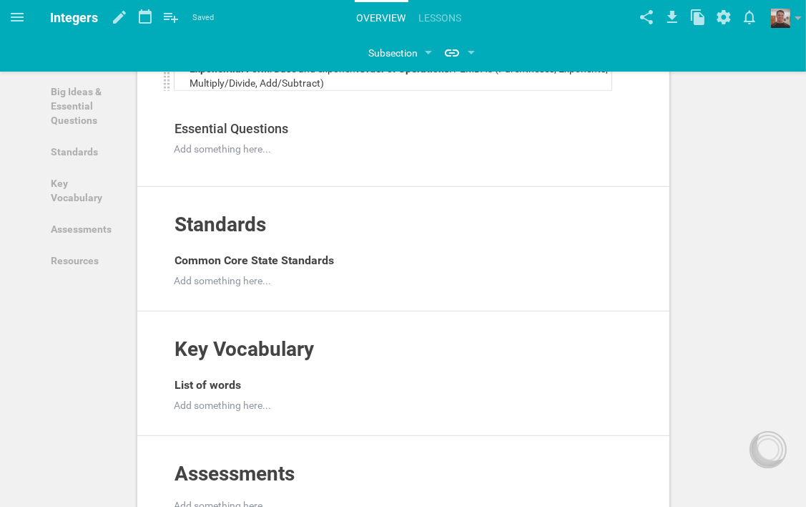
scroll to position [562, 0]
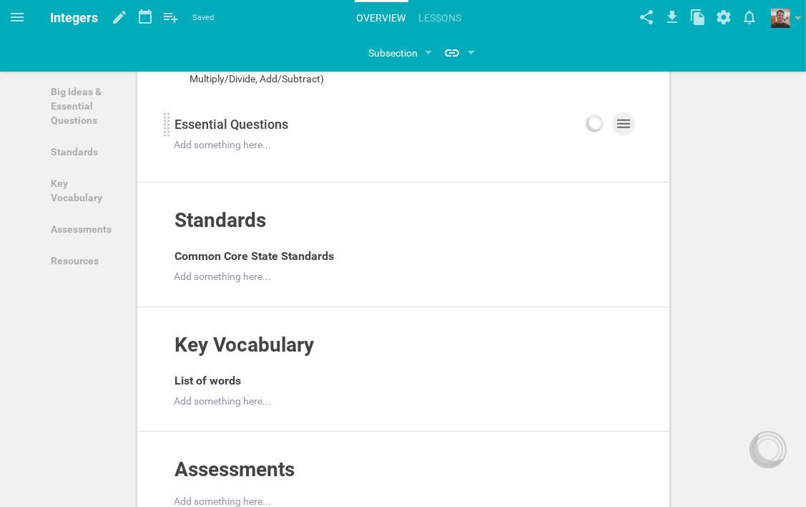
click at [626, 128] on icon at bounding box center [624, 124] width 13 height 9
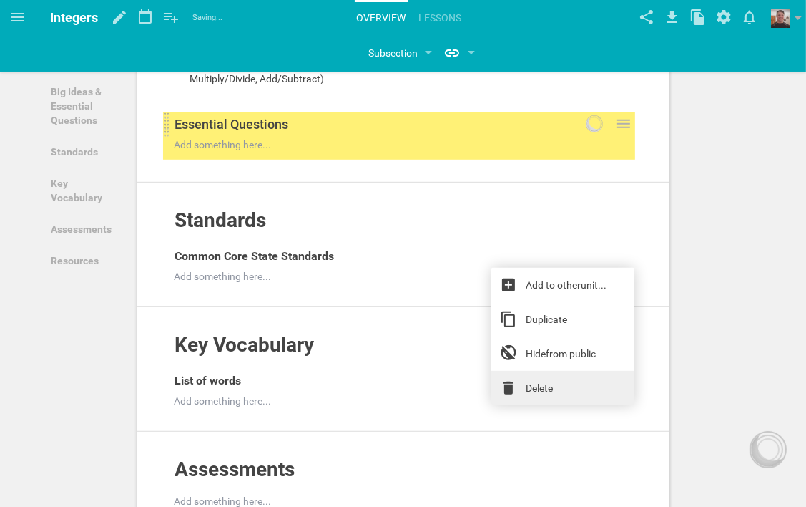
click at [537, 383] on link "Delete" at bounding box center [563, 388] width 143 height 34
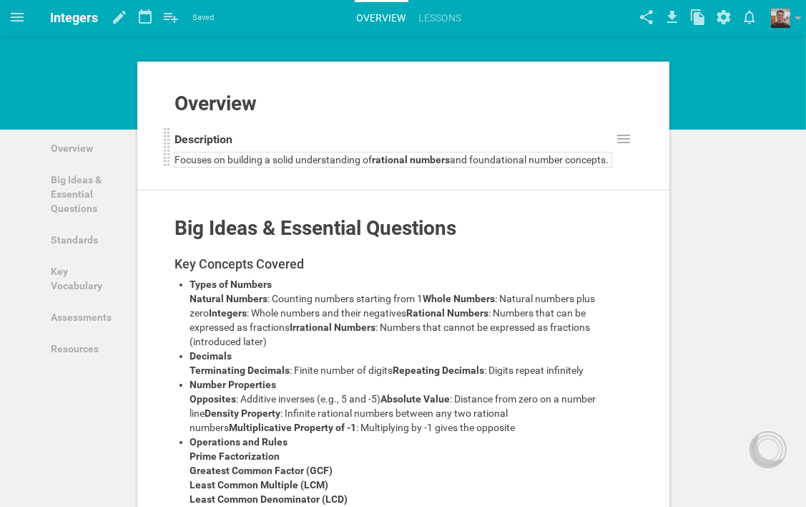
scroll to position [0, 0]
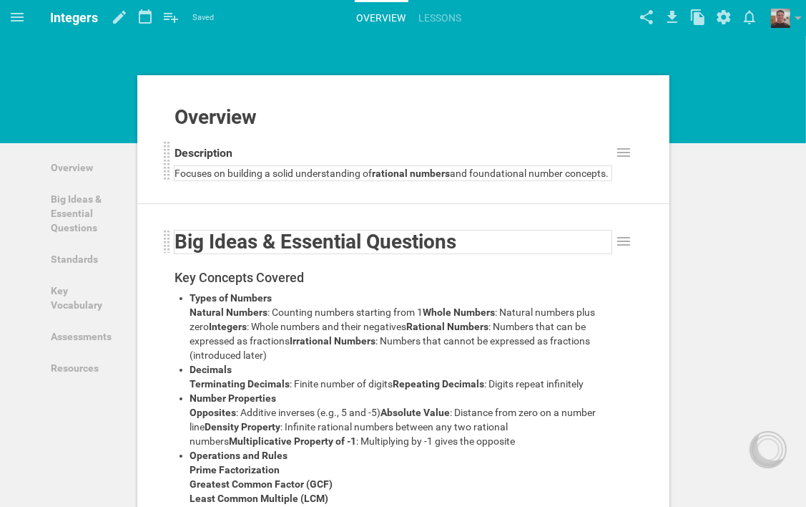
click at [489, 253] on div "Big Ideas & Essential Questions" at bounding box center [393, 241] width 437 height 23
click at [624, 250] on icon at bounding box center [623, 241] width 17 height 17
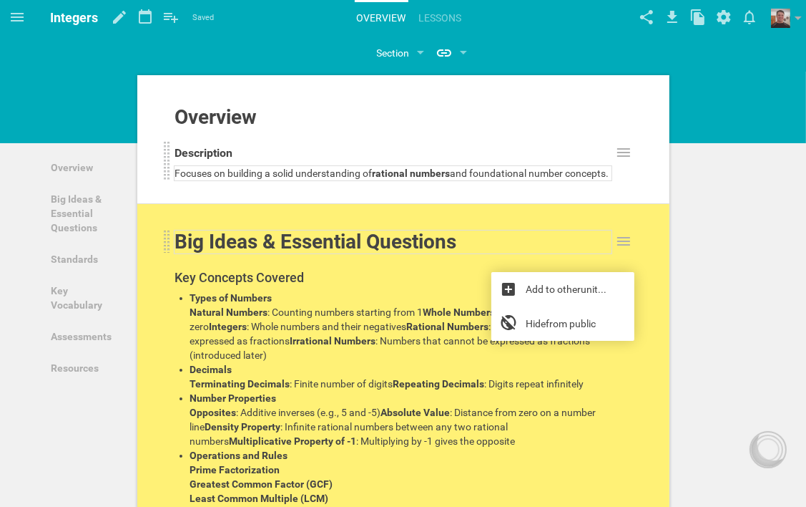
click at [215, 253] on span "Big Ideas & Essential Questions" at bounding box center [316, 242] width 282 height 24
click at [482, 253] on div "Big Ideas & Essential Questions" at bounding box center [393, 241] width 437 height 23
click at [658, 291] on div "Big Ideas & Essential Questions Add to other unit ... Hide from public Key Conc…" at bounding box center [403, 438] width 532 height 468
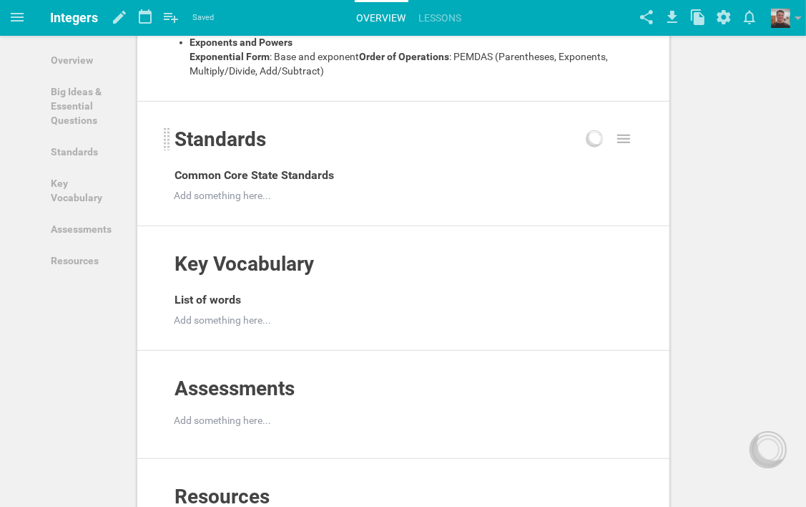
scroll to position [572, 0]
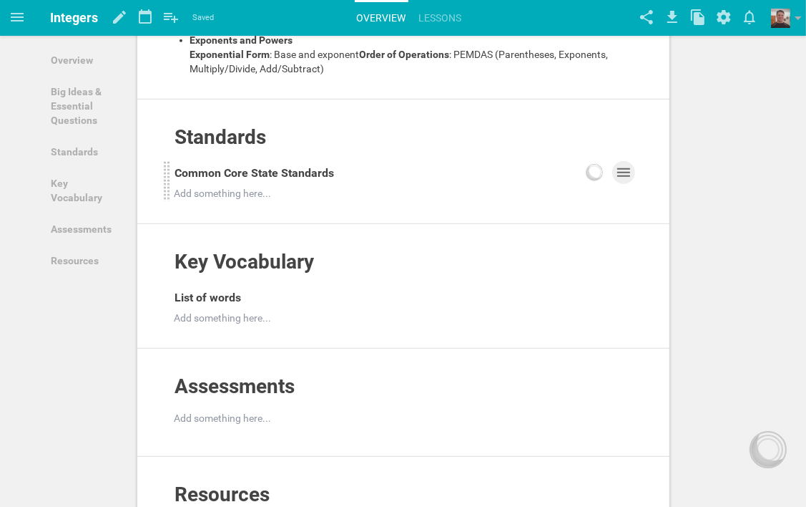
click at [619, 177] on icon at bounding box center [624, 172] width 13 height 9
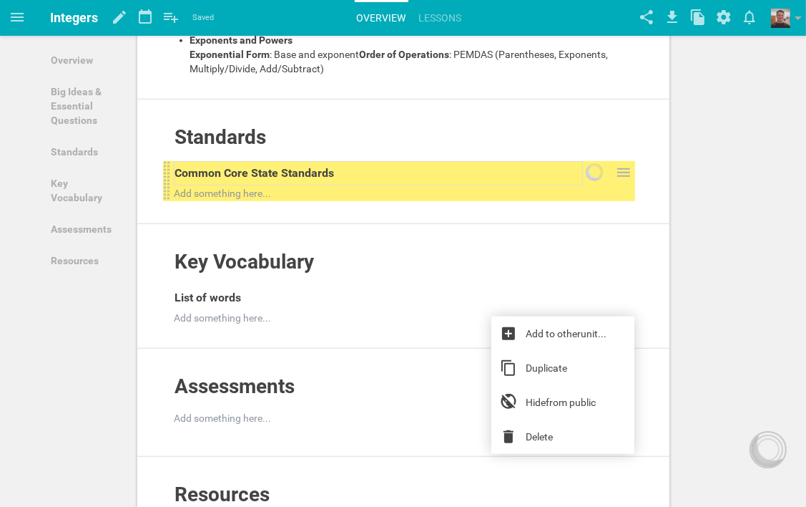
click at [364, 185] on div "Common Core State Standards" at bounding box center [378, 173] width 407 height 23
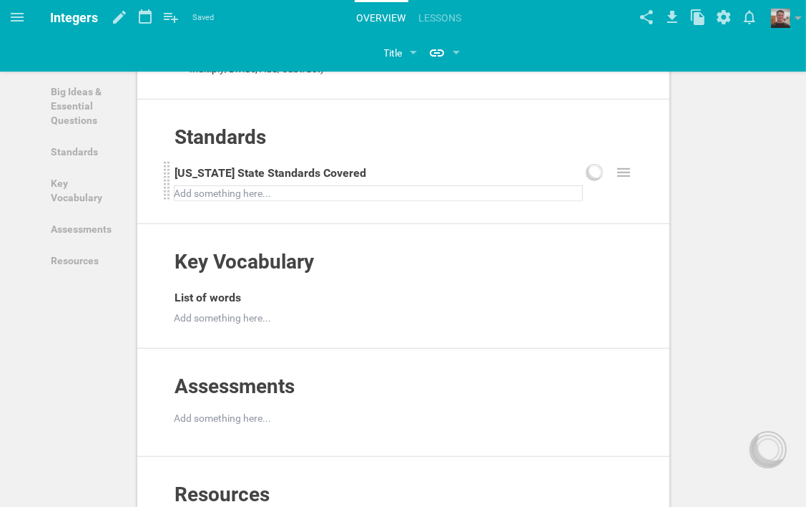
click at [317, 200] on div at bounding box center [378, 193] width 407 height 14
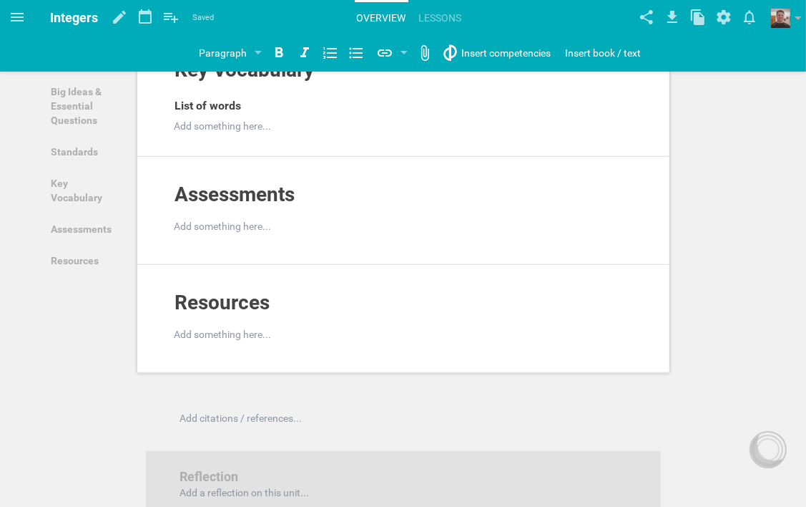
scroll to position [757, 0]
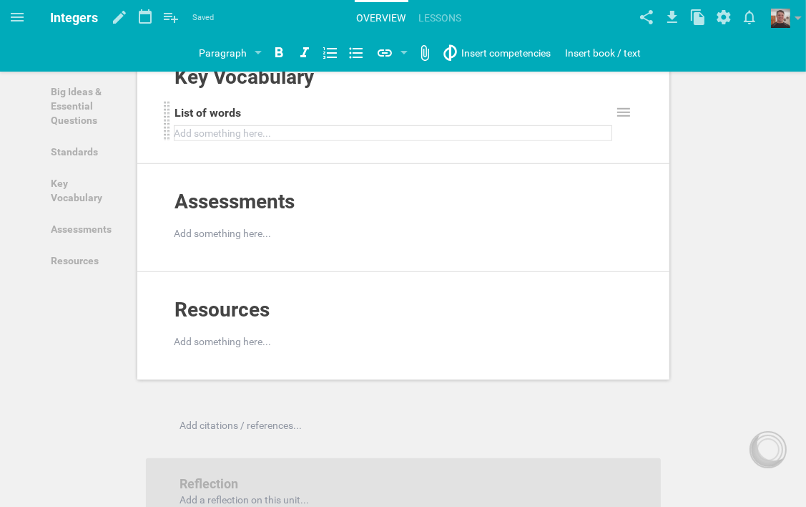
click at [269, 140] on div at bounding box center [393, 133] width 437 height 14
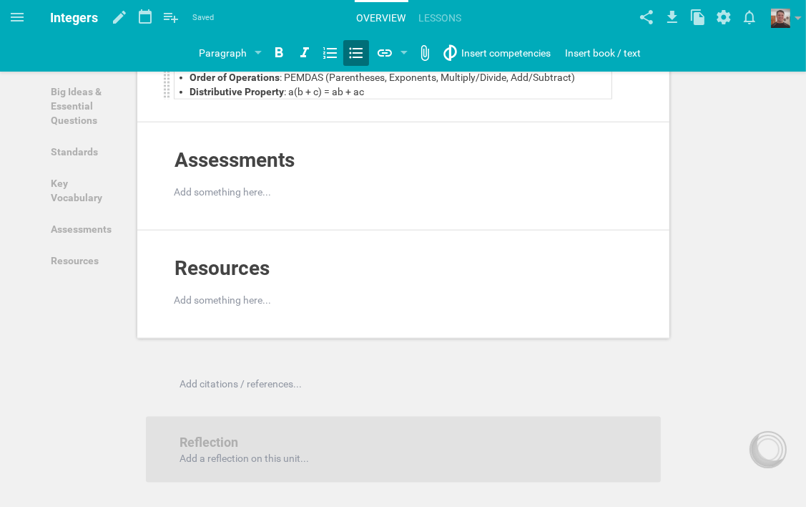
scroll to position [1238, 0]
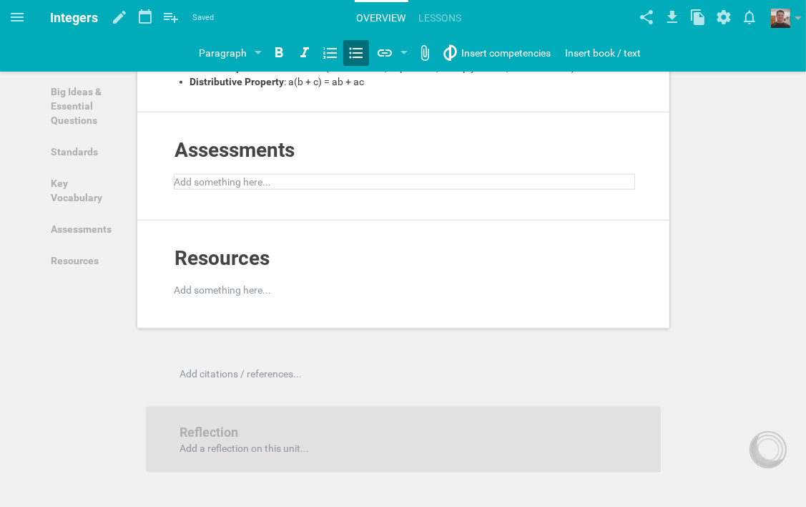
click at [283, 189] on div at bounding box center [404, 182] width 459 height 14
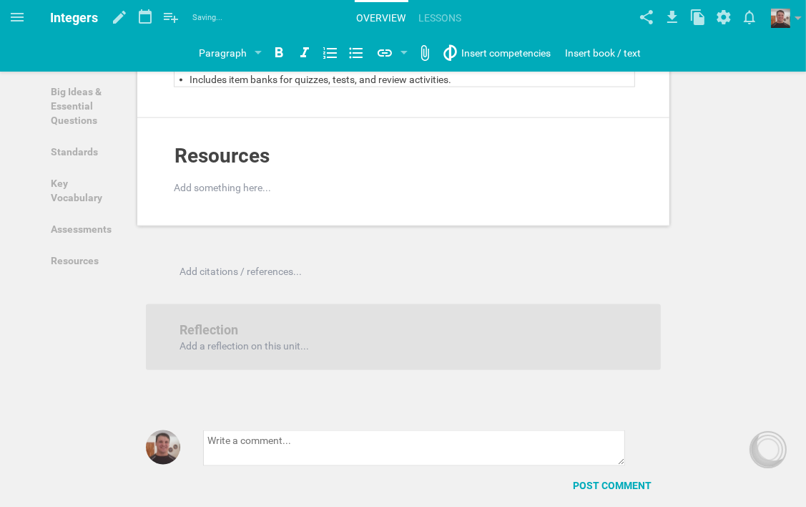
scroll to position [1595, 0]
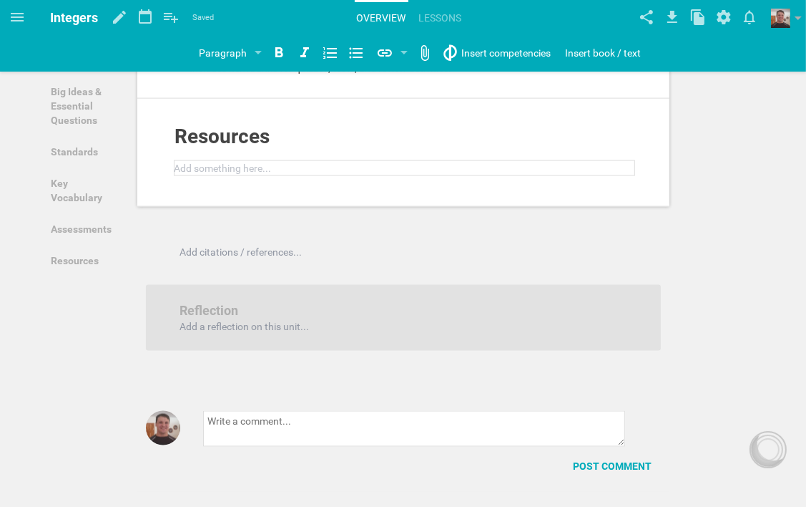
click at [303, 175] on div at bounding box center [404, 168] width 459 height 14
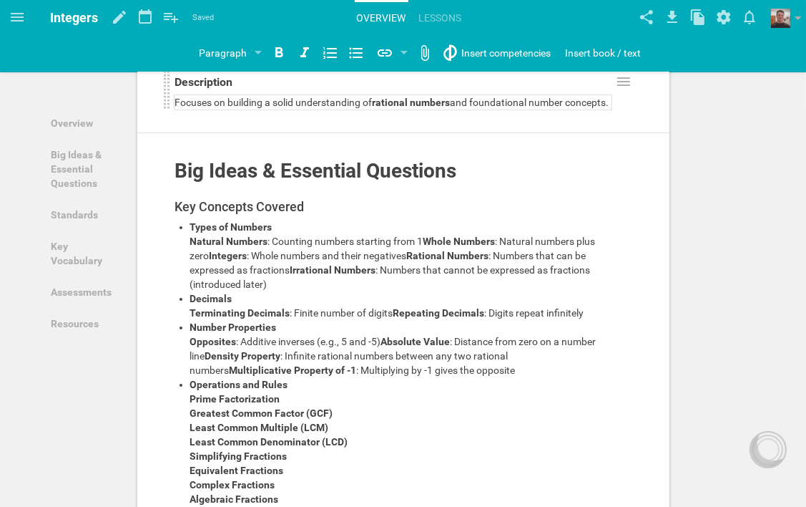
scroll to position [72, 0]
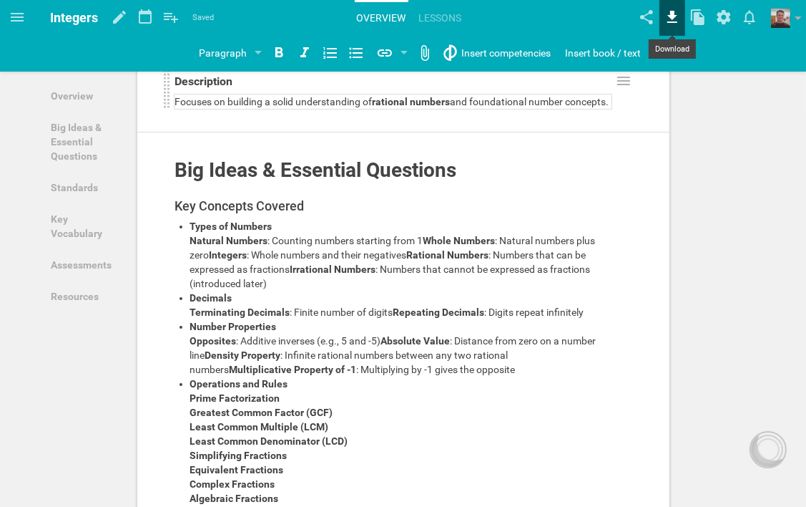
click at [670, 16] on icon at bounding box center [673, 17] width 10 height 12
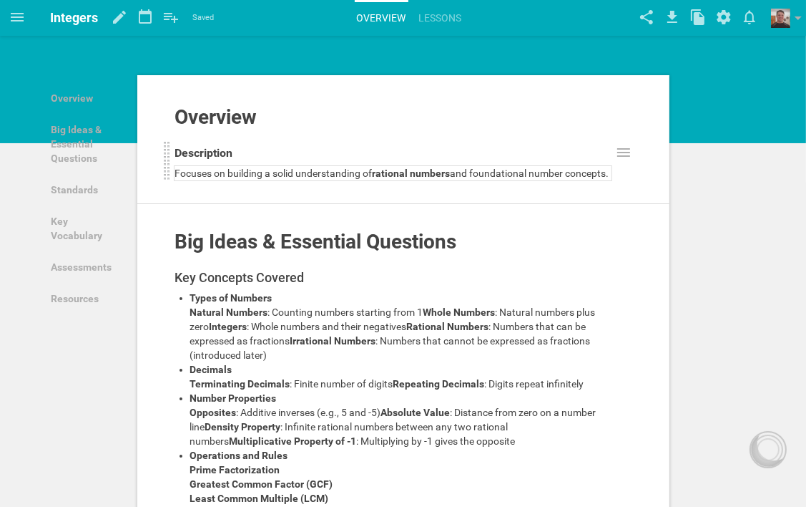
scroll to position [0, 0]
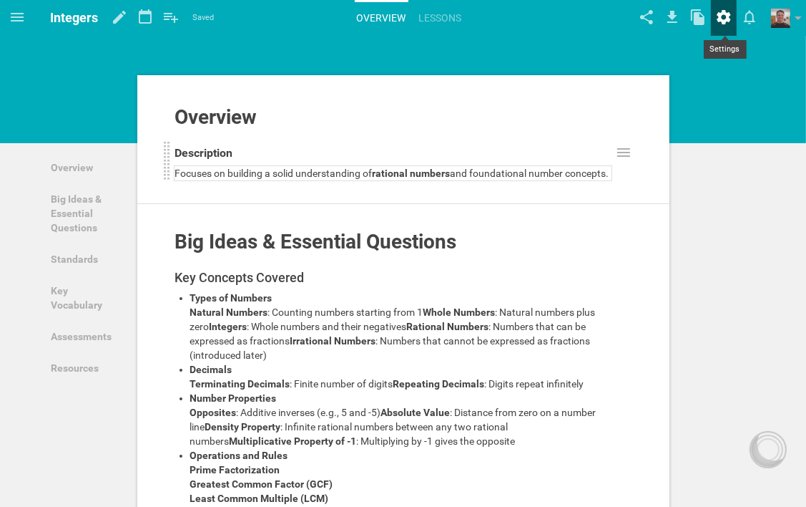
click at [723, 17] on icon at bounding box center [724, 17] width 26 height 34
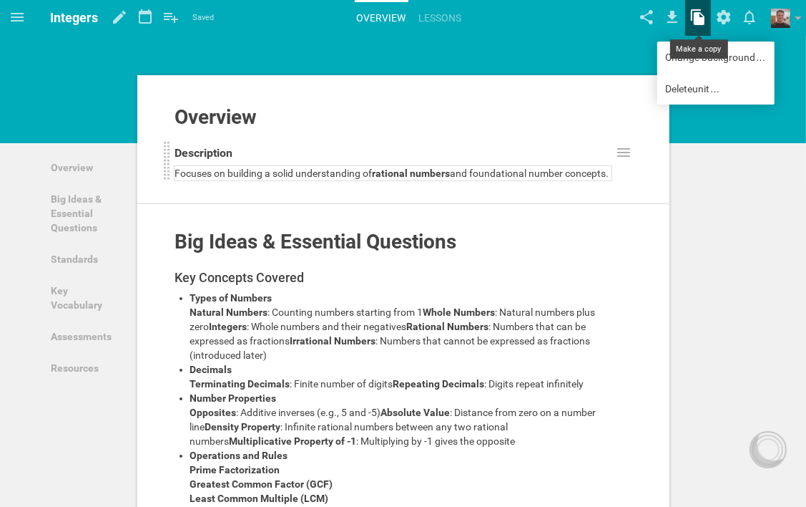
click at [703, 18] on icon at bounding box center [698, 17] width 14 height 16
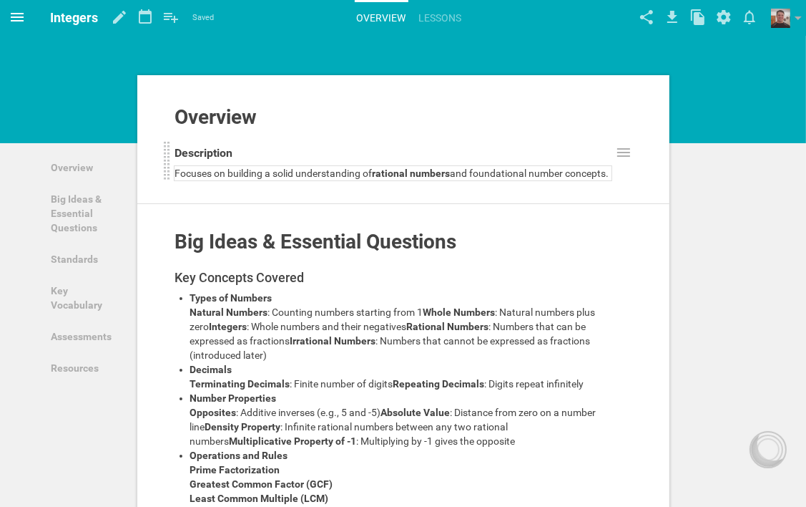
click at [20, 16] on icon at bounding box center [17, 17] width 17 height 17
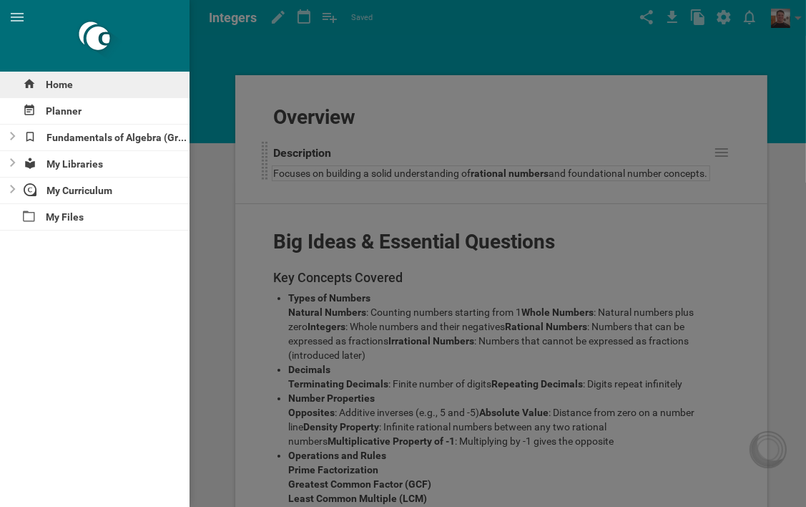
click at [52, 84] on div "Home" at bounding box center [95, 85] width 190 height 26
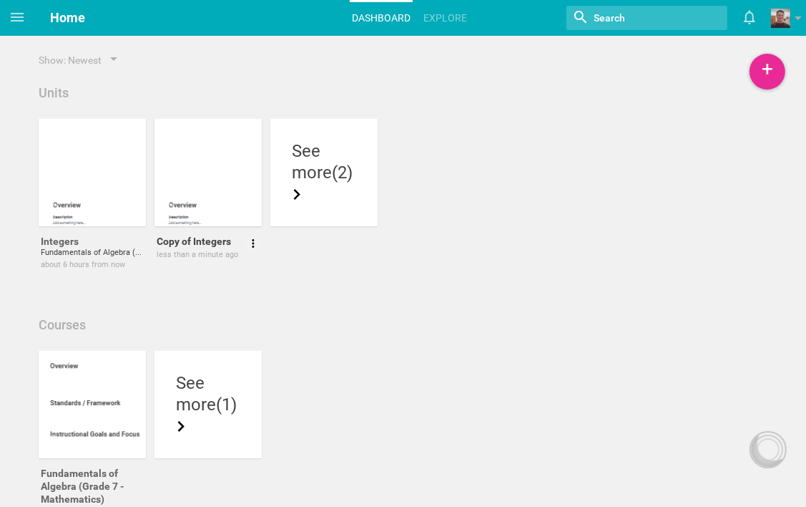
click at [208, 204] on div at bounding box center [216, 204] width 107 height 24
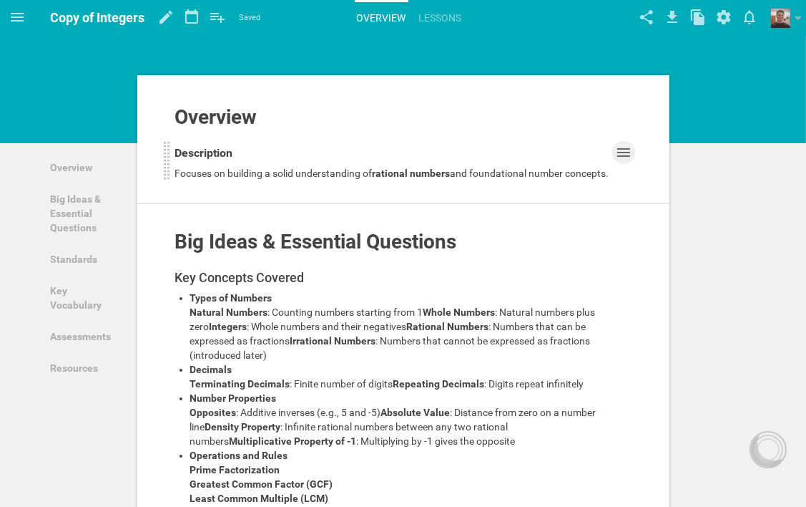
click at [627, 157] on icon at bounding box center [623, 152] width 17 height 17
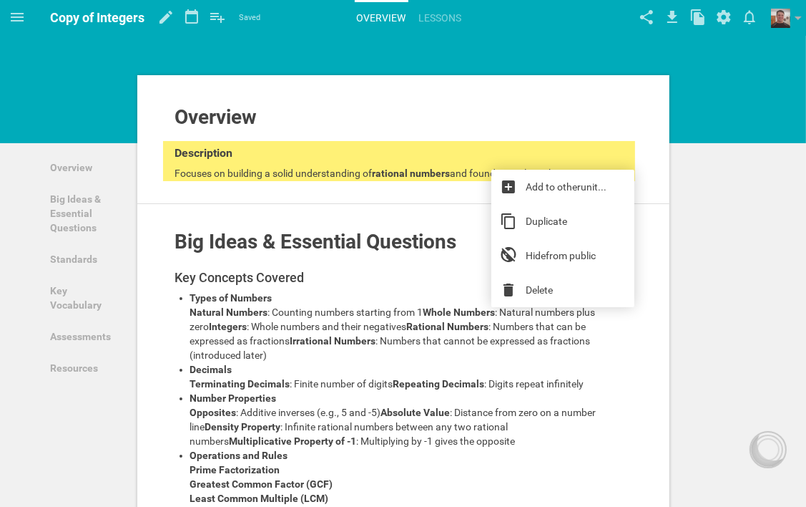
click at [13, 14] on icon at bounding box center [17, 17] width 17 height 17
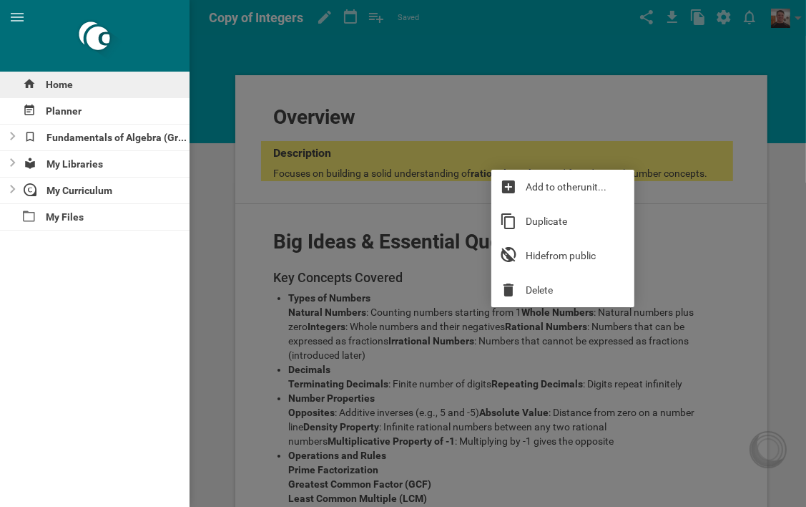
click at [54, 81] on div "Home" at bounding box center [95, 85] width 190 height 26
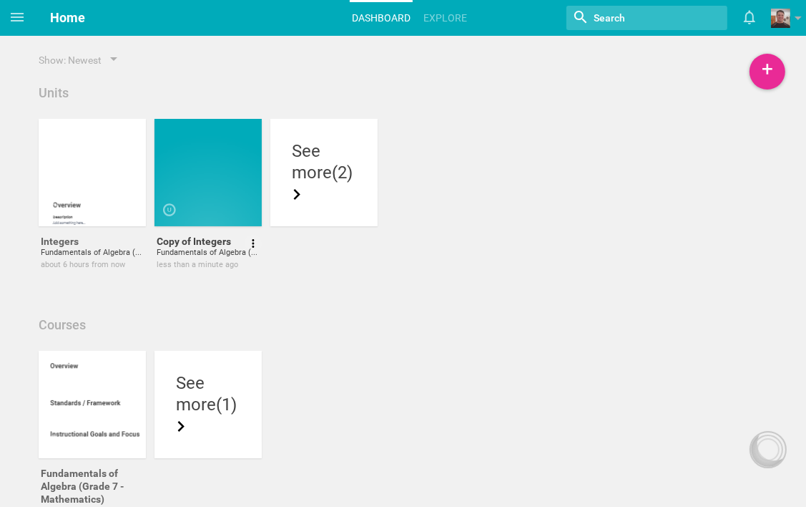
click at [204, 180] on div at bounding box center [208, 172] width 107 height 107
click at [255, 243] on icon at bounding box center [253, 243] width 13 height 13
click at [141, 244] on icon at bounding box center [137, 243] width 13 height 13
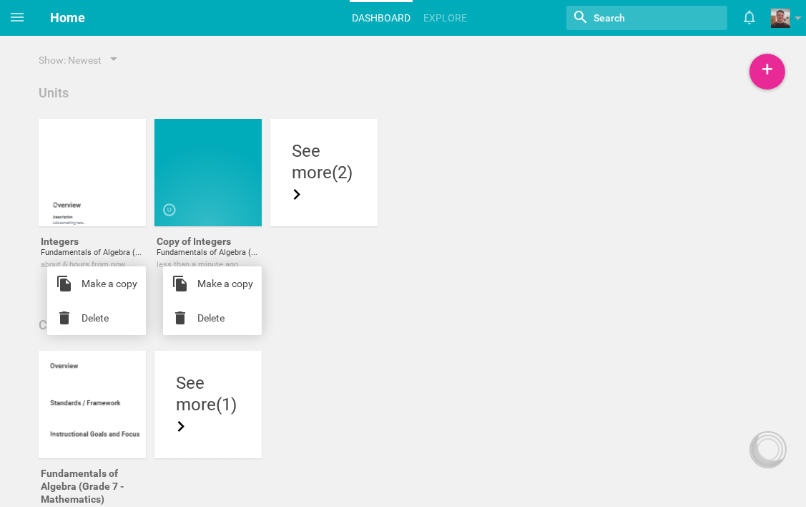
click at [376, 306] on div "Show: Newest Units Integers Fundamentals of Algebra (Grade 7 - Mathematics) abo…" at bounding box center [403, 300] width 738 height 495
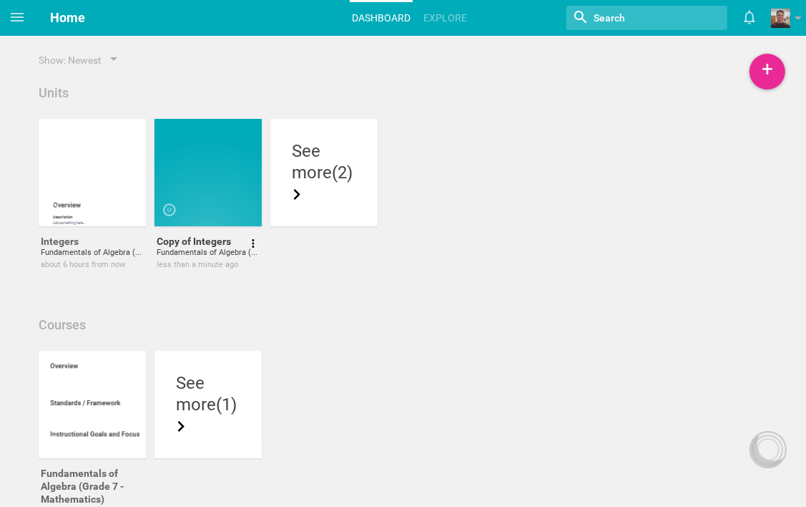
click at [187, 162] on div at bounding box center [208, 172] width 107 height 107
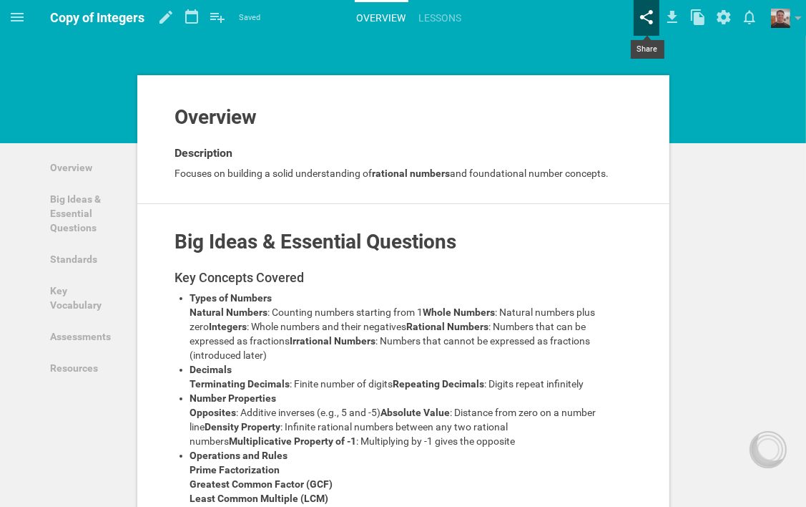
click at [653, 21] on icon at bounding box center [647, 17] width 26 height 34
type input "https://opencurriculum.org/2.0/unit/7217/integers"
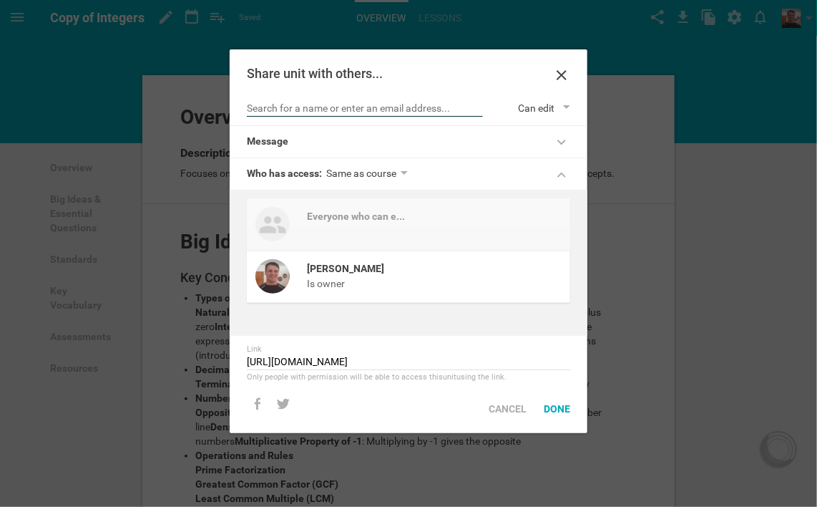
click at [374, 106] on input "text" at bounding box center [365, 109] width 236 height 14
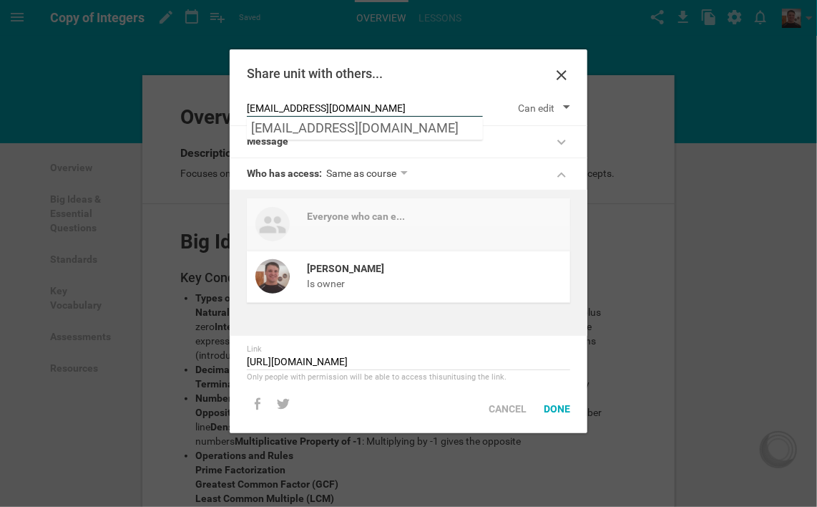
type input "[EMAIL_ADDRESS][DOMAIN_NAME]"
click at [547, 106] on div "Can edit" at bounding box center [536, 108] width 36 height 14
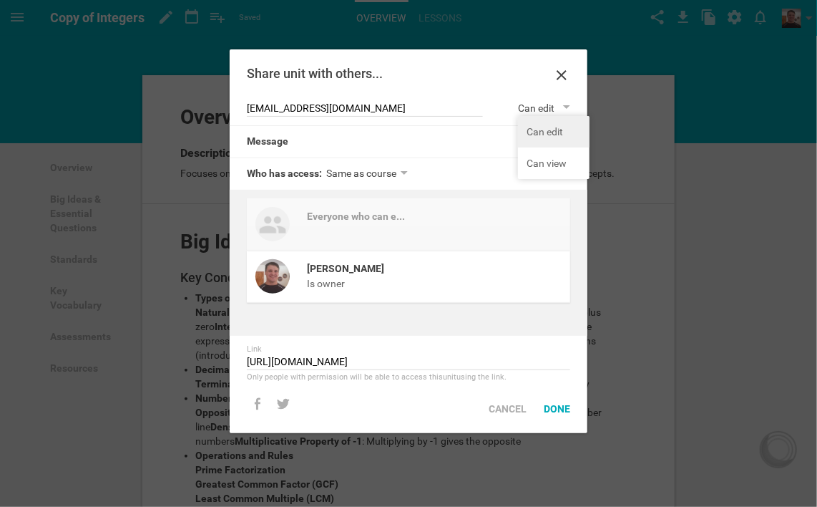
click at [544, 130] on li "Can edit" at bounding box center [554, 131] width 72 height 31
click at [558, 410] on div "Done" at bounding box center [557, 408] width 44 height 31
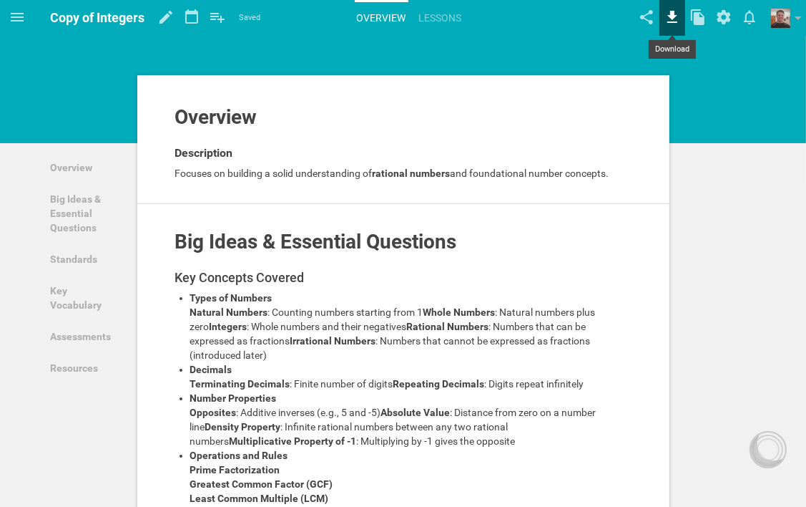
click at [675, 19] on icon at bounding box center [673, 17] width 26 height 34
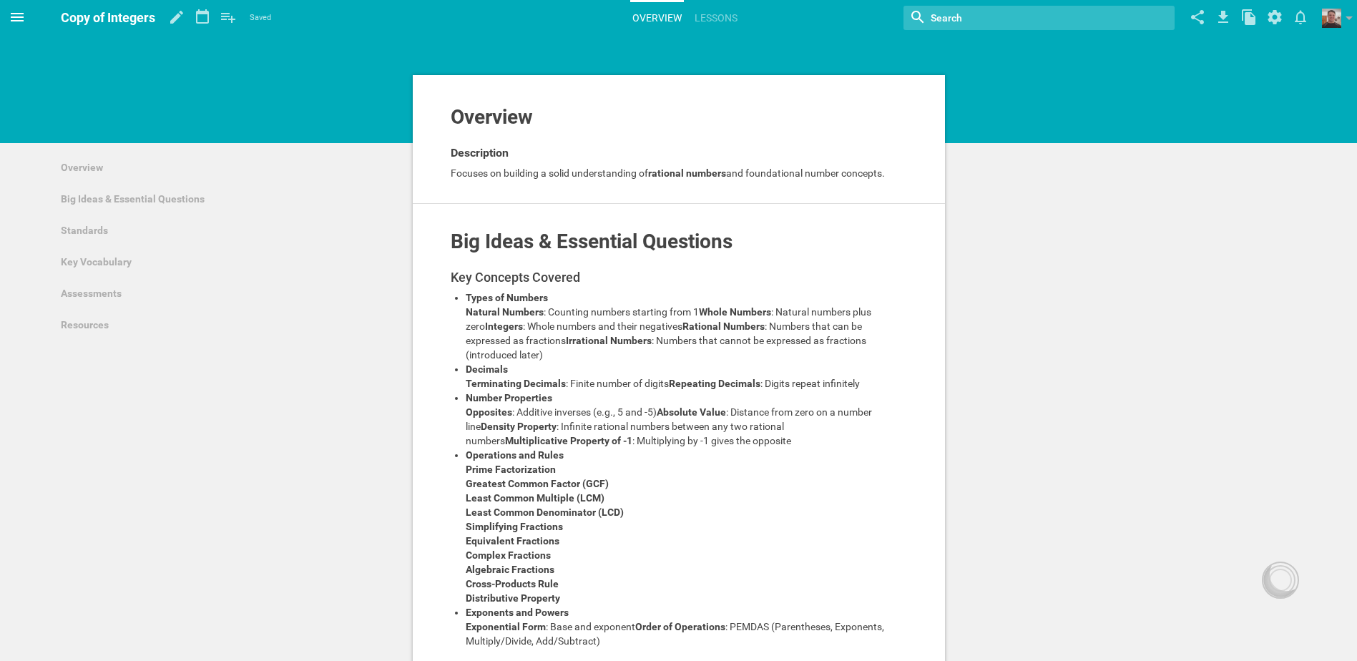
click at [11, 14] on icon at bounding box center [17, 17] width 13 height 9
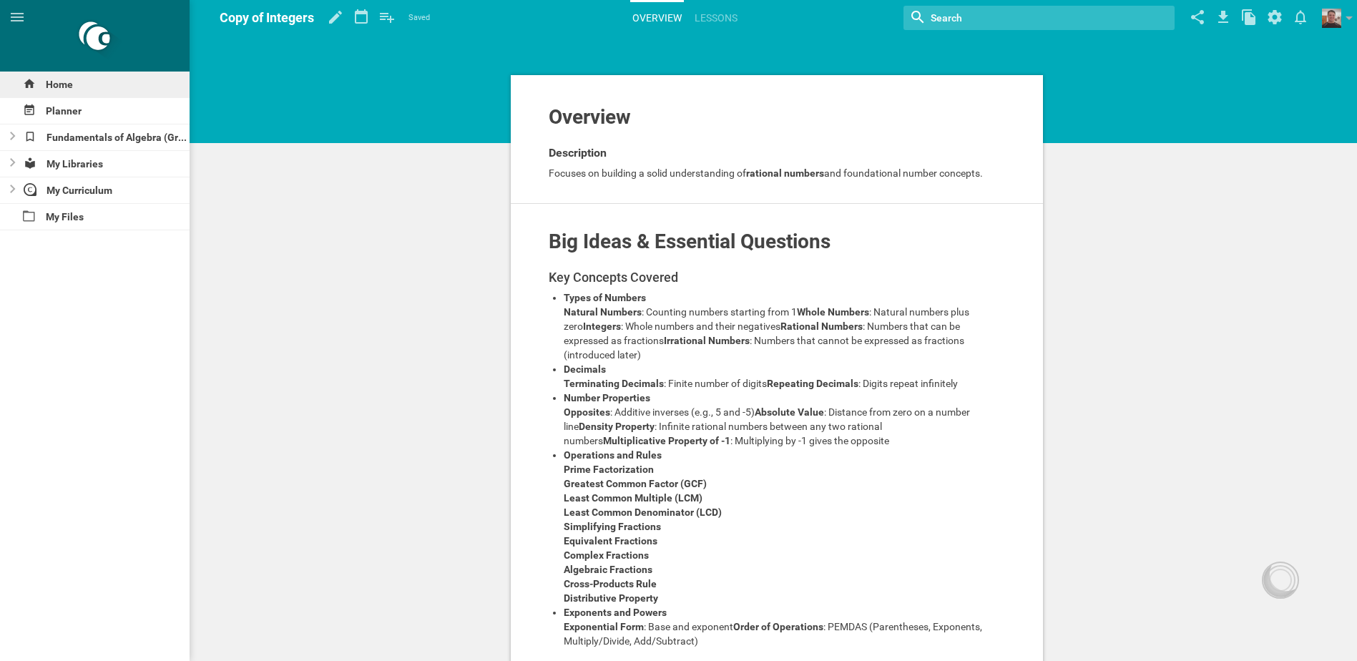
click at [56, 81] on div "Home" at bounding box center [95, 85] width 190 height 26
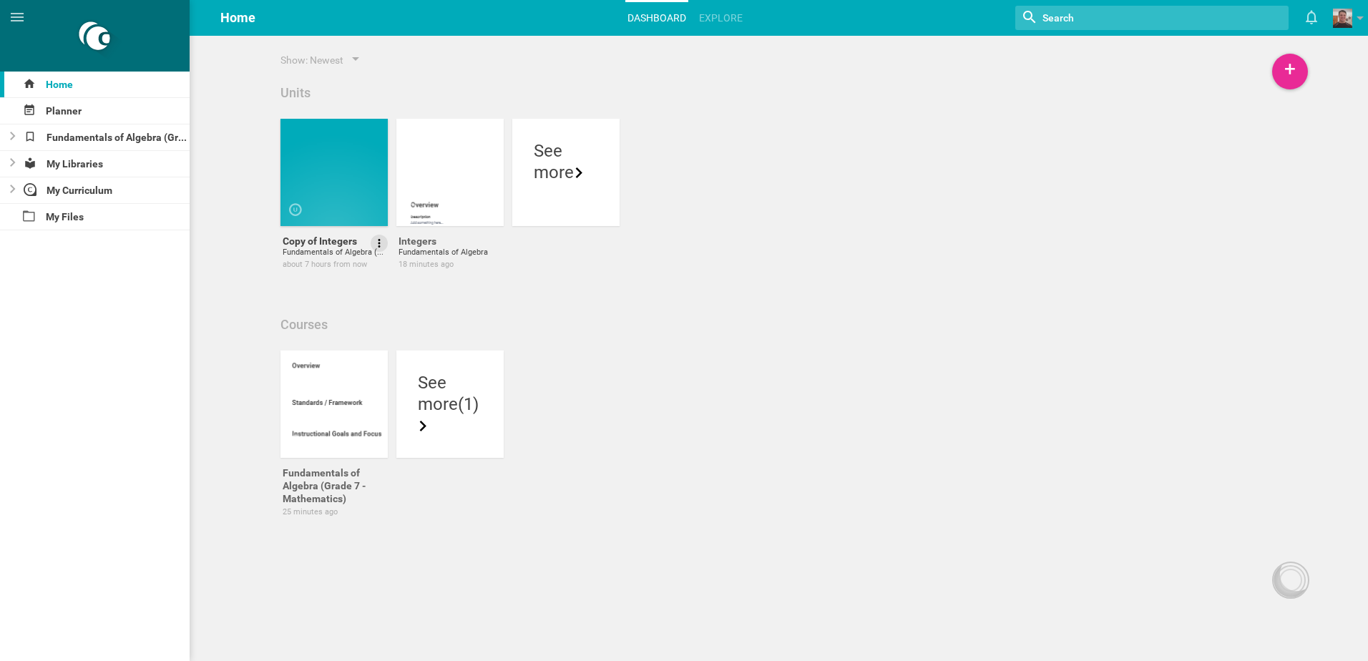
click at [381, 245] on icon at bounding box center [379, 243] width 13 height 13
click at [332, 319] on link "Delete" at bounding box center [338, 318] width 99 height 34
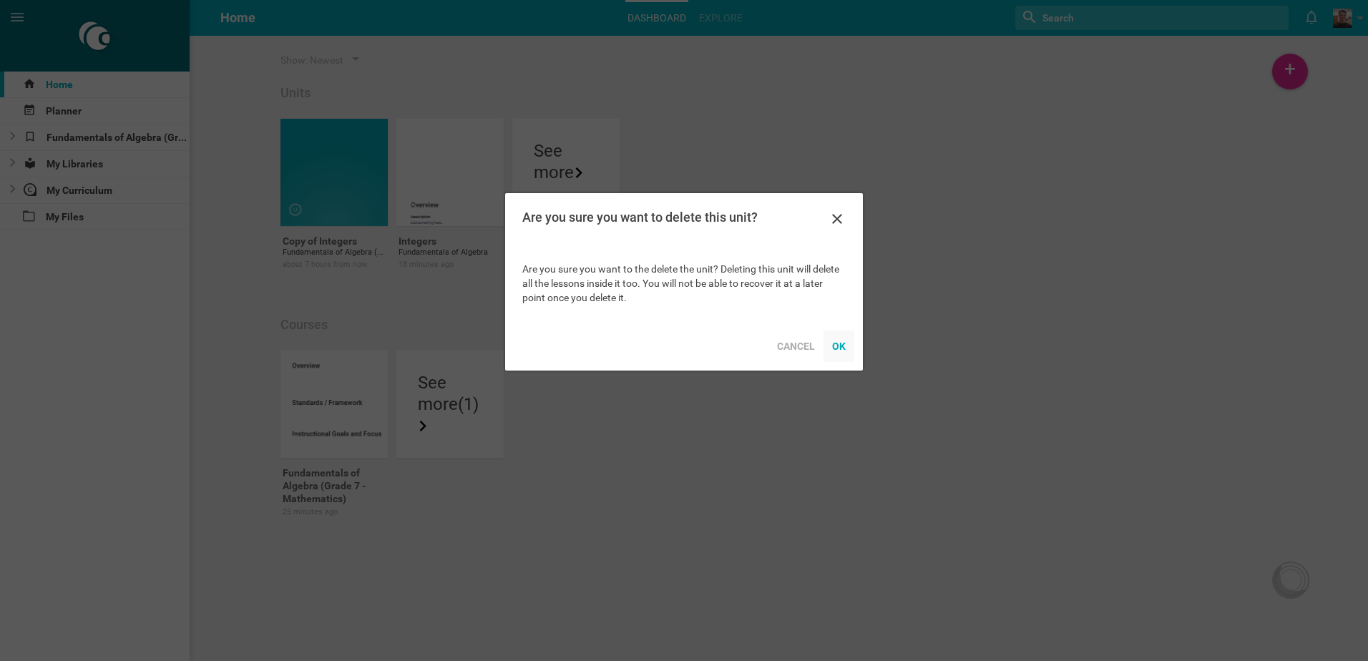
click at [846, 350] on div "OK" at bounding box center [839, 346] width 31 height 31
